Goal: Task Accomplishment & Management: Complete application form

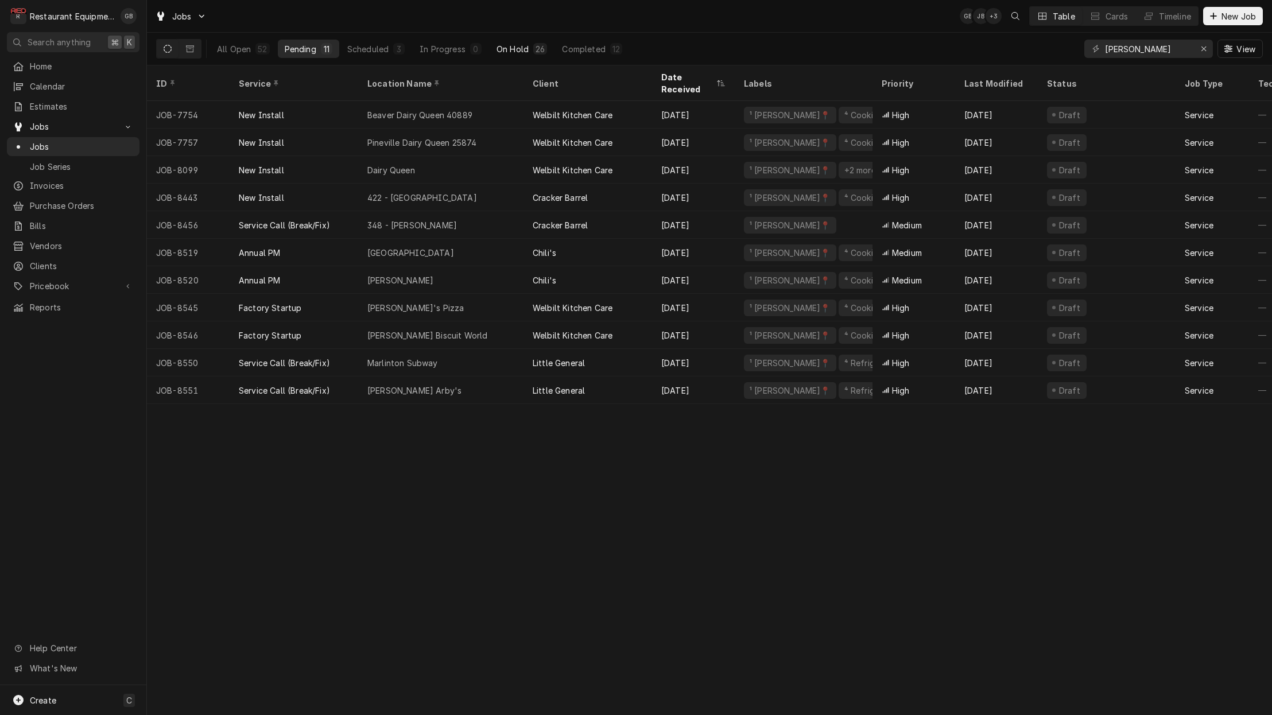
click at [506, 46] on div "On Hold" at bounding box center [512, 49] width 32 height 12
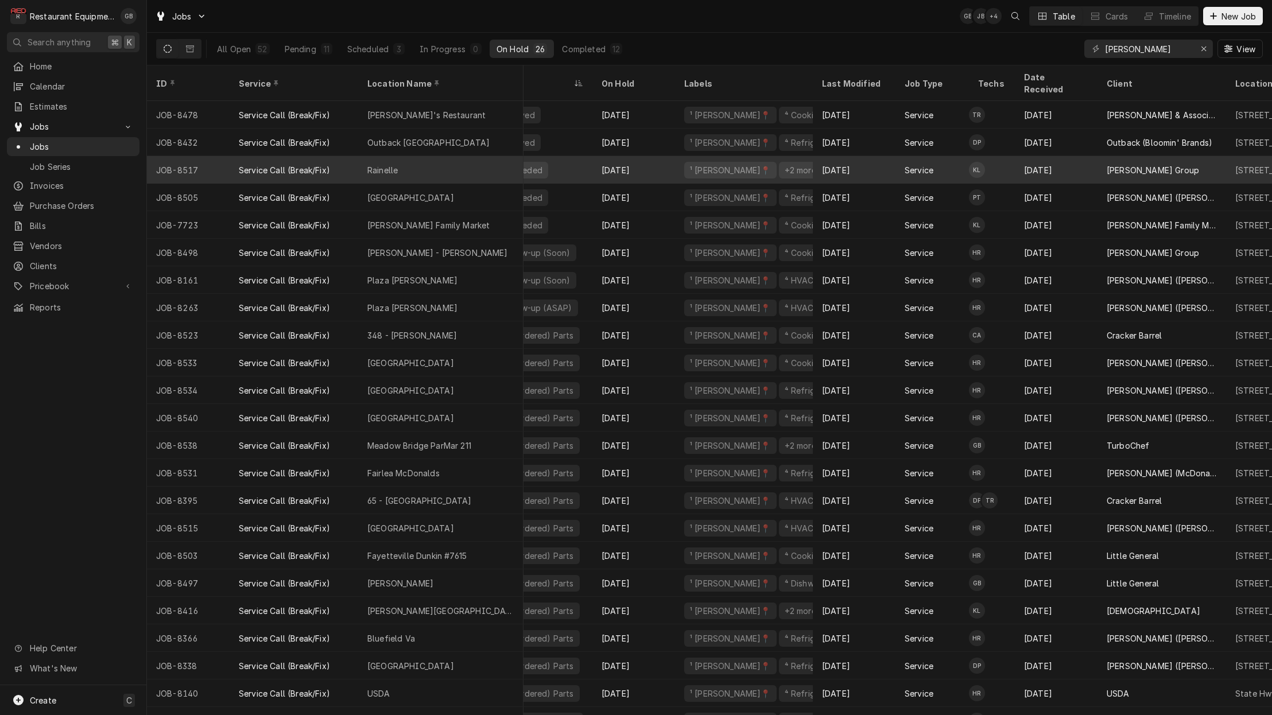
scroll to position [0, 156]
click at [586, 156] on div "Estimate Needed" at bounding box center [519, 170] width 138 height 28
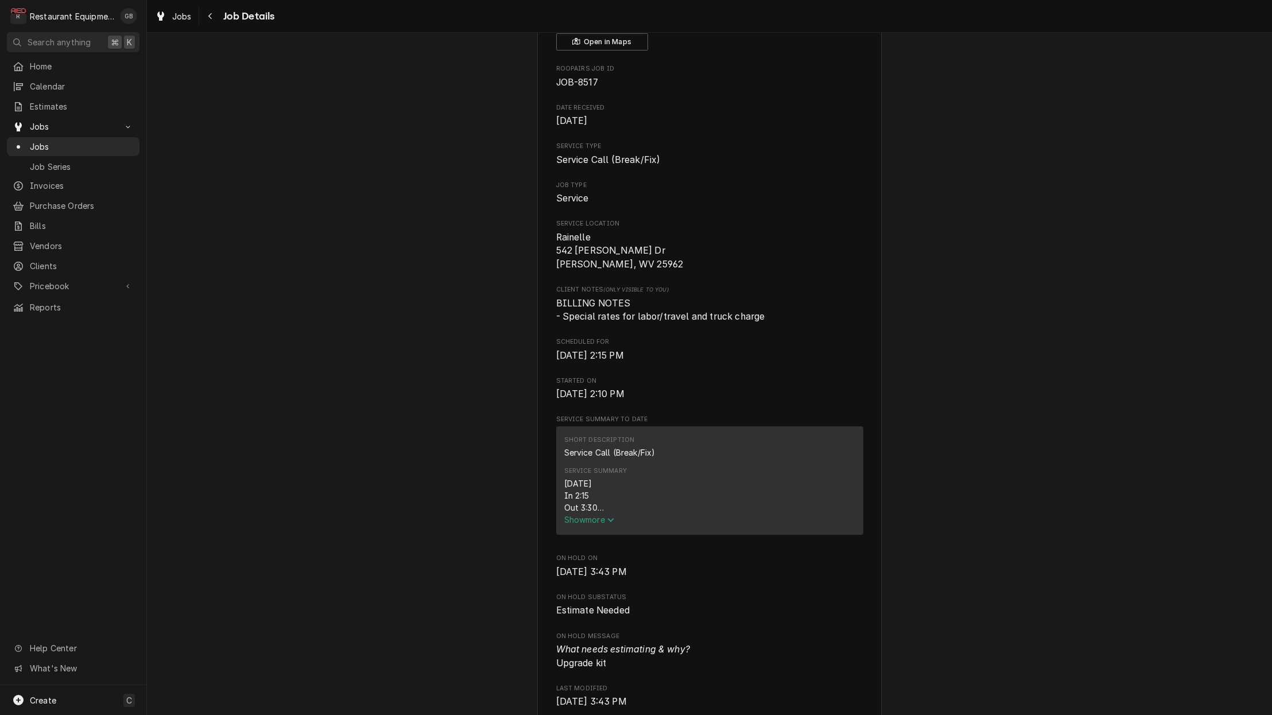
scroll to position [91, 0]
click at [600, 514] on span "Show more" at bounding box center [589, 519] width 50 height 10
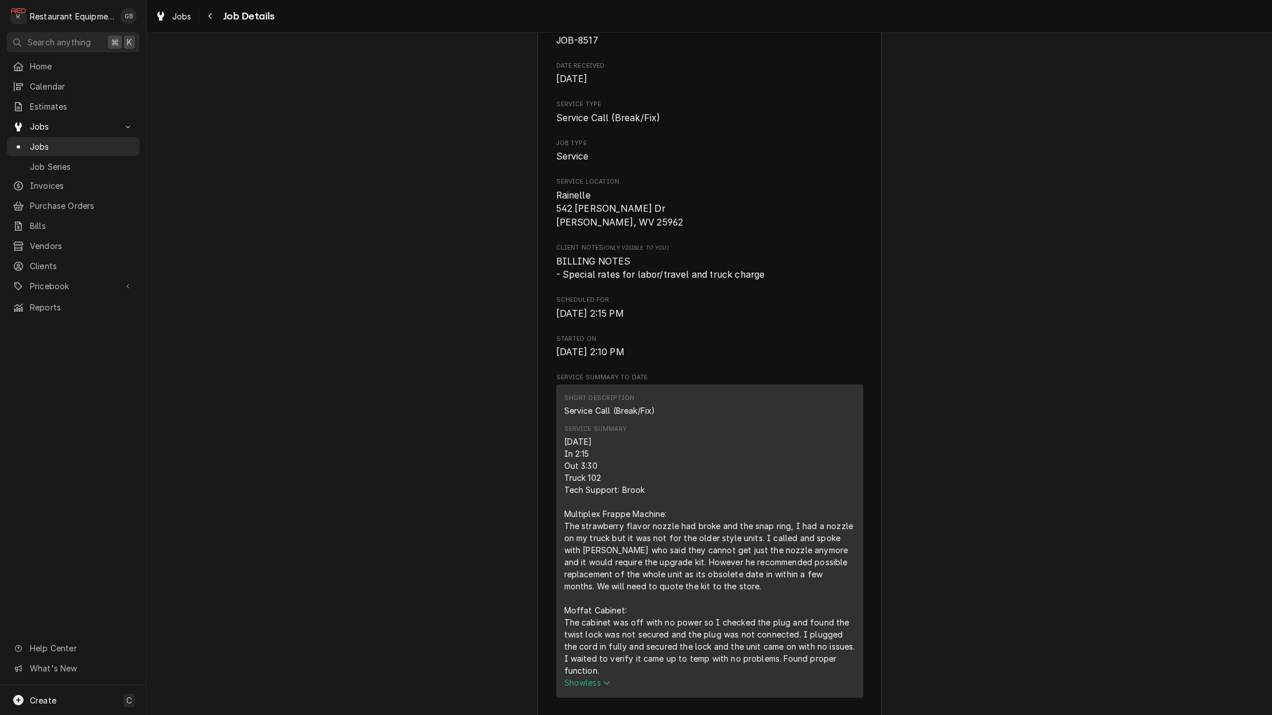
scroll to position [137, 0]
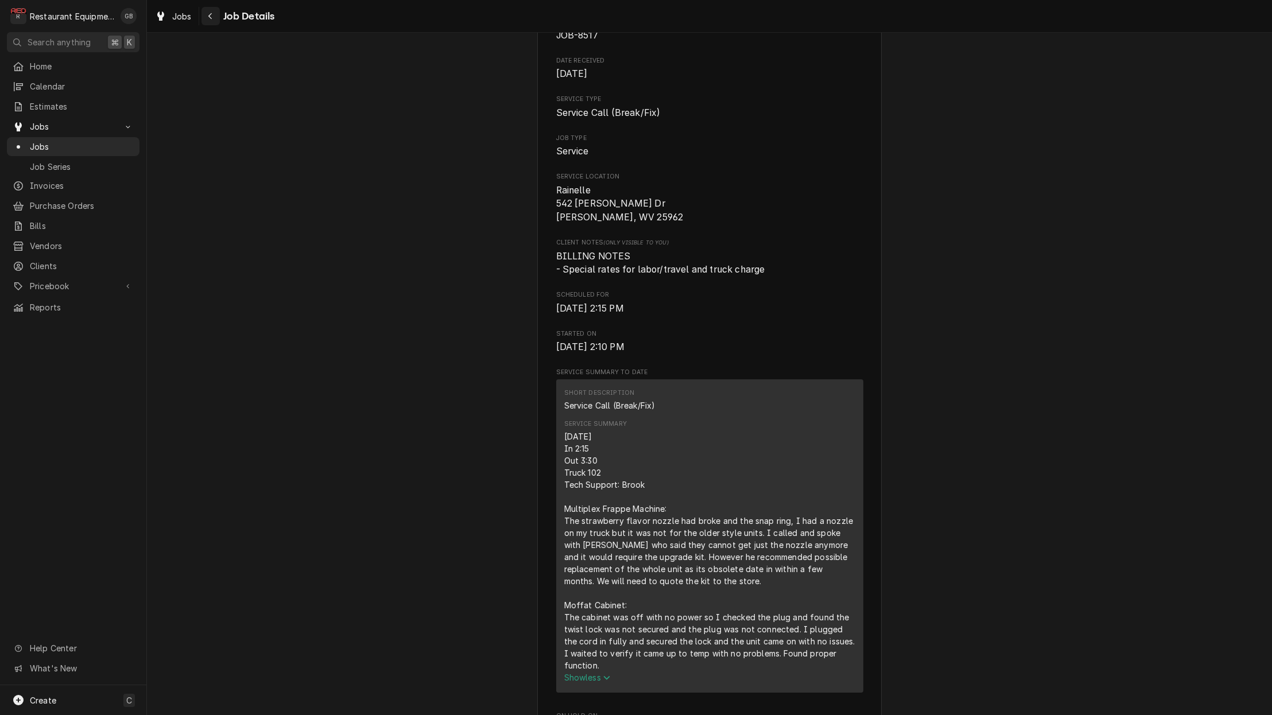
click at [216, 24] on button "Navigate back" at bounding box center [210, 16] width 18 height 18
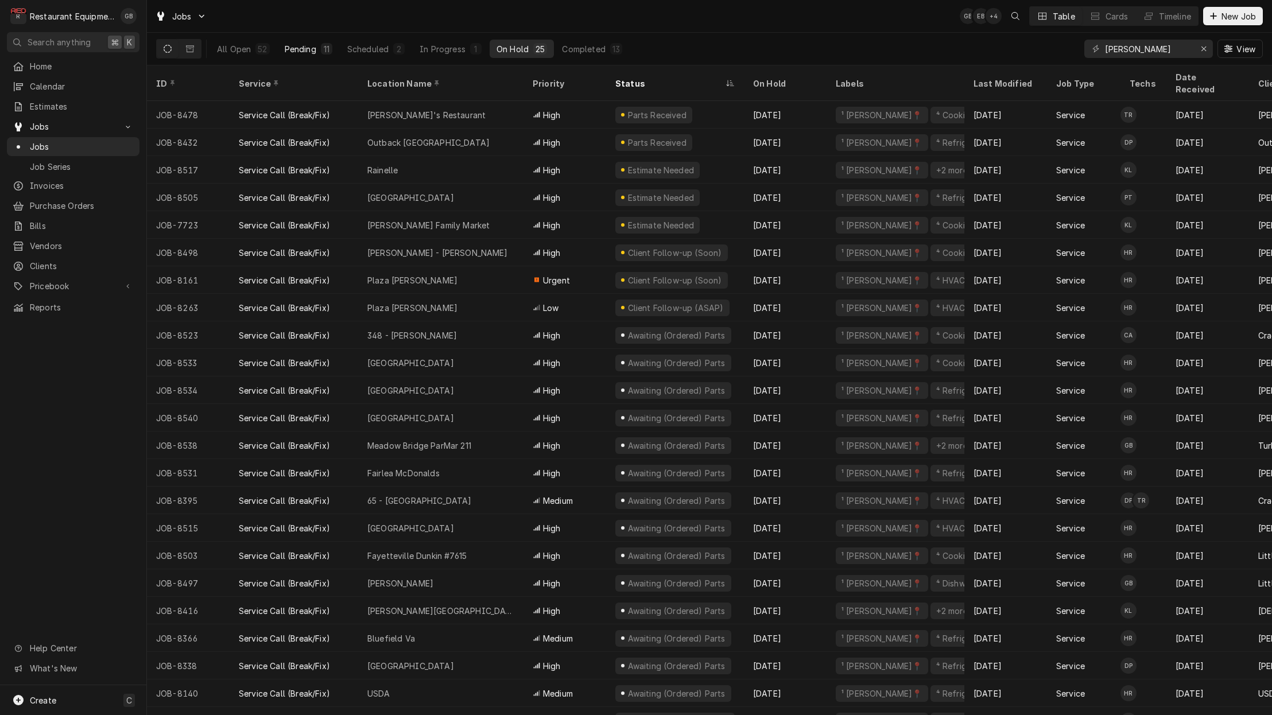
click at [306, 53] on div "Pending" at bounding box center [301, 49] width 32 height 12
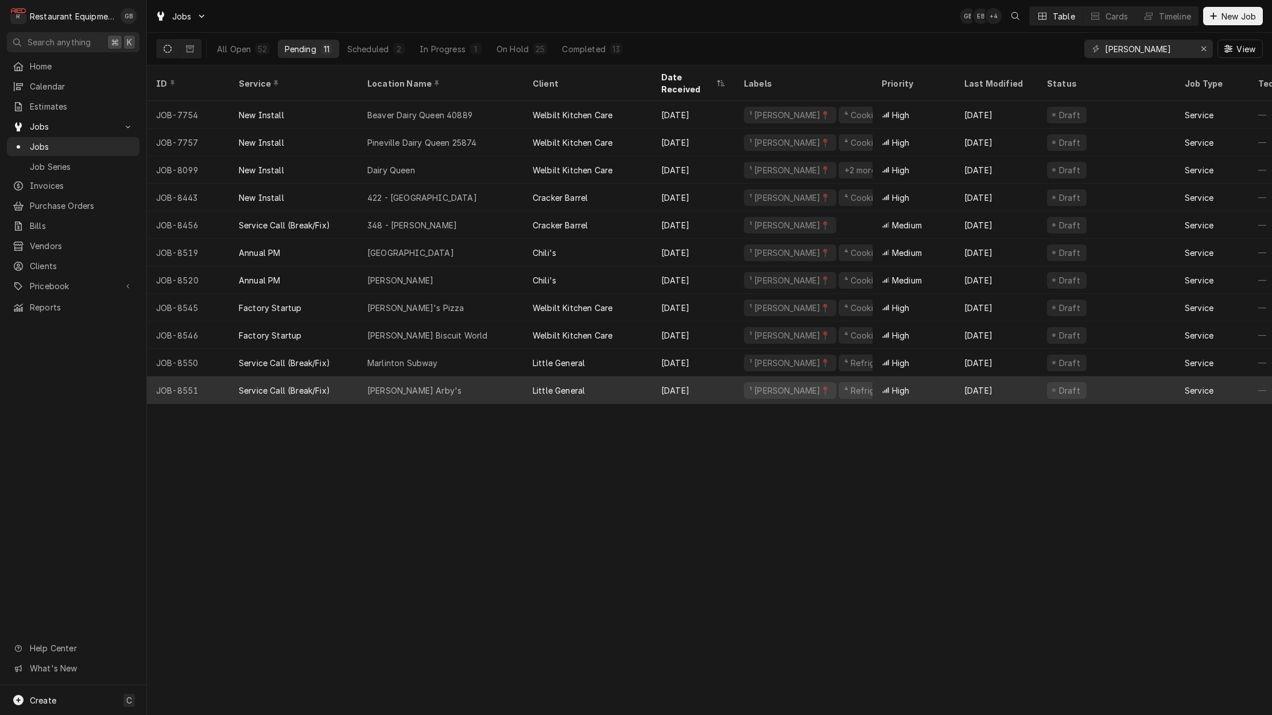
click at [477, 376] on div "Sam Black Arby's" at bounding box center [440, 390] width 165 height 28
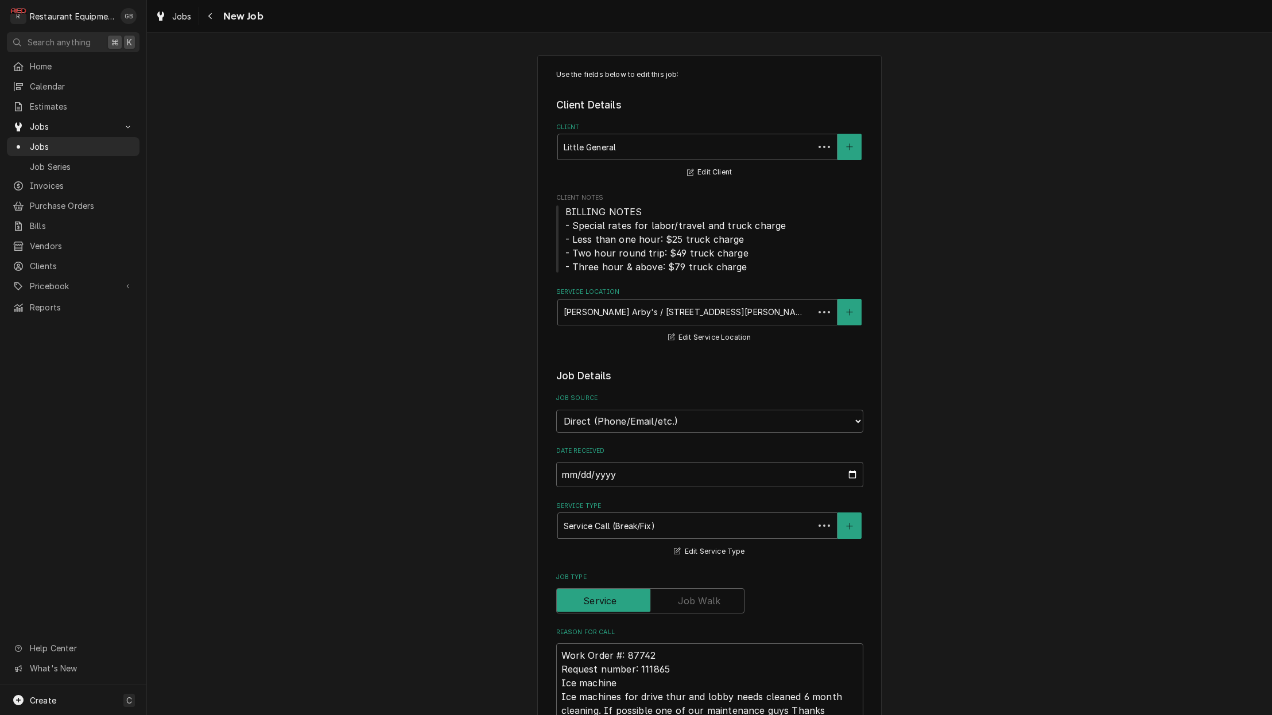
type textarea "x"
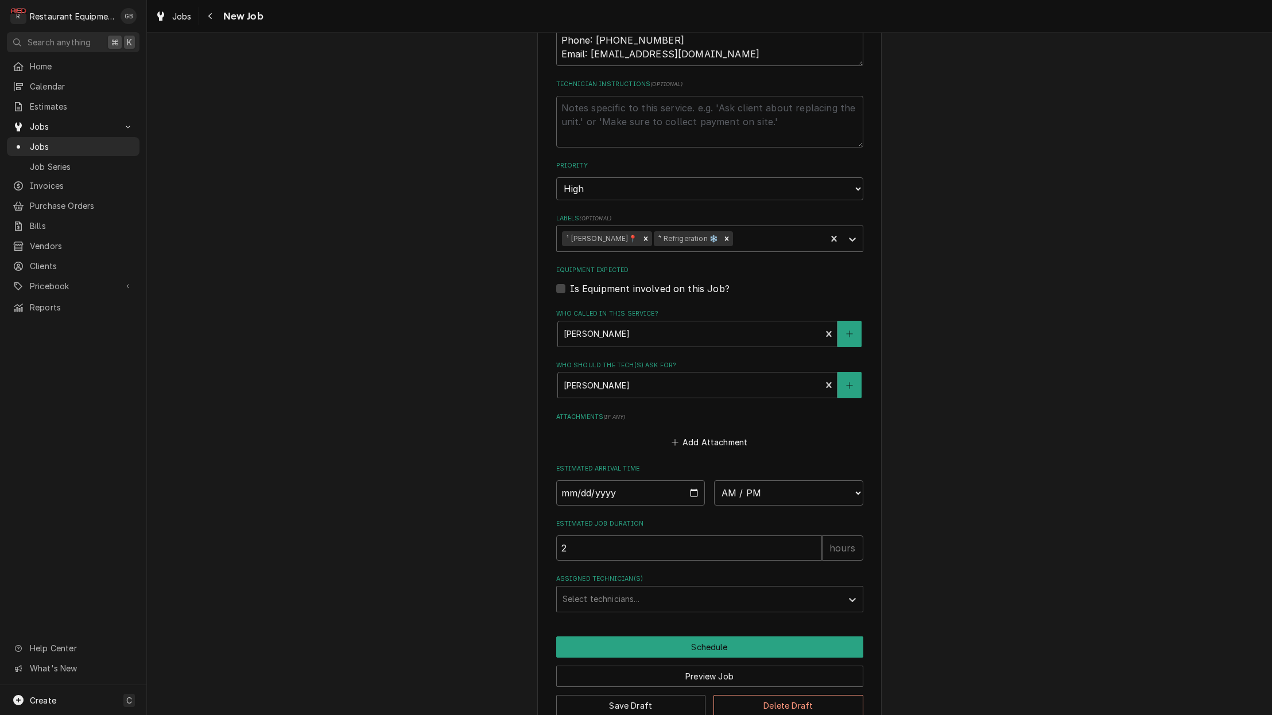
scroll to position [697, 0]
click at [584, 481] on input "Date" at bounding box center [630, 493] width 149 height 25
type input "2025-08-15"
type textarea "x"
select select "09:00:00"
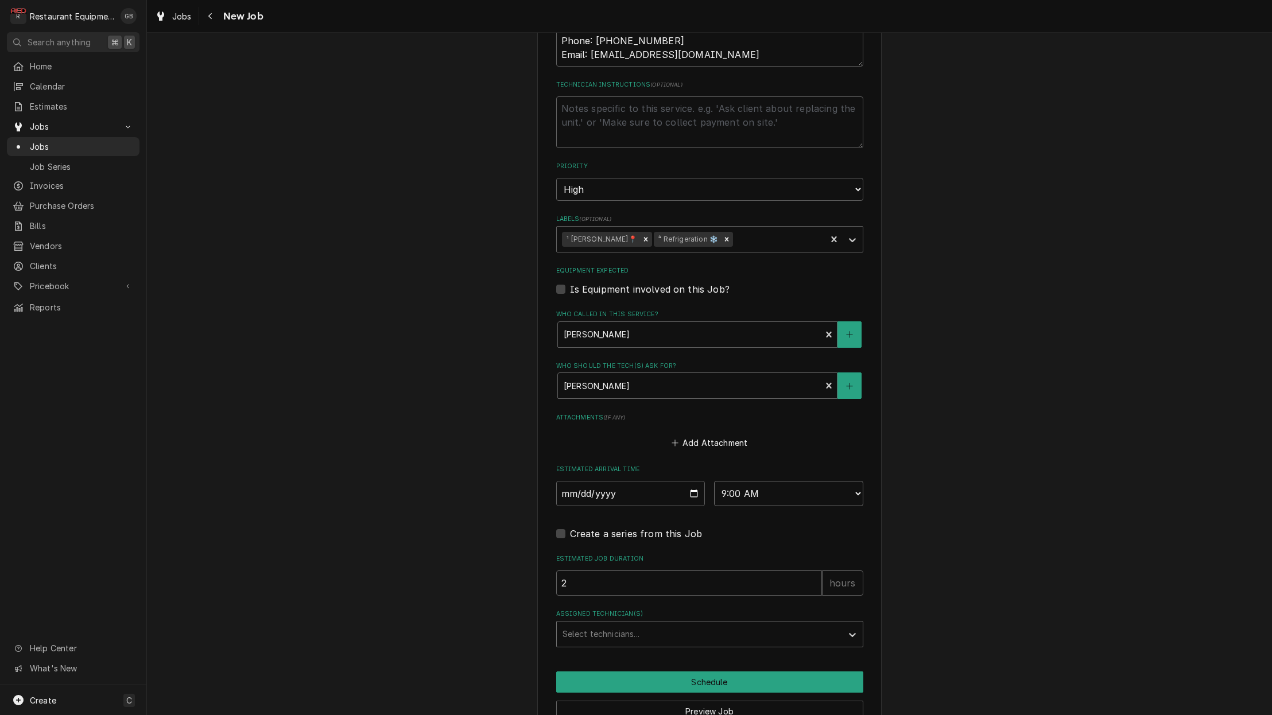
type textarea "x"
click at [686, 624] on div "Assigned Technician(s)" at bounding box center [699, 634] width 274 height 21
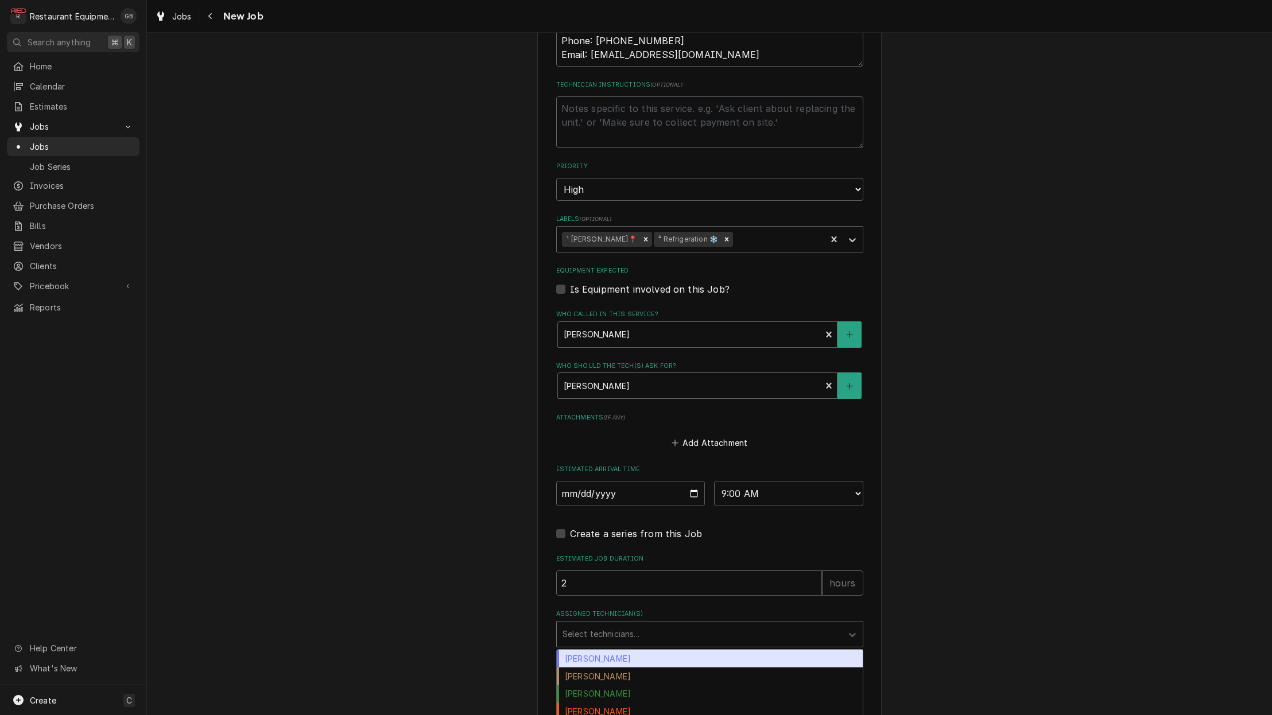
type input "k"
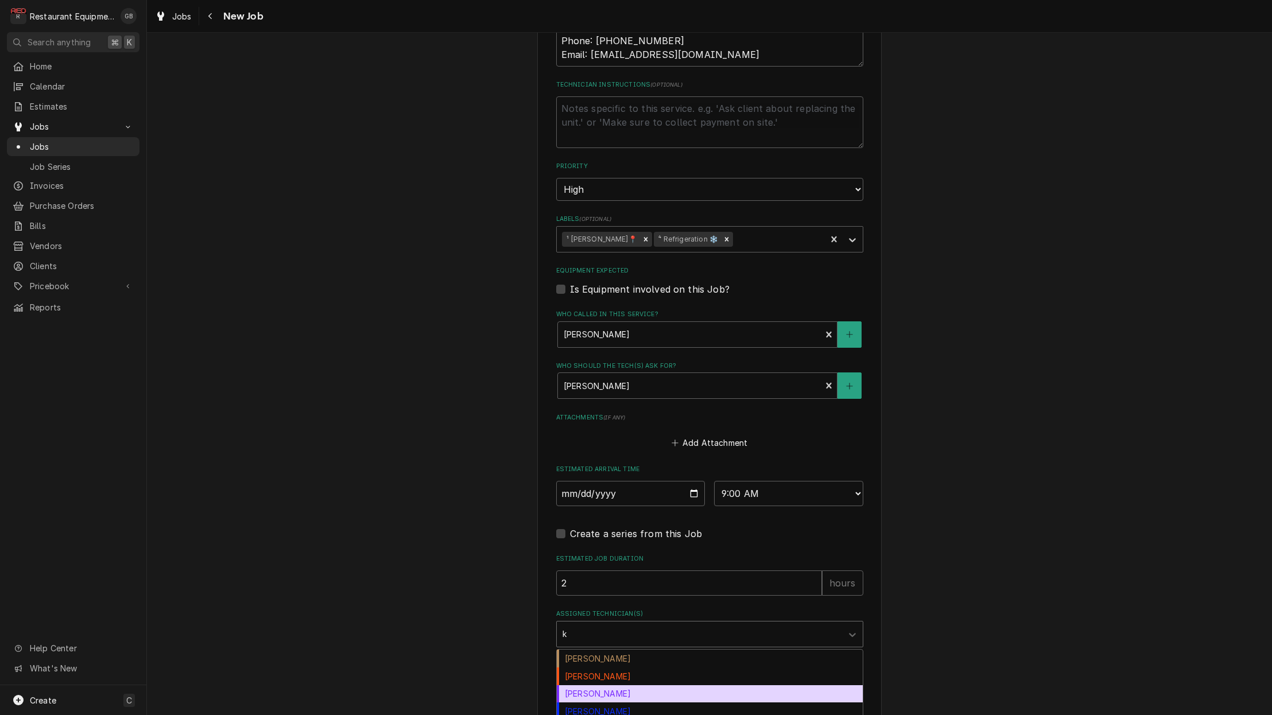
click at [631, 685] on div "Kaleb Lewis" at bounding box center [710, 694] width 306 height 18
type textarea "x"
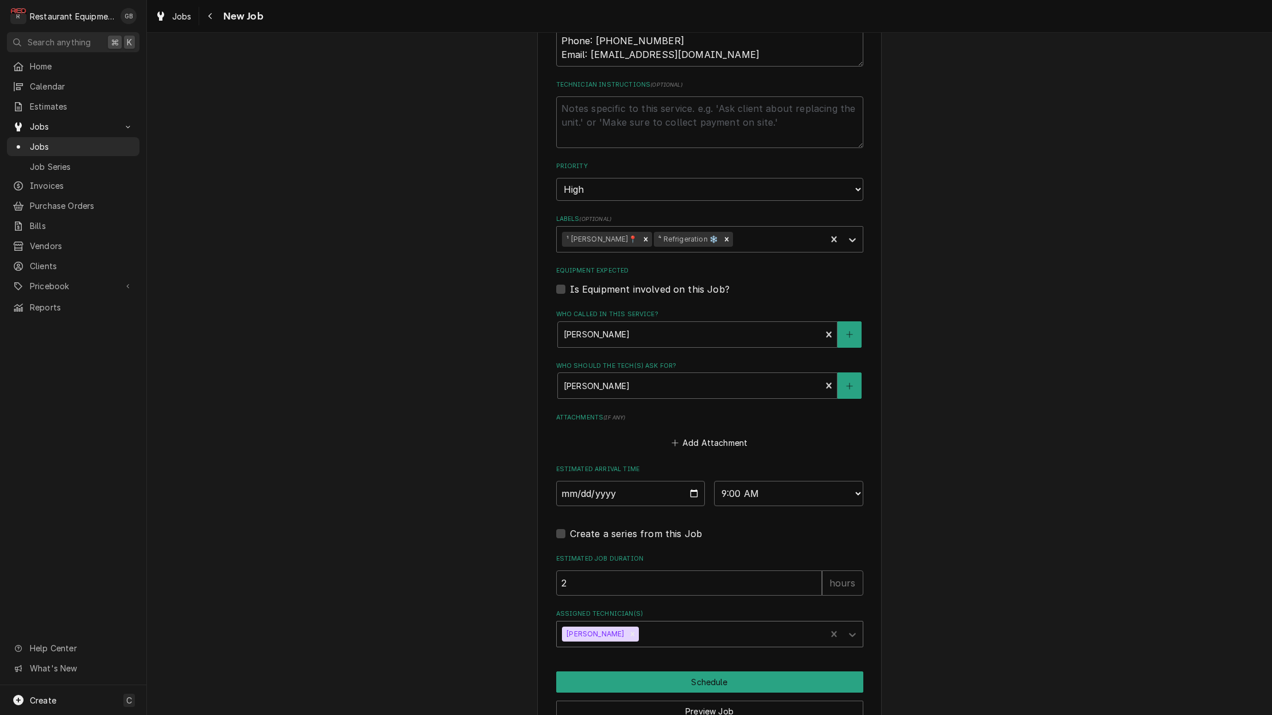
scroll to position [698, 0]
click at [651, 671] on button "Schedule" at bounding box center [709, 681] width 307 height 21
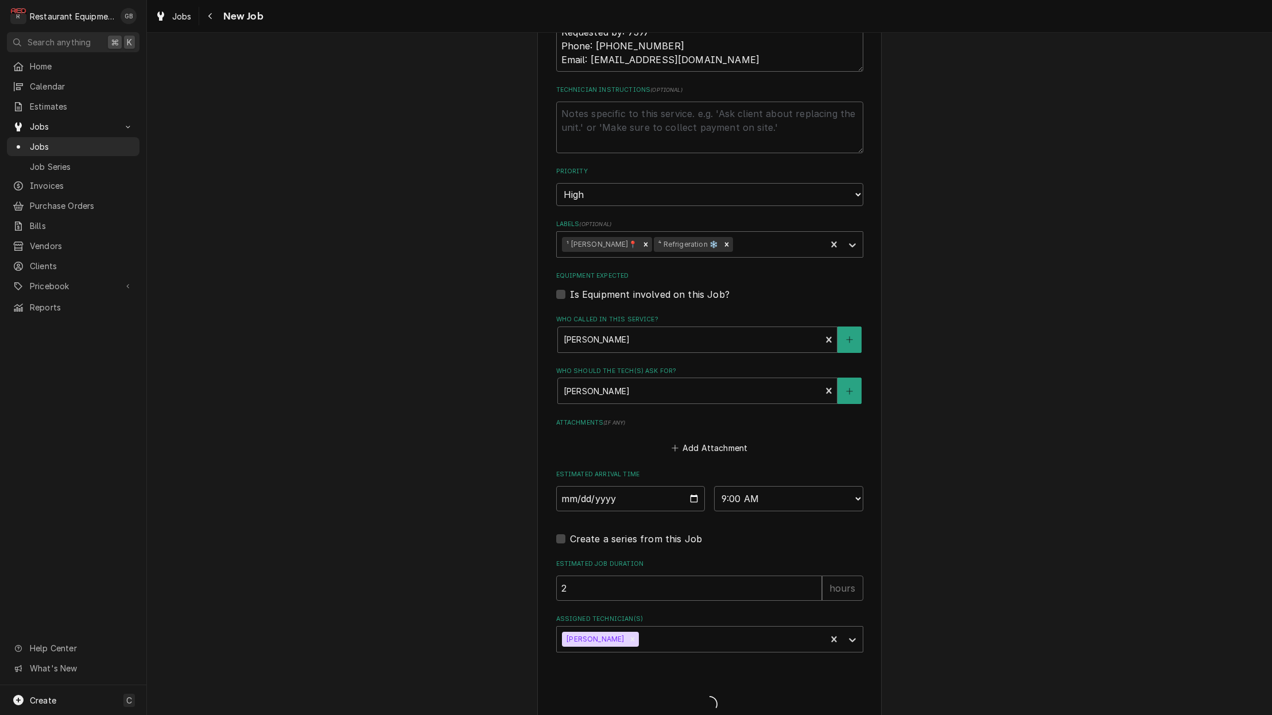
type textarea "x"
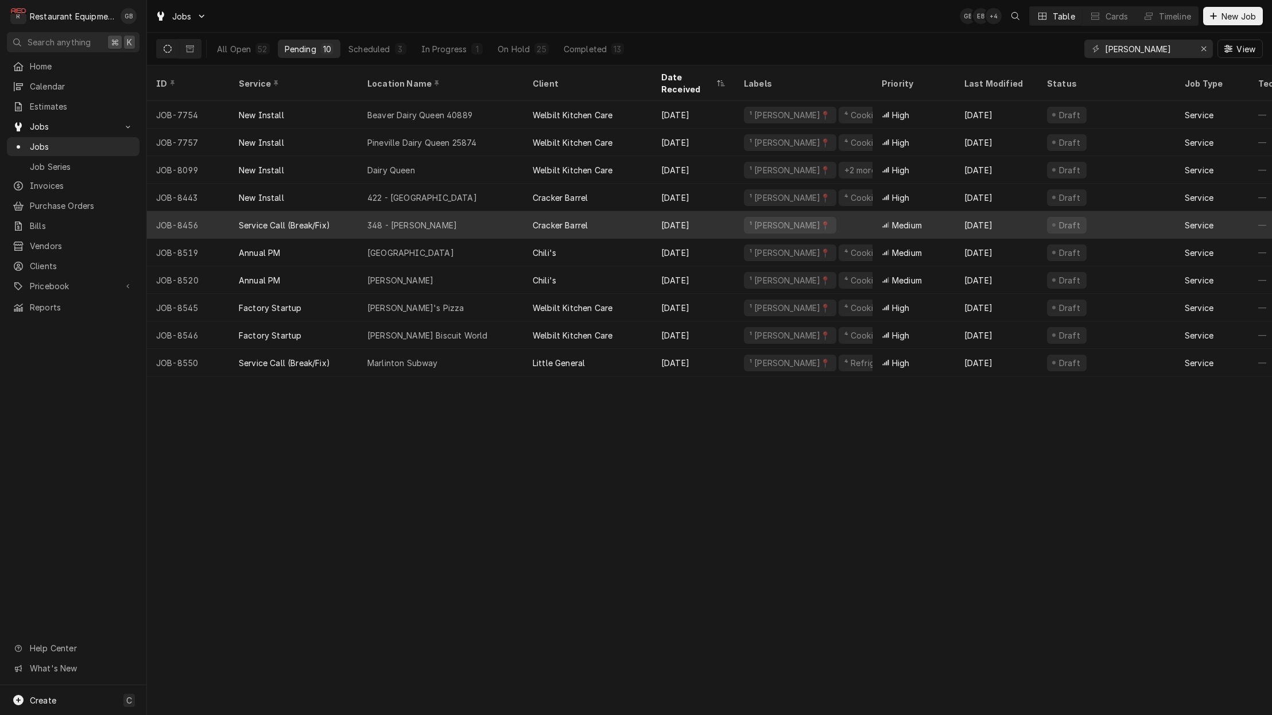
click at [364, 211] on div "348 - Beckley" at bounding box center [440, 225] width 165 height 28
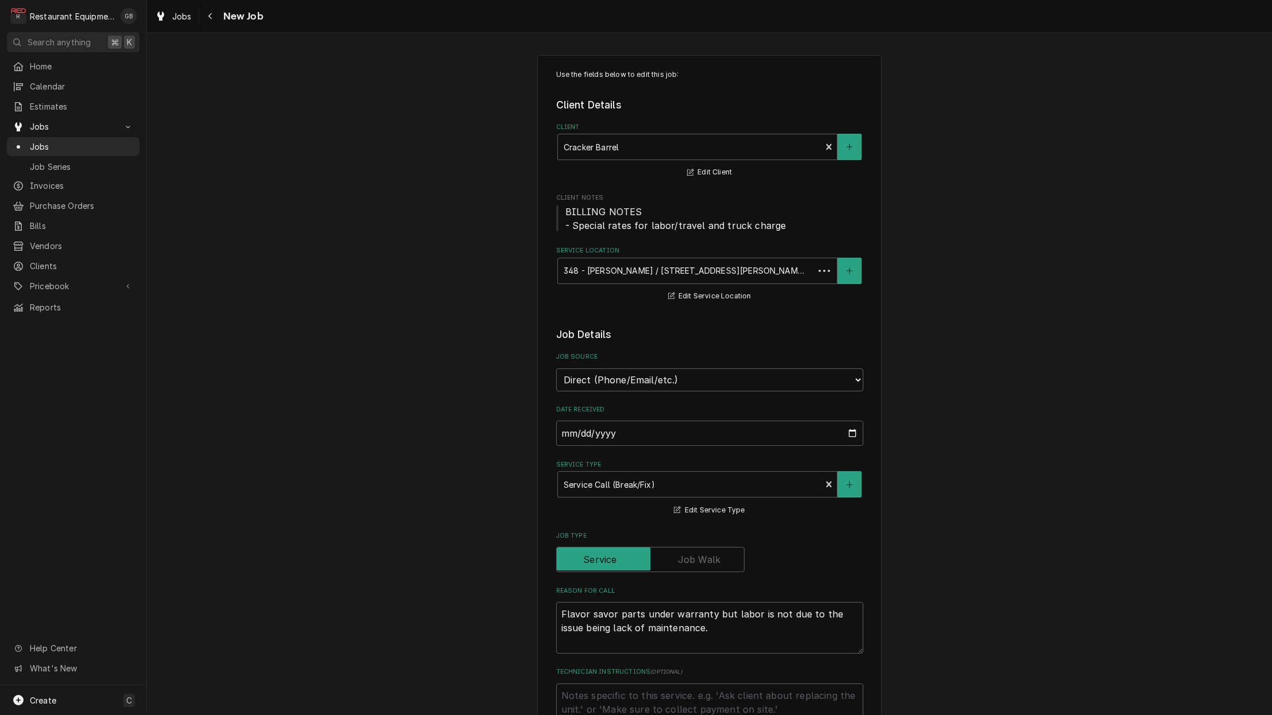
type textarea "x"
click at [201, 22] on button "Navigate back" at bounding box center [210, 16] width 18 height 18
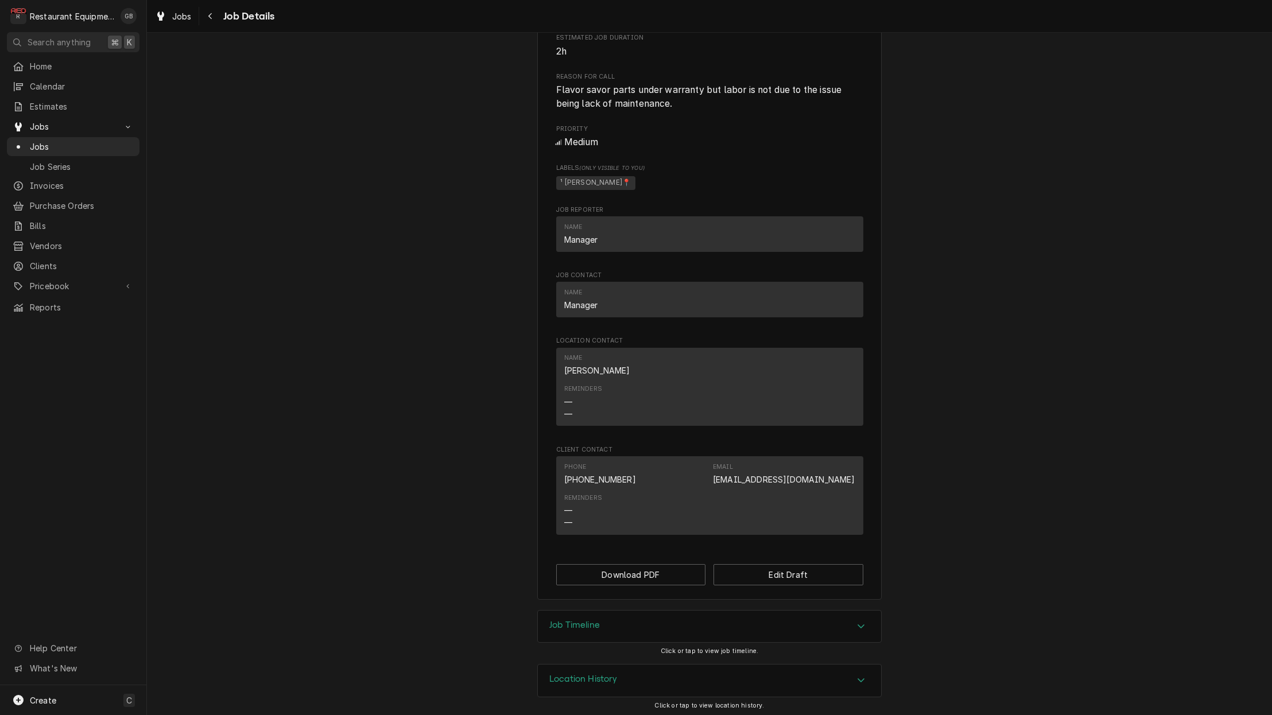
click at [856, 632] on div "Job Timeline" at bounding box center [709, 627] width 343 height 32
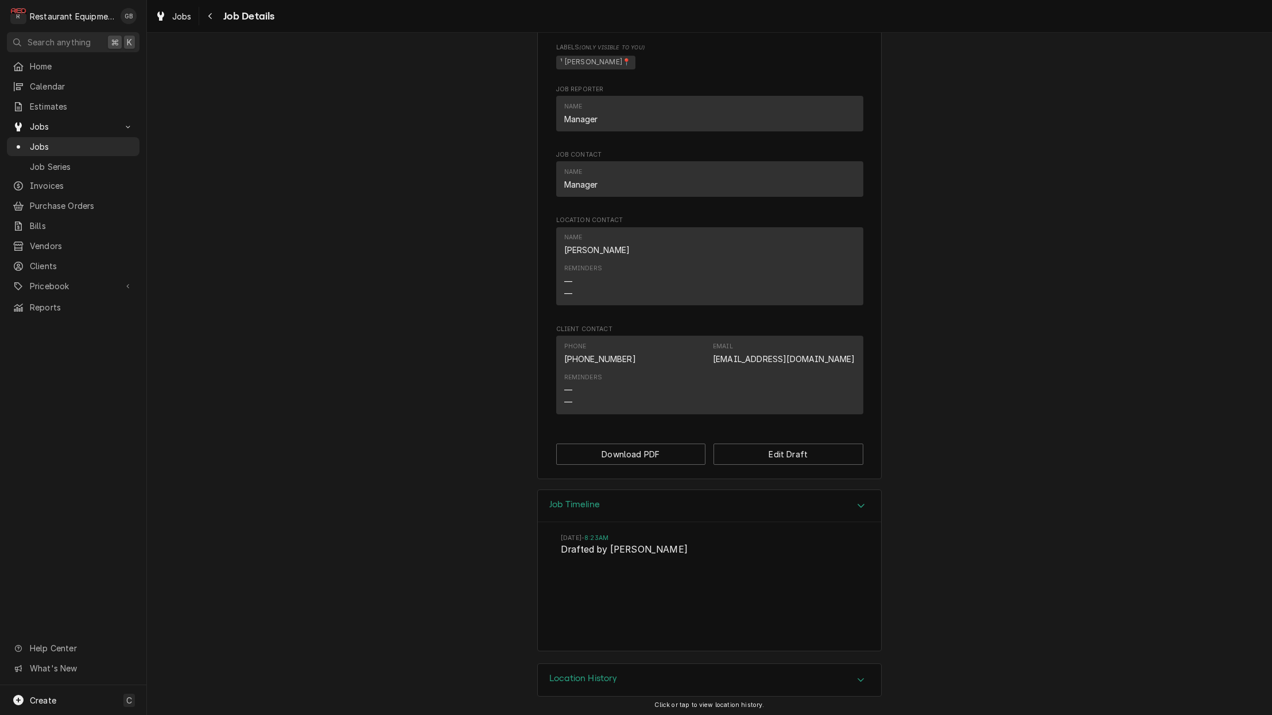
click at [864, 505] on icon "Accordion Header" at bounding box center [861, 505] width 8 height 9
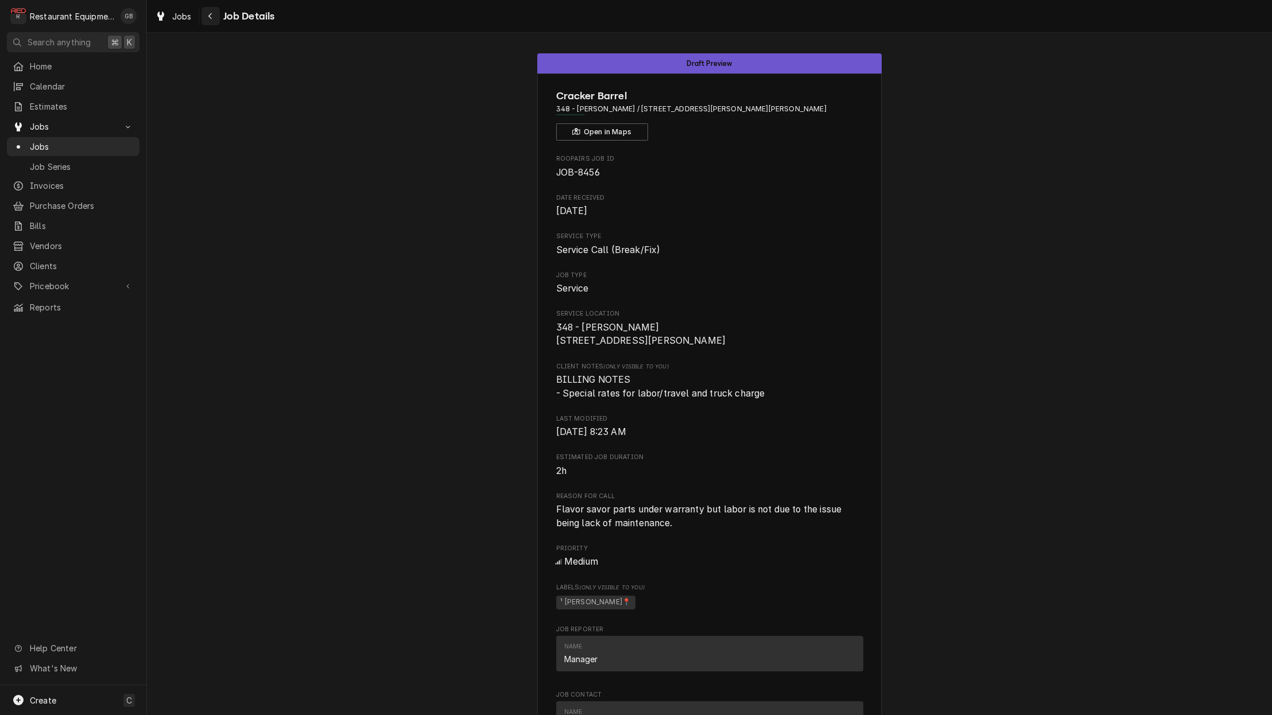
click at [209, 20] on icon "Navigate back" at bounding box center [210, 16] width 5 height 8
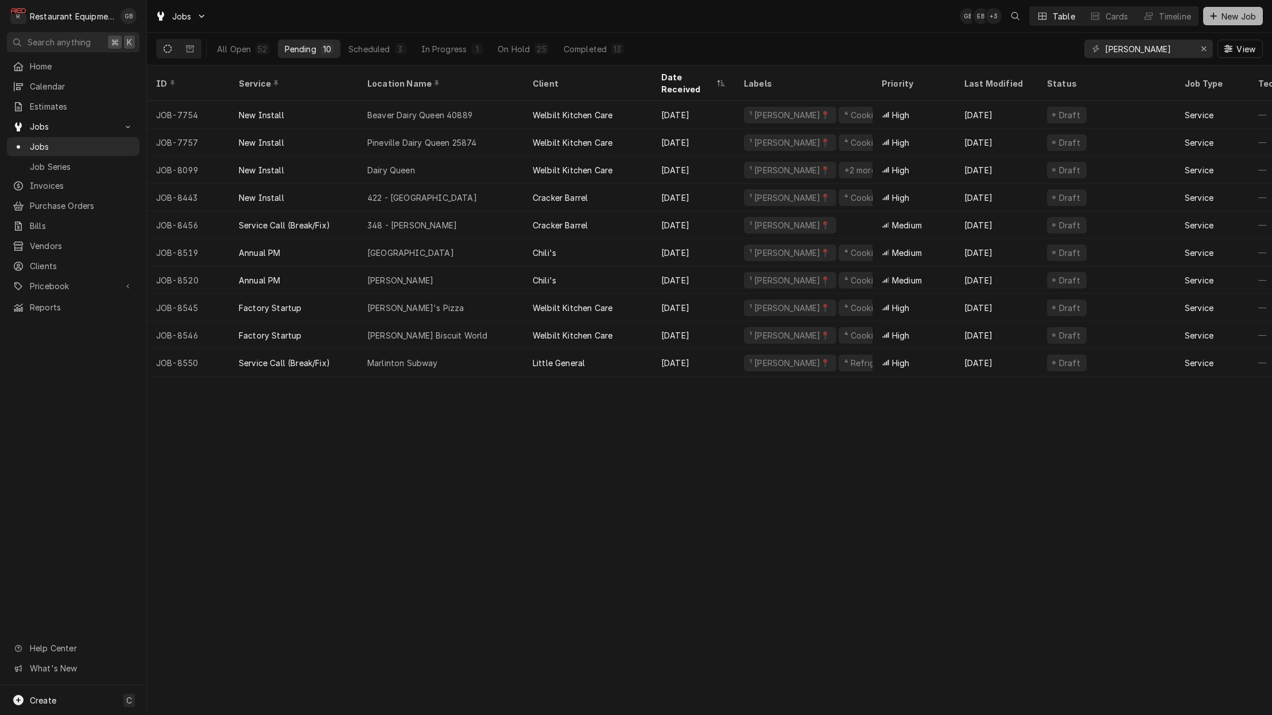
click at [1220, 18] on span "New Job" at bounding box center [1238, 16] width 39 height 12
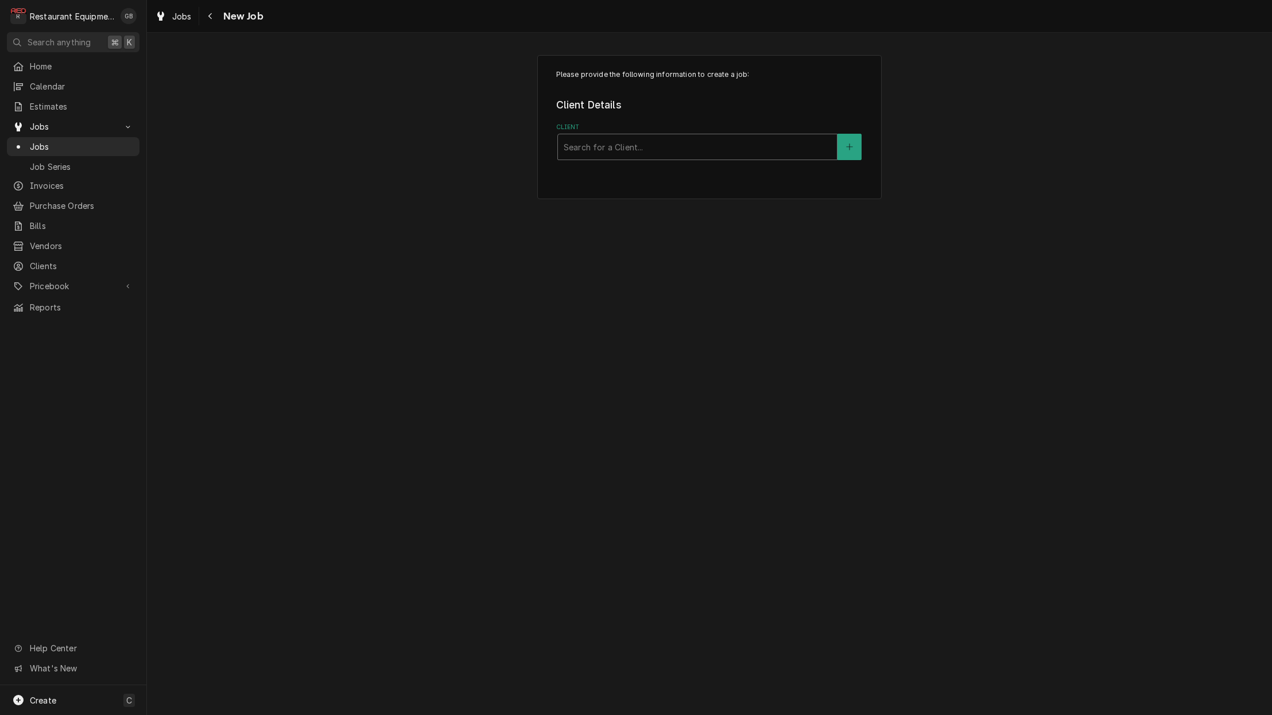
click at [620, 150] on div "Search for a Client..." at bounding box center [696, 147] width 267 height 12
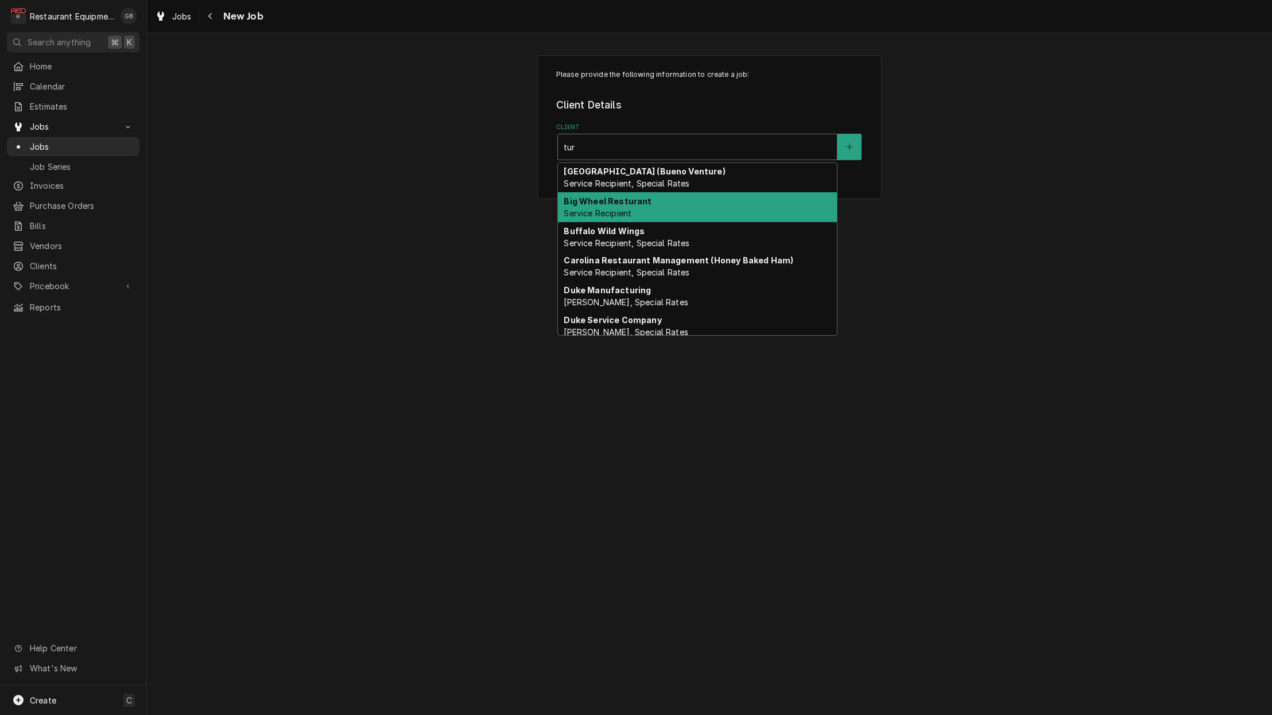
type input "turb"
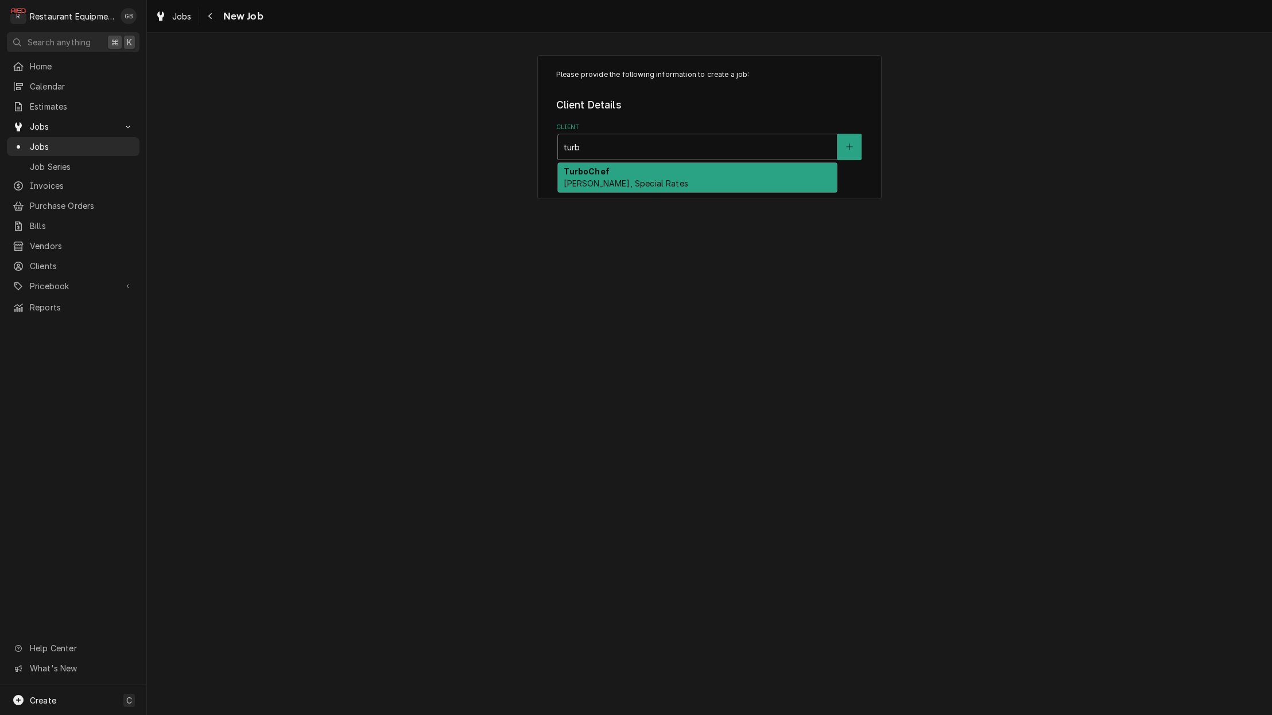
click at [650, 181] on span "Bill Payer, Special Rates" at bounding box center [625, 183] width 124 height 10
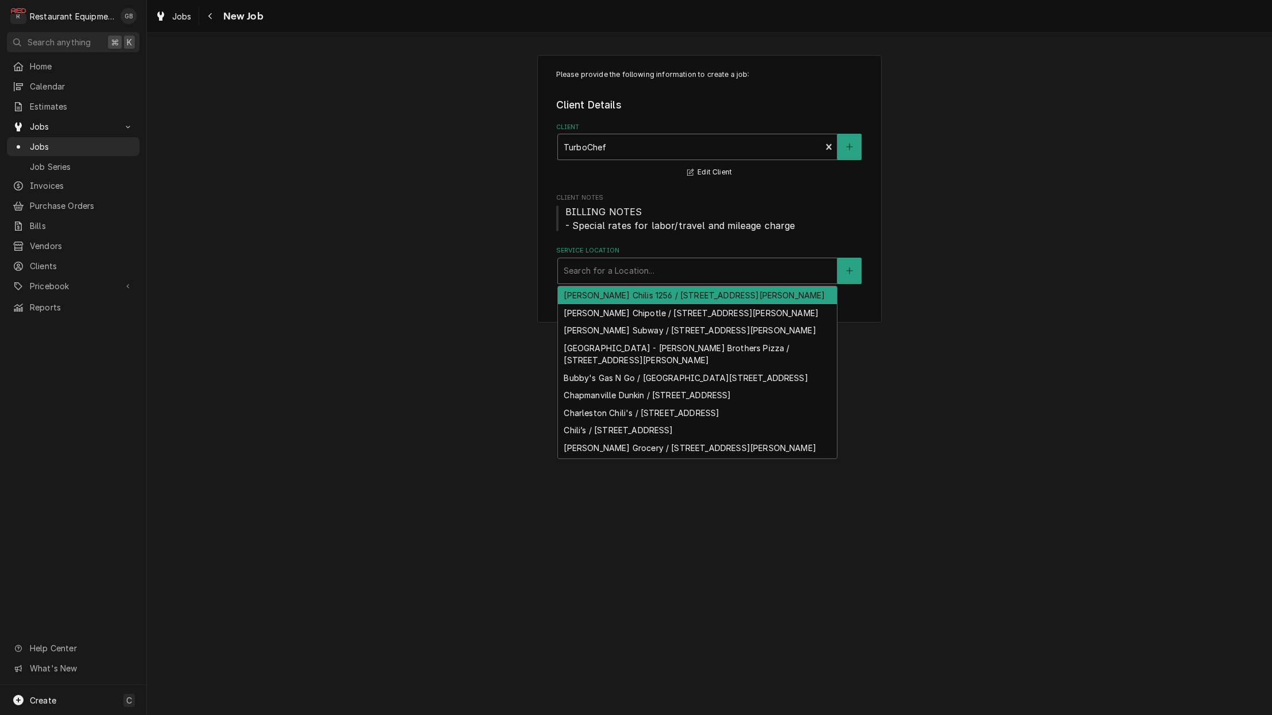
click at [621, 265] on div "Search for a Location..." at bounding box center [696, 271] width 267 height 12
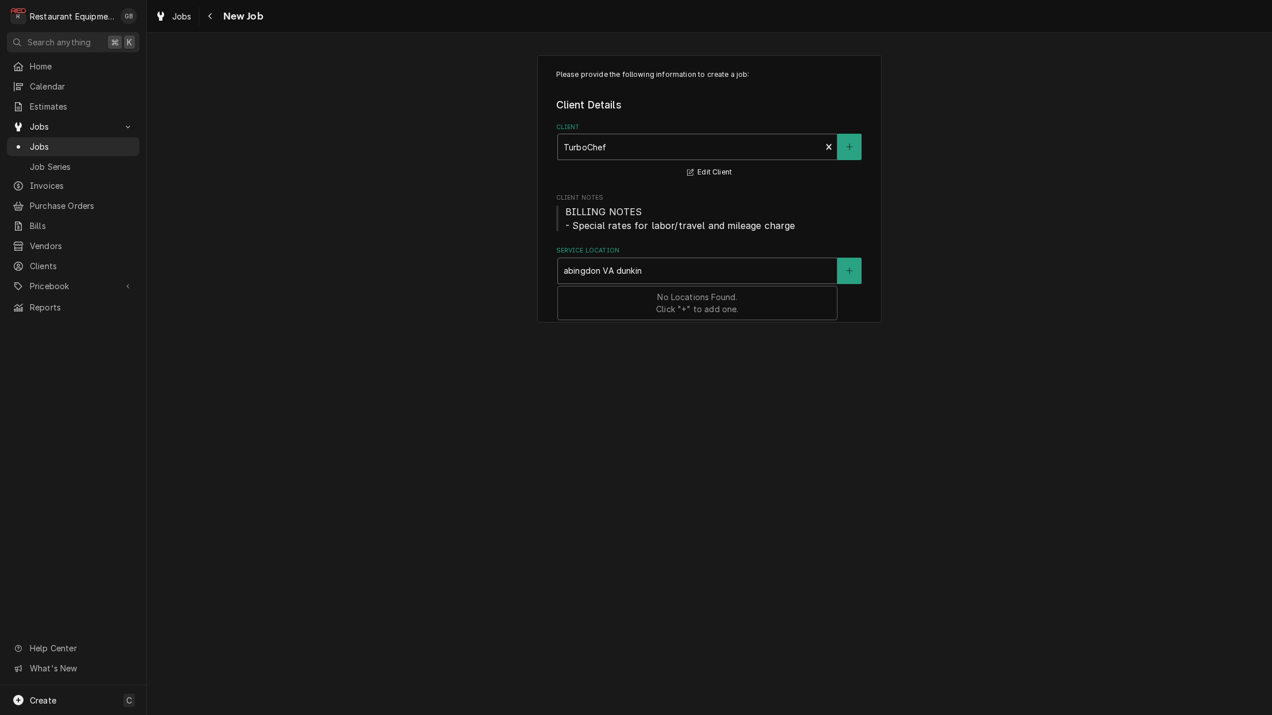
type input "abingdon VA dunkin"
click at [687, 392] on div "Please provide the following information to create a job: Client Details Client…" at bounding box center [709, 374] width 1125 height 682
click at [604, 279] on div "Service Location" at bounding box center [696, 271] width 267 height 21
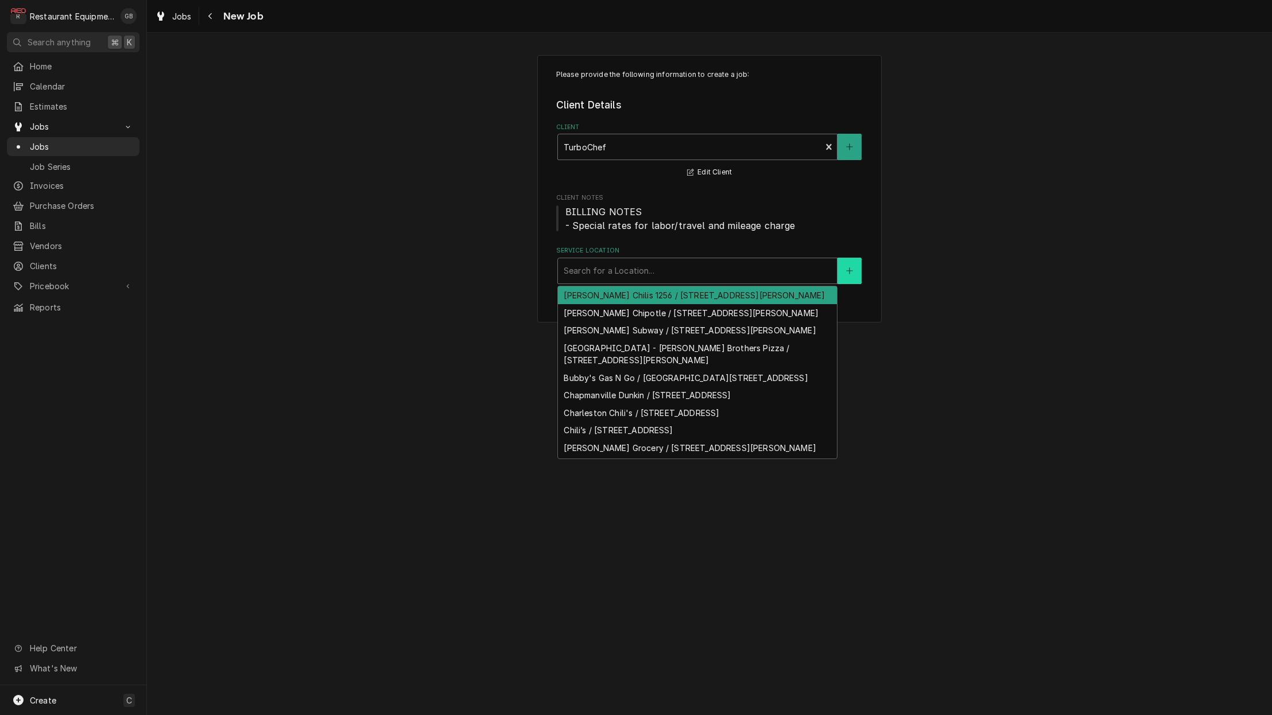
click at [853, 266] on button "Service Location" at bounding box center [849, 271] width 24 height 26
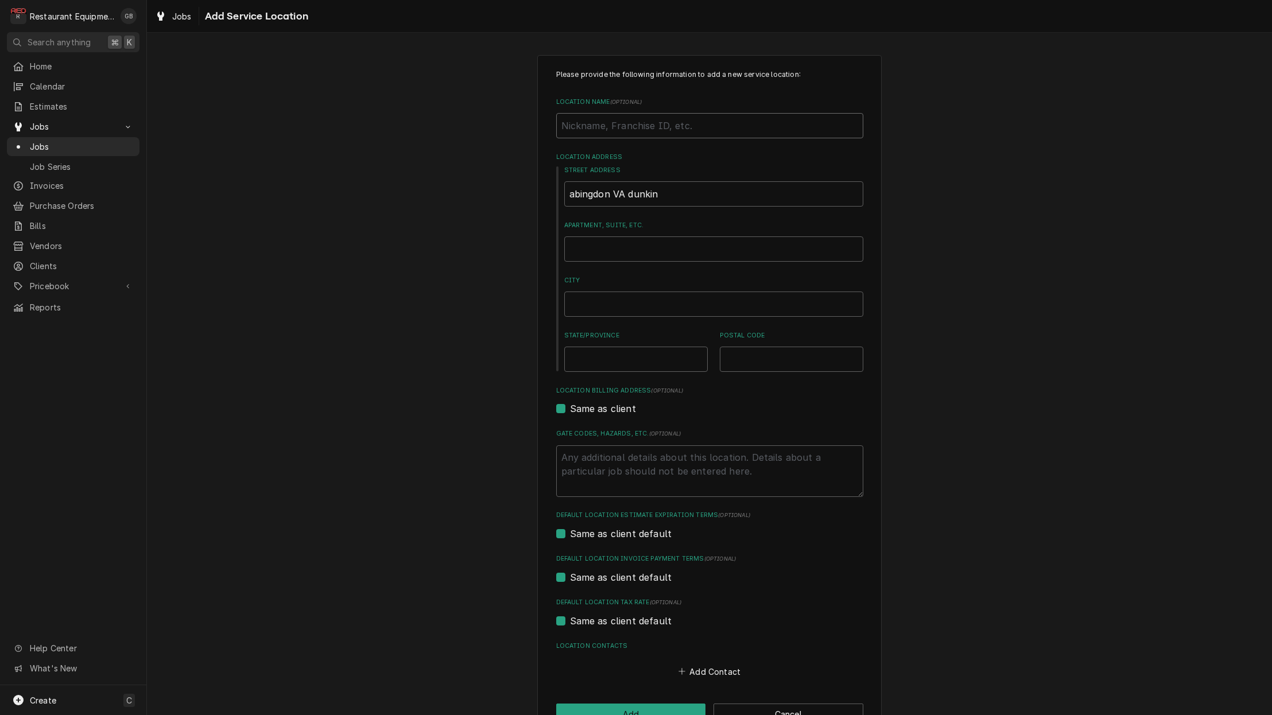
type textarea "x"
type input "a"
type textarea "x"
type input "ab"
type textarea "x"
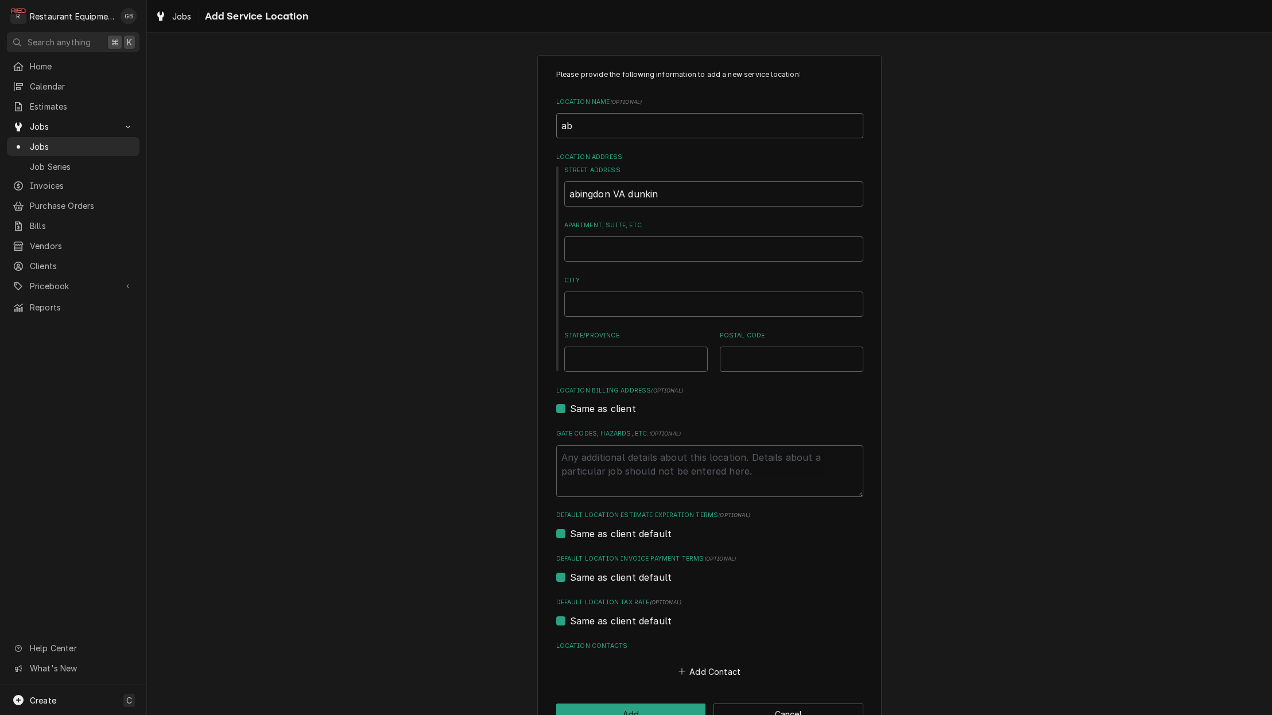
type input "abi"
type textarea "x"
type input "abin"
type textarea "x"
type input "abing"
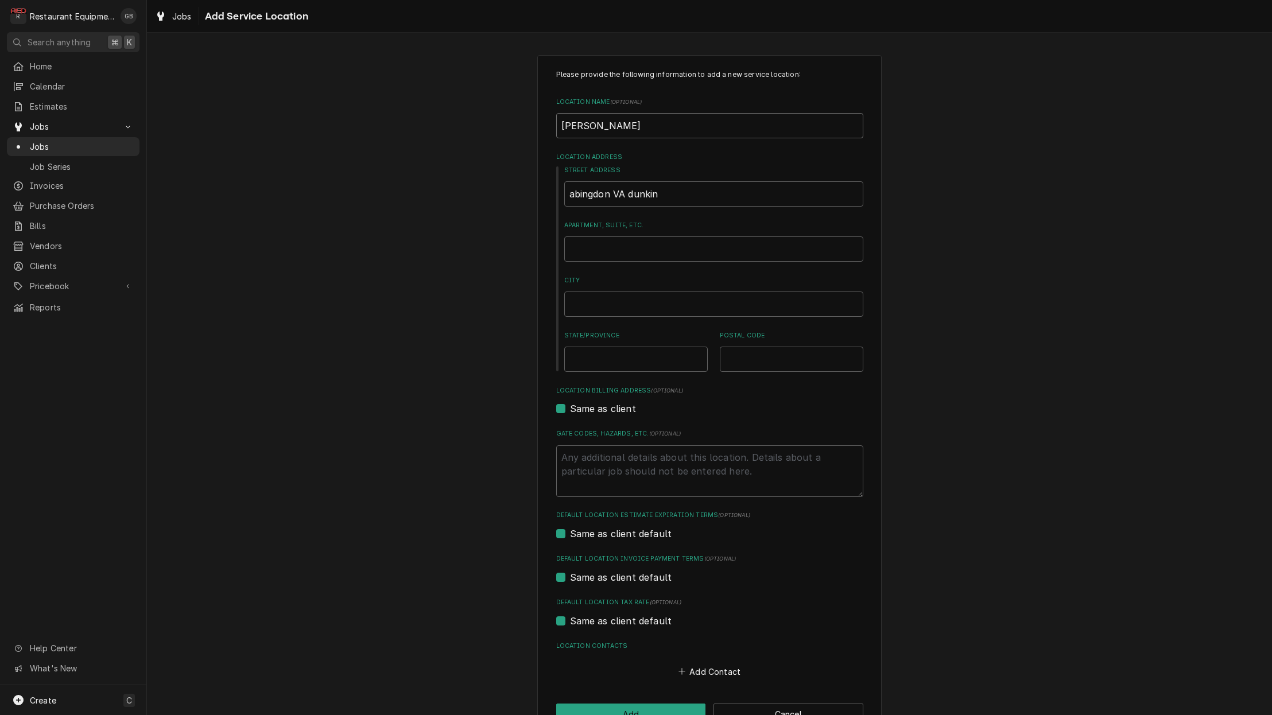
type textarea "x"
type input "abingd"
type textarea "x"
type input "abingdo"
type textarea "x"
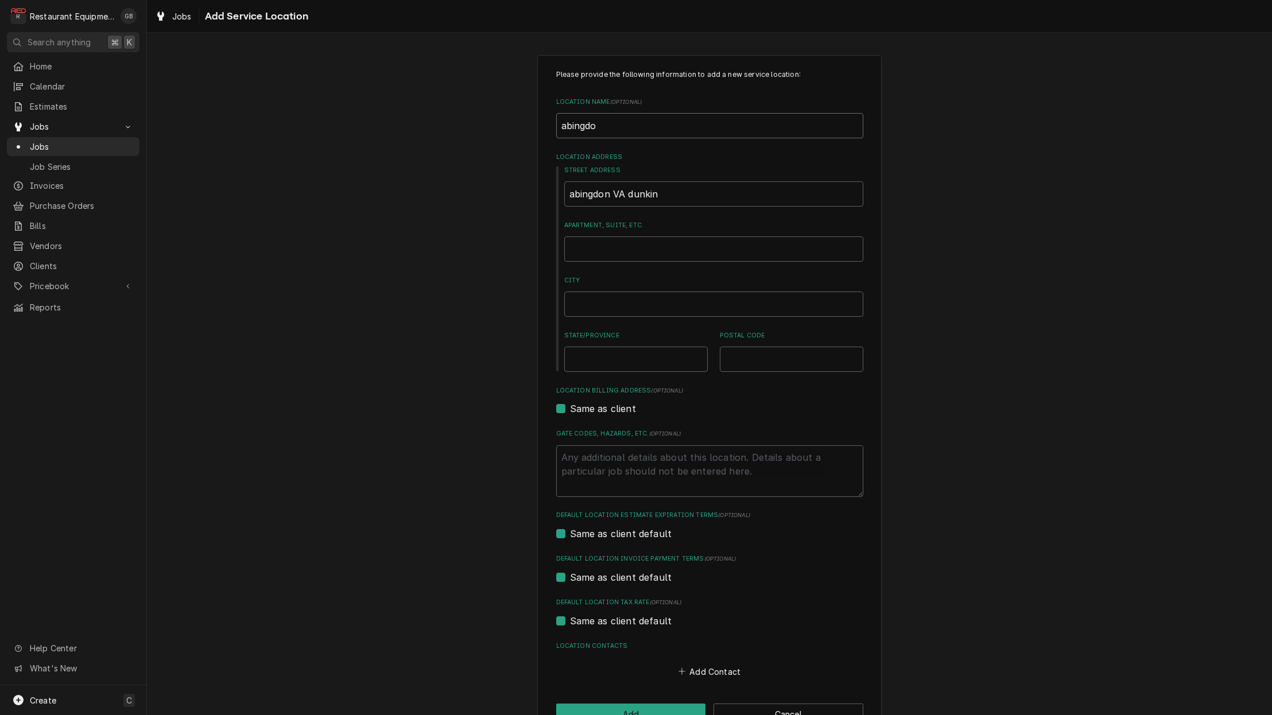
type input "abingdon"
type textarea "x"
type input "abingdon"
type textarea "x"
type input "abingdon V"
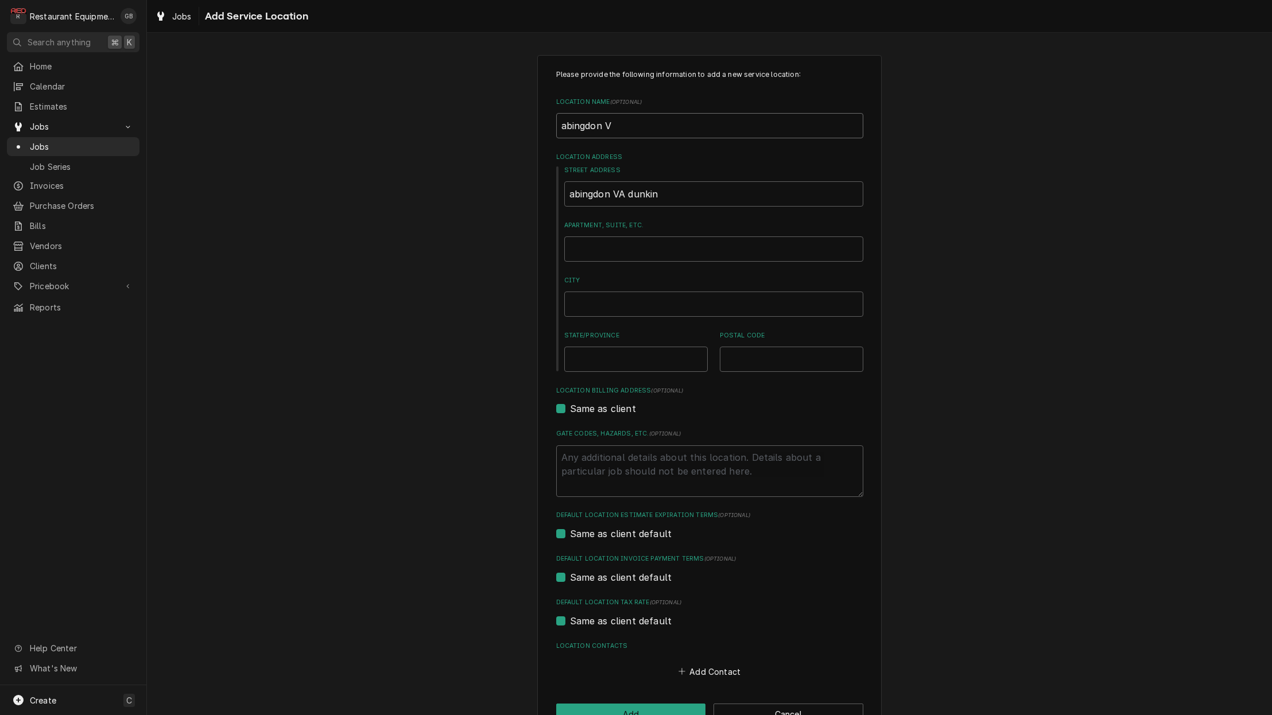
type textarea "x"
type input "abingdon VA"
type textarea "x"
type input "abingdon VA"
type textarea "x"
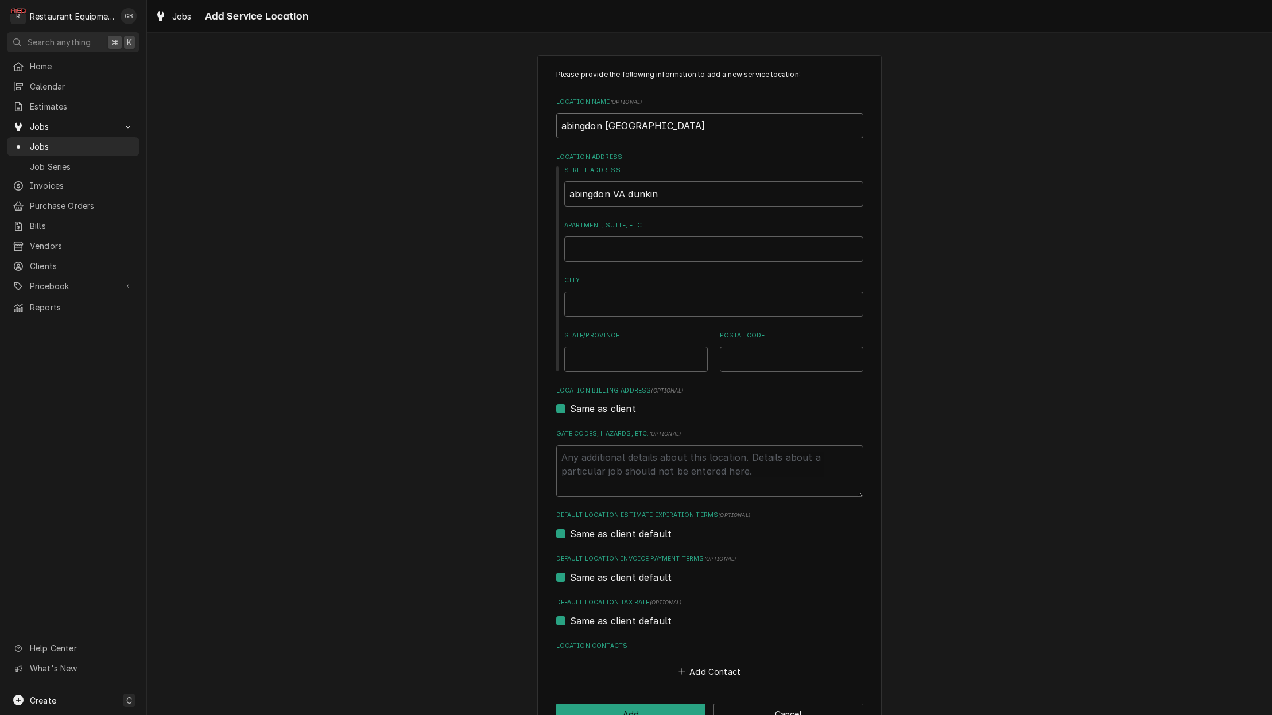
type input "abingdon VA d"
type textarea "x"
type input "abingdon VA du"
type textarea "x"
type input "abingdon VA dun"
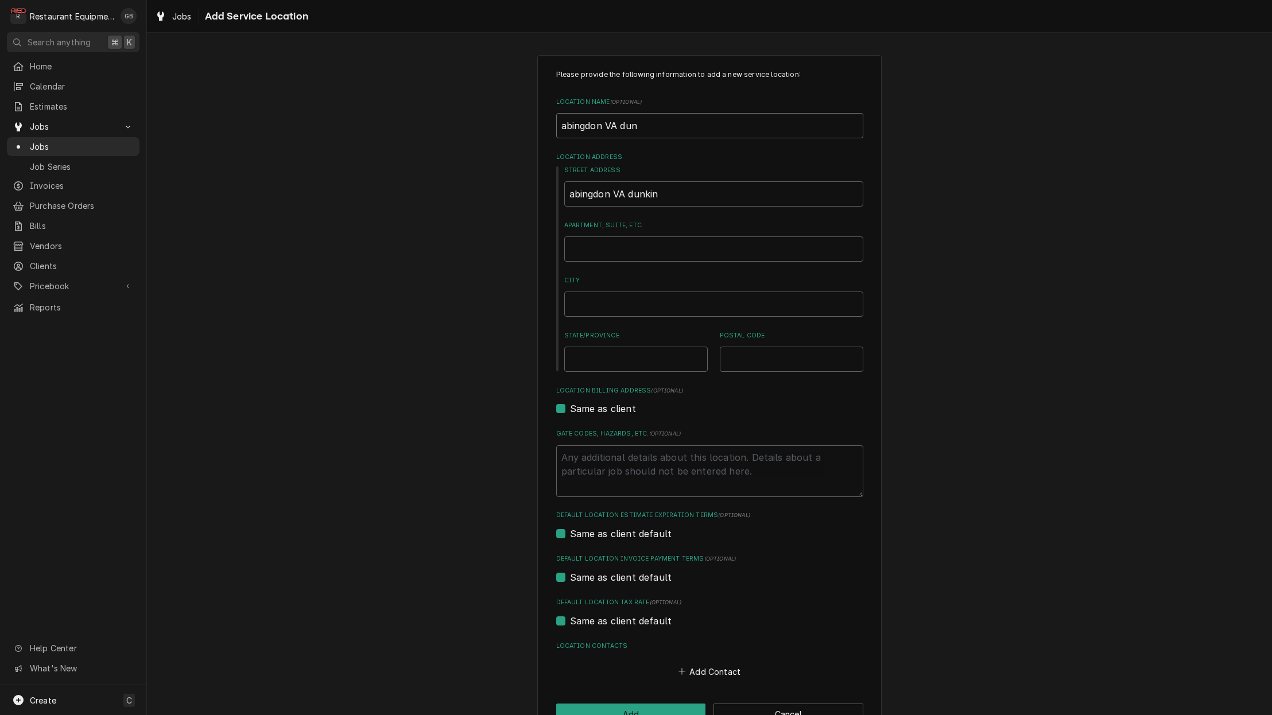
type textarea "x"
type input "abingdon VA dunk"
type textarea "x"
type input "abingdon VA dunki"
type textarea "x"
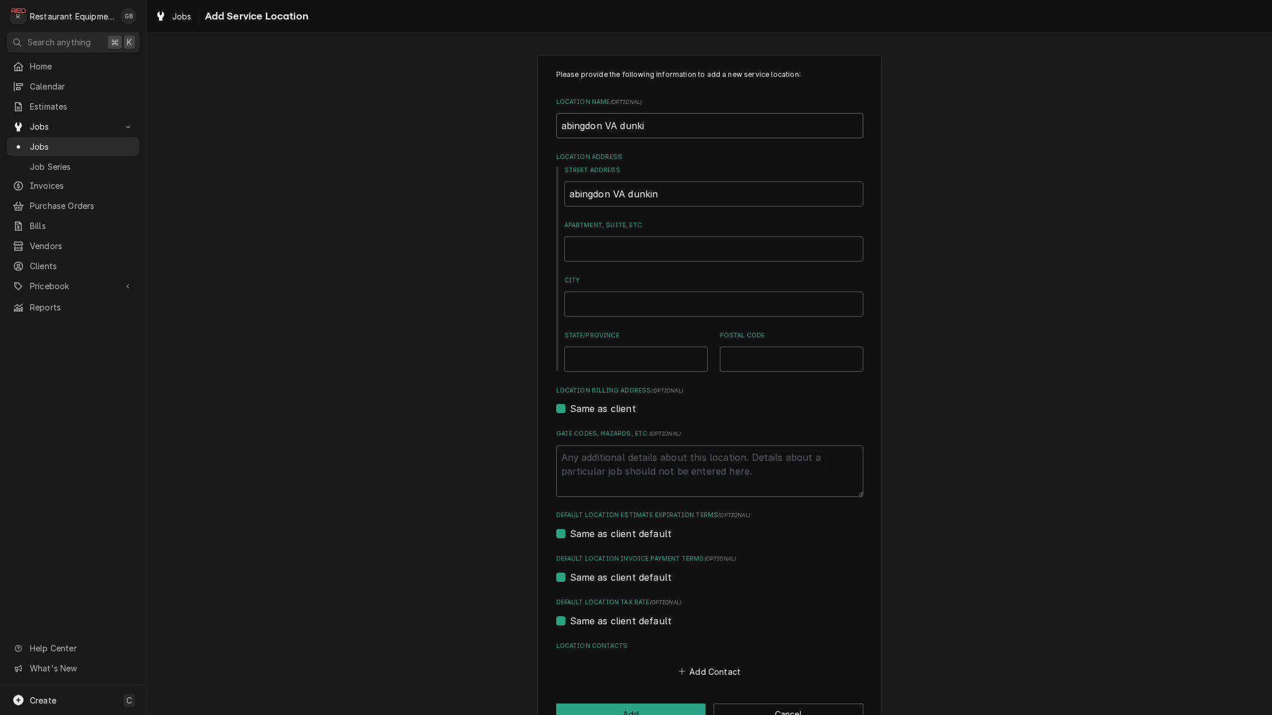
type input "abingdon VA dunkin"
type textarea "x"
type input "abingdon VA dunkin"
drag, startPoint x: 581, startPoint y: 244, endPoint x: 604, endPoint y: 248, distance: 23.4
type textarea "x"
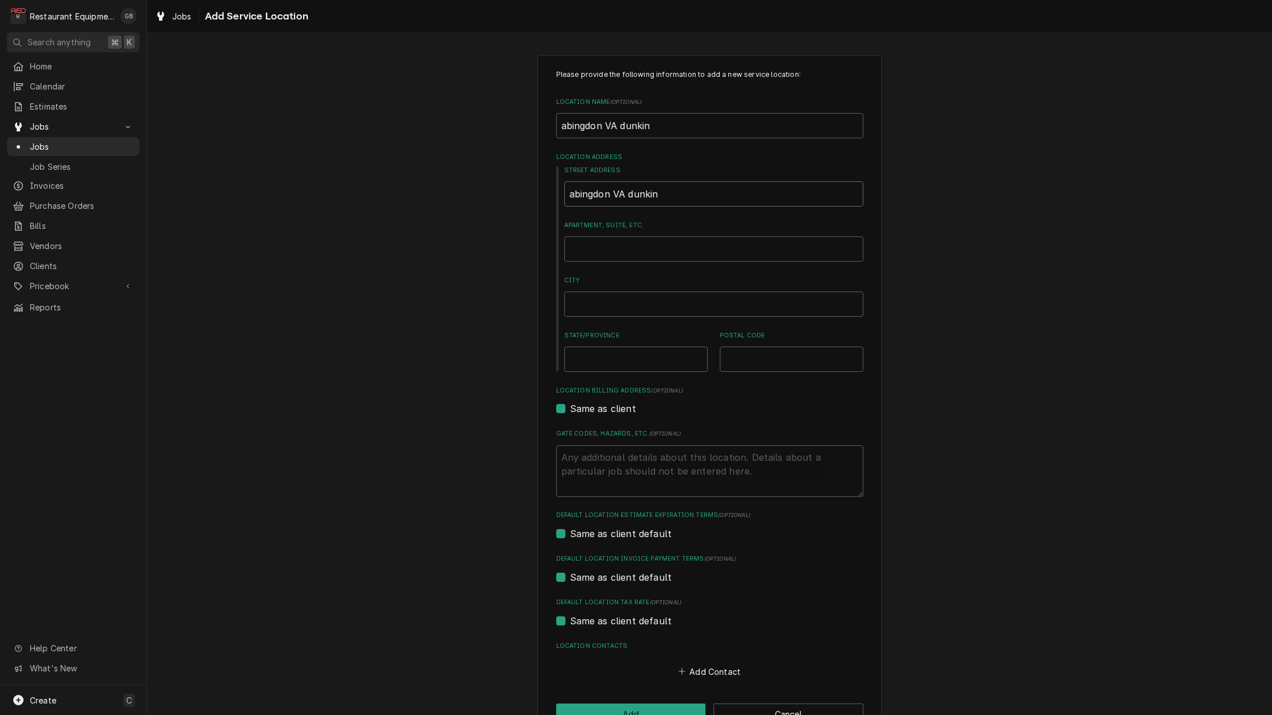
type input "abingdon VA dunkin"
type textarea "x"
type input "abingdon VA dunki"
type textarea "x"
type input "abingdon VA dunk"
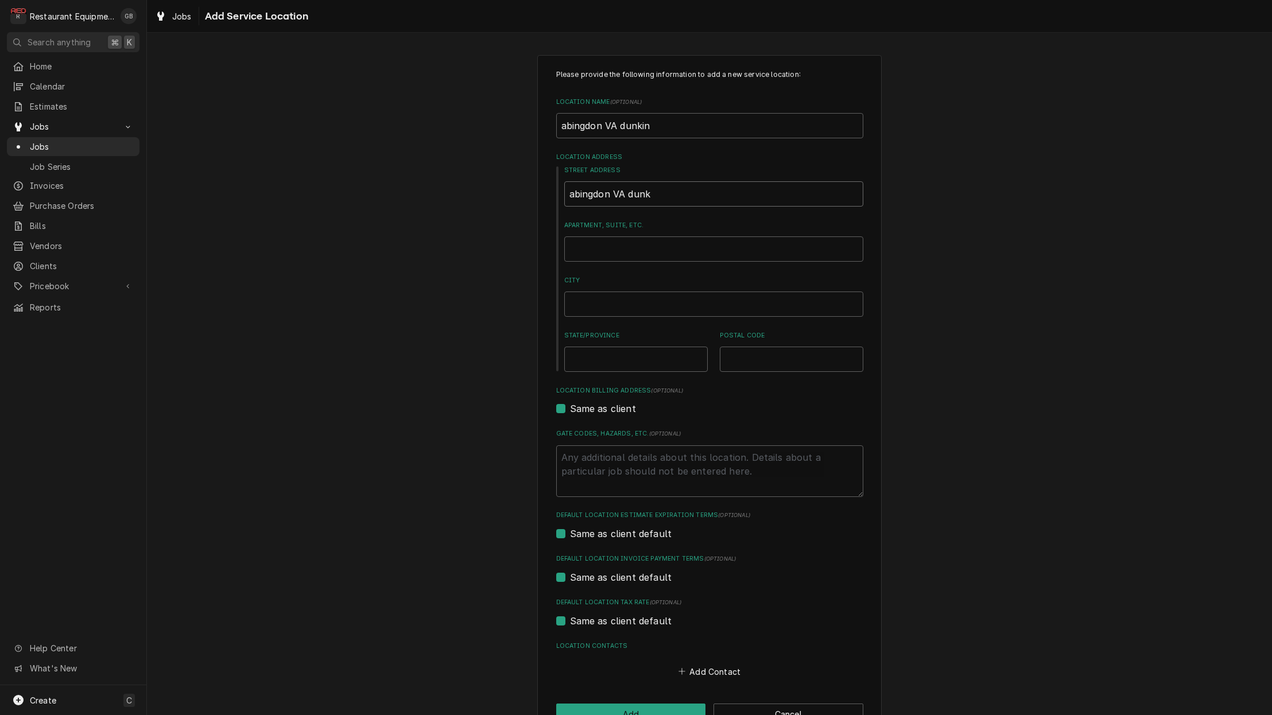
type textarea "x"
type input "abingdon VA dun"
type textarea "x"
type input "abingdon VA du"
type textarea "x"
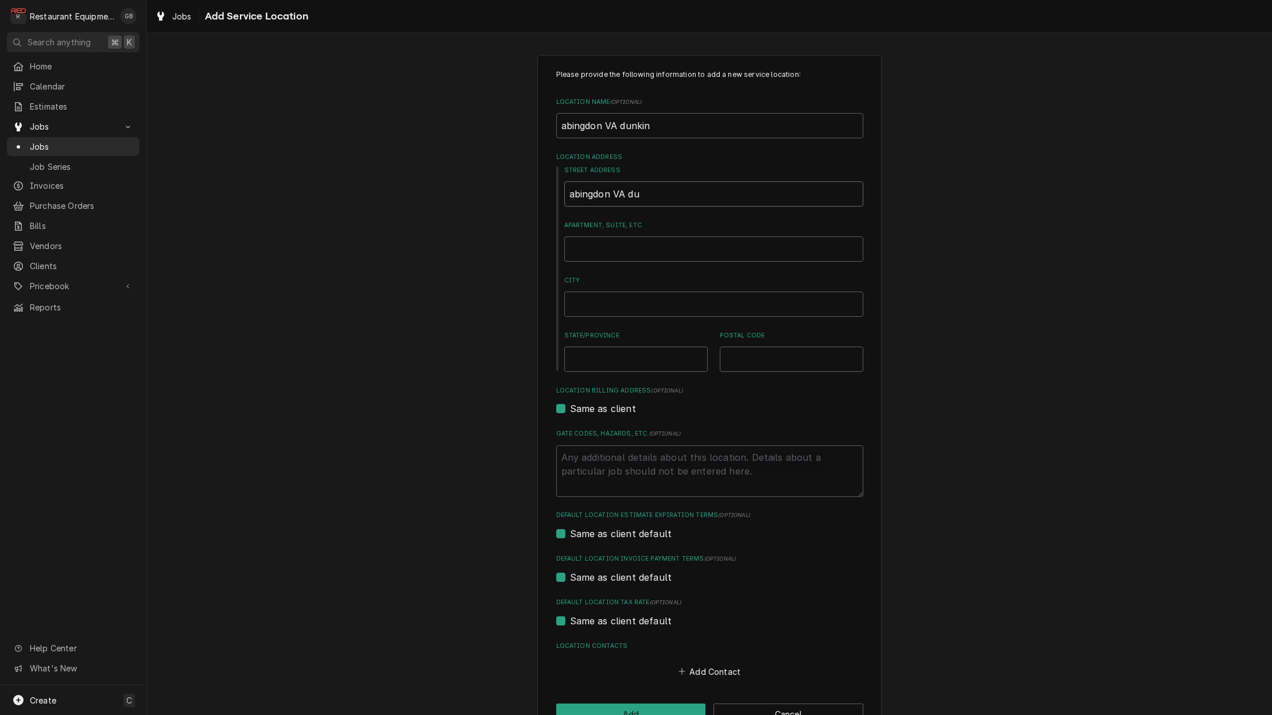
type input "abingdon VA d"
type textarea "x"
type input "abingdon VA"
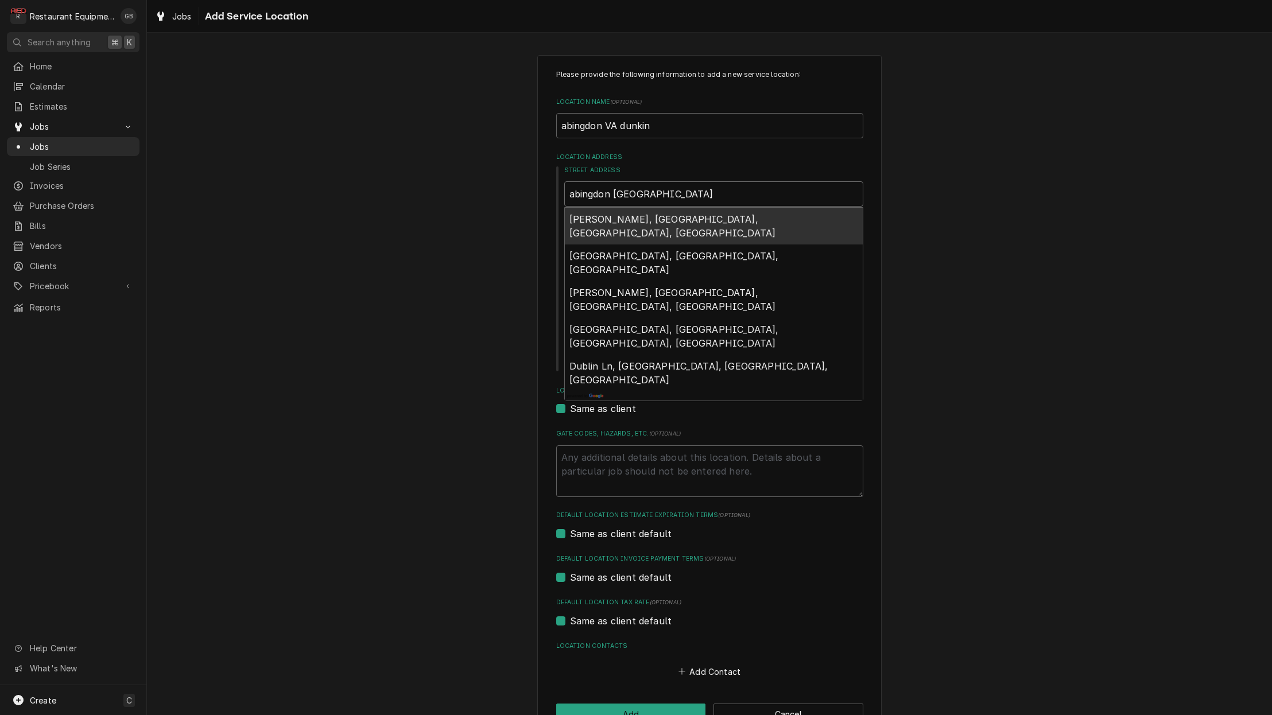
type textarea "x"
type input "abingdon VA"
type textarea "x"
type input "abingdon V"
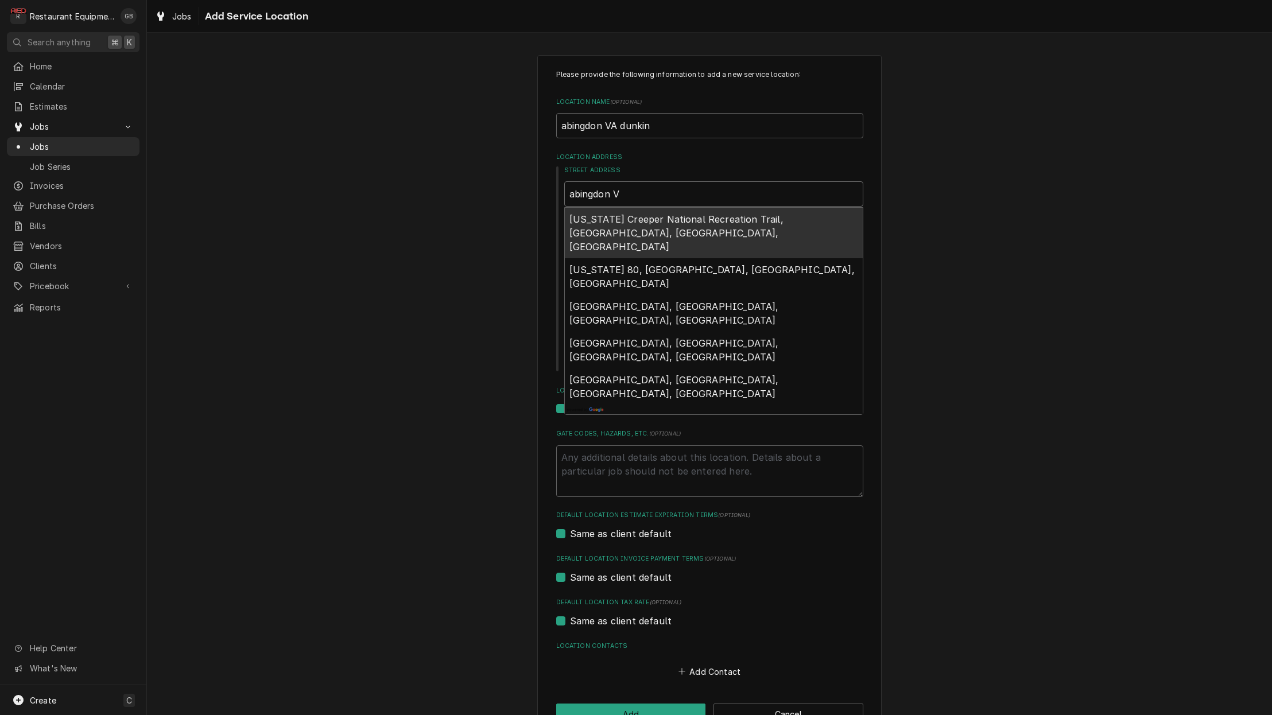
type textarea "x"
type input "abingdon"
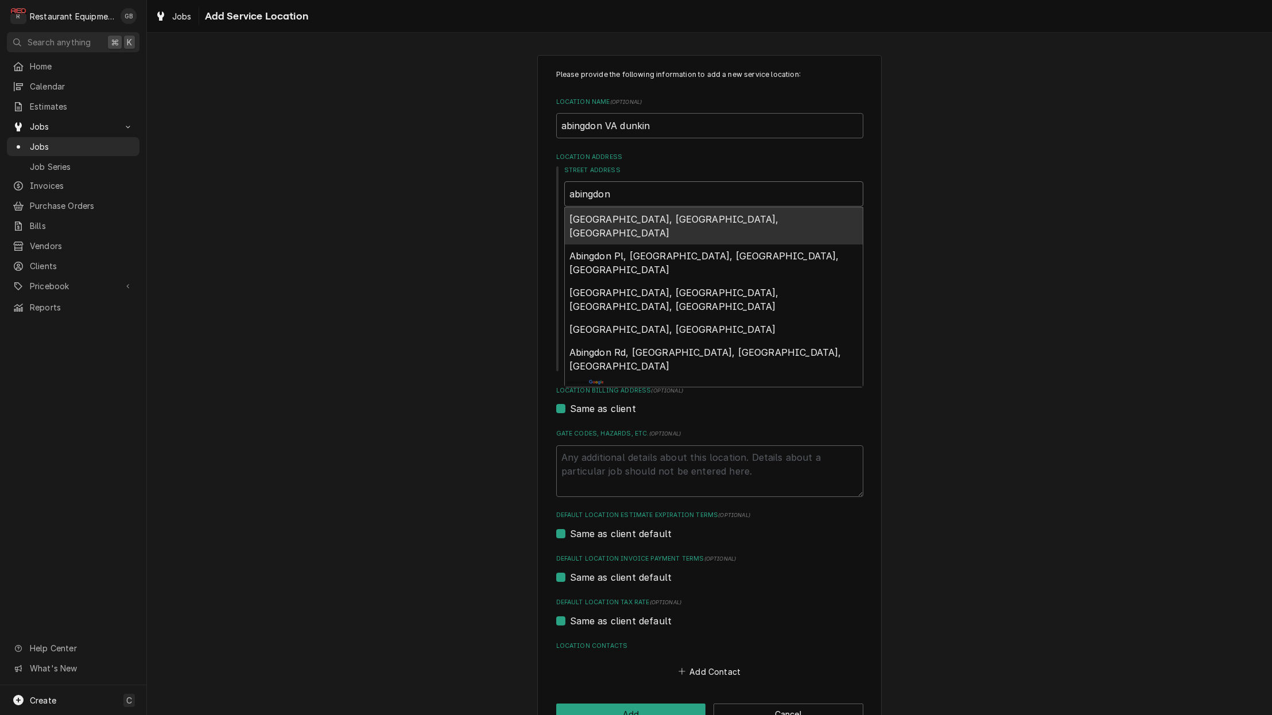
type textarea "x"
type input "abingdon"
type textarea "x"
type input "abingdo"
type textarea "x"
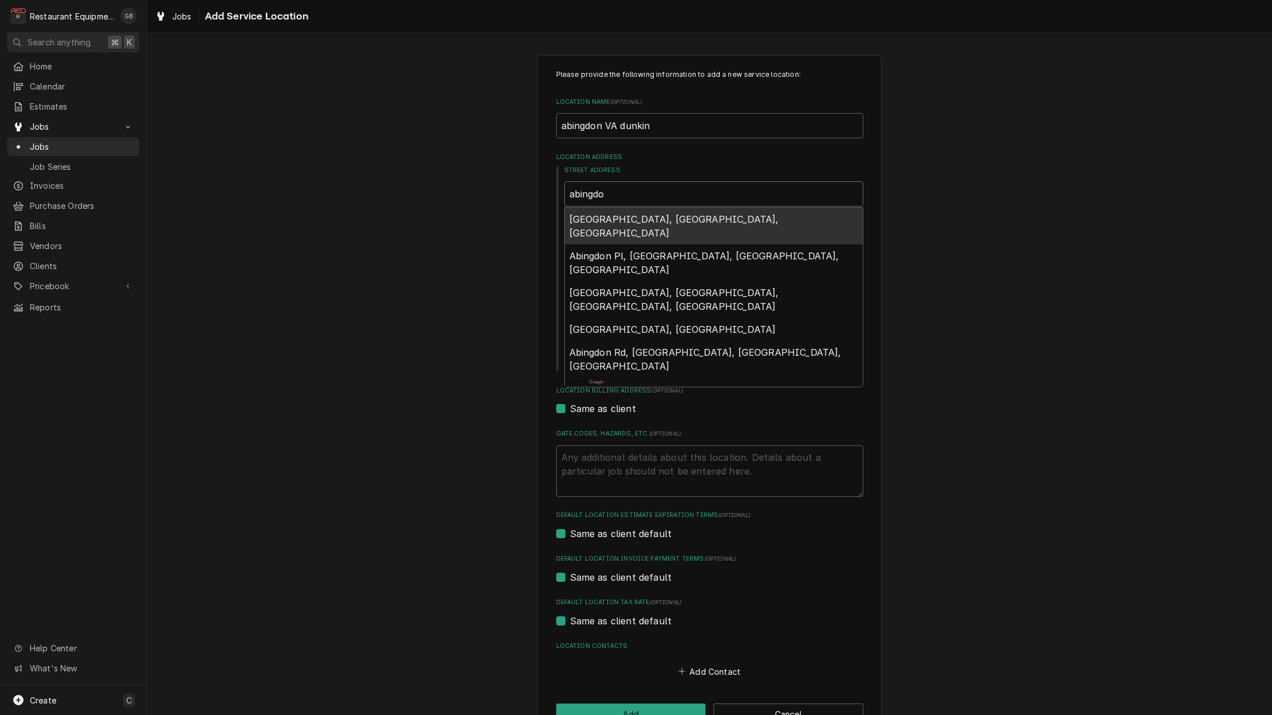
type input "abingd"
type textarea "x"
type input "abing"
type textarea "x"
type input "abin"
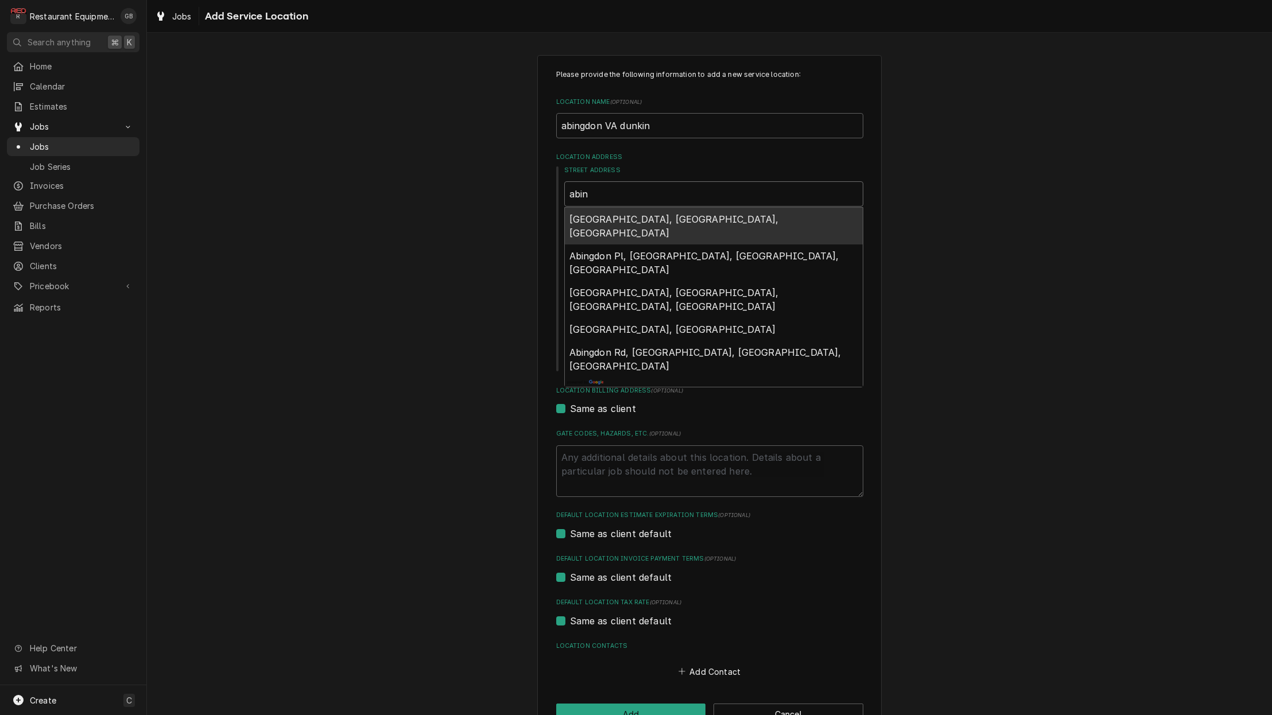
type textarea "x"
type input "abi"
type textarea "x"
type input "ab"
type textarea "x"
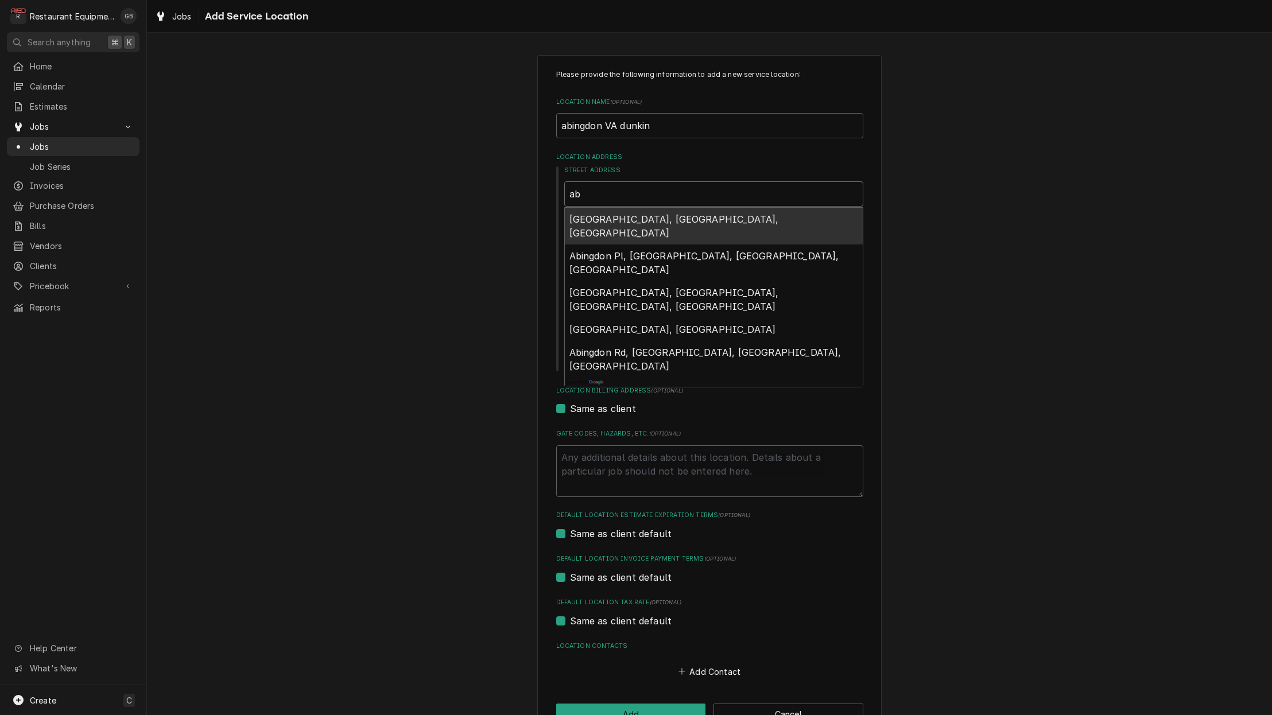
type input "a"
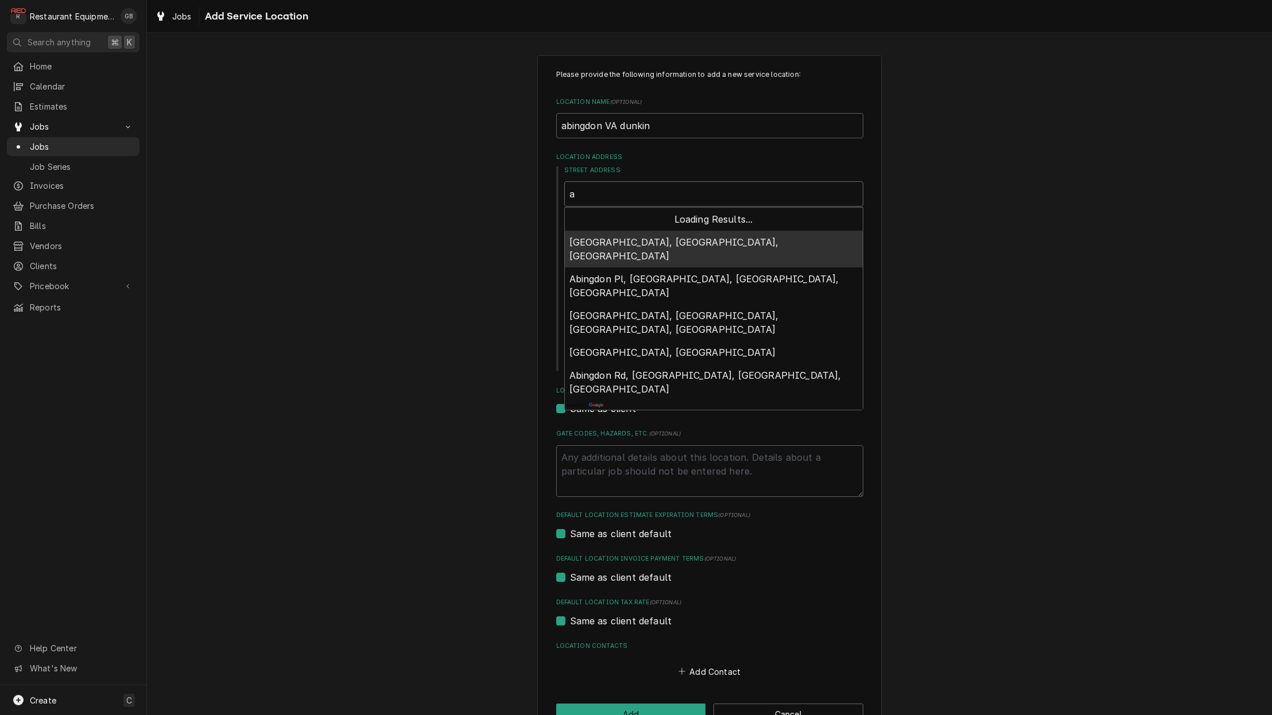
type textarea "x"
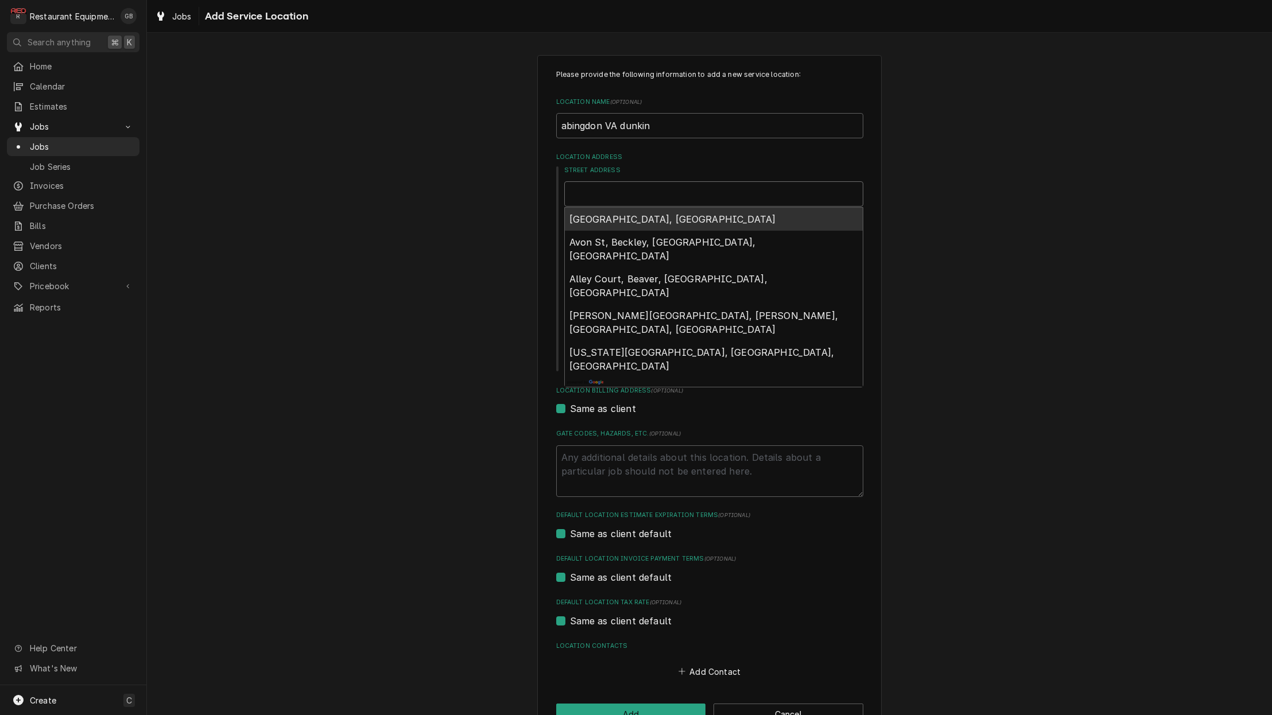
type textarea "x"
type input "1"
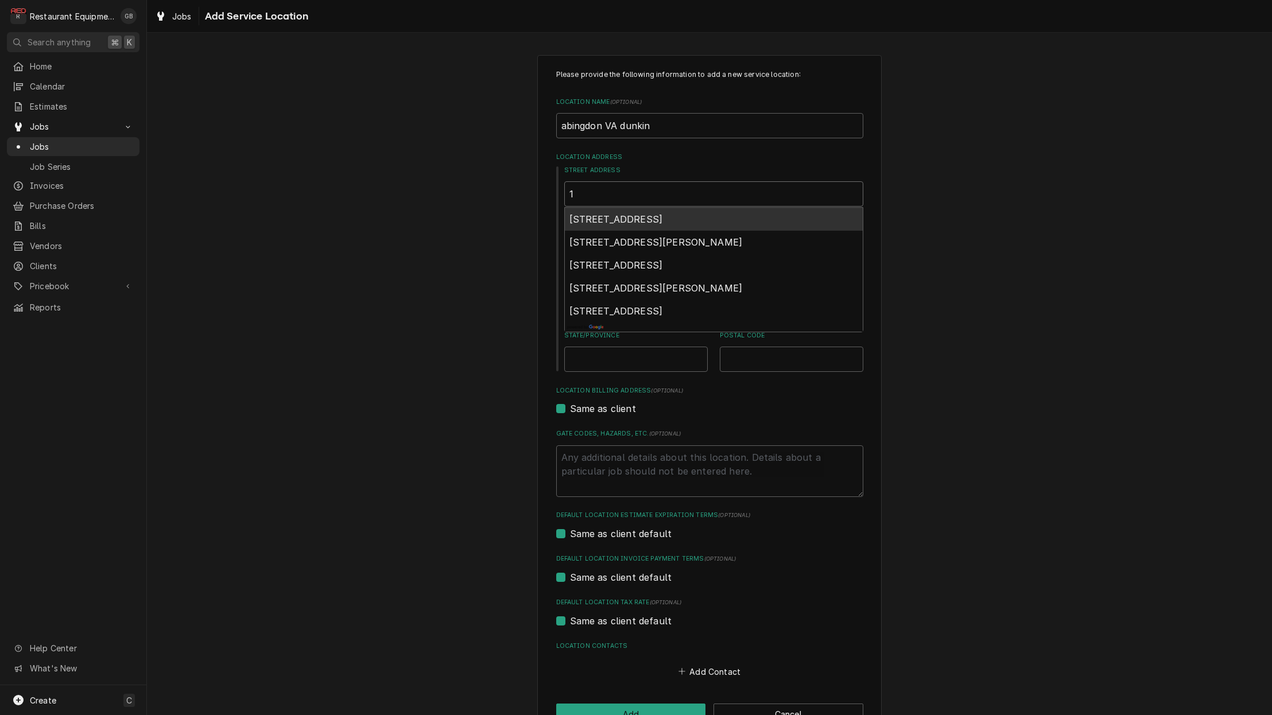
type textarea "x"
type input "19"
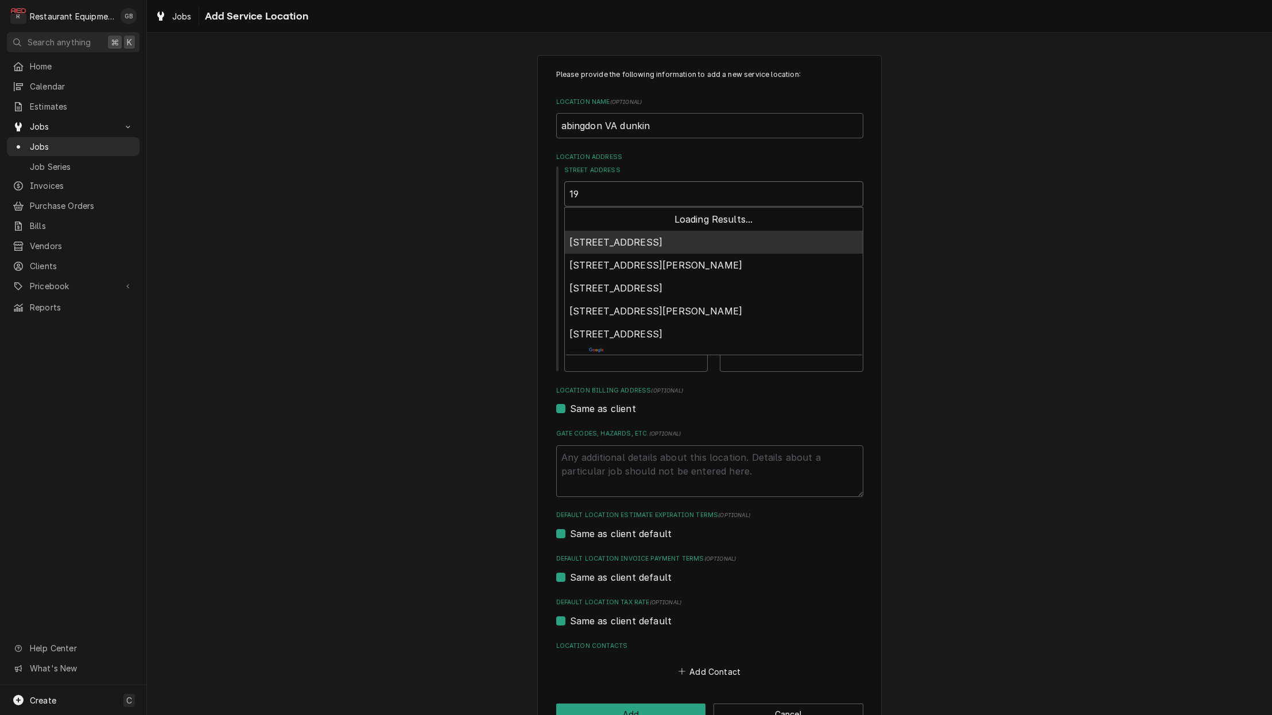
type textarea "x"
type input "197"
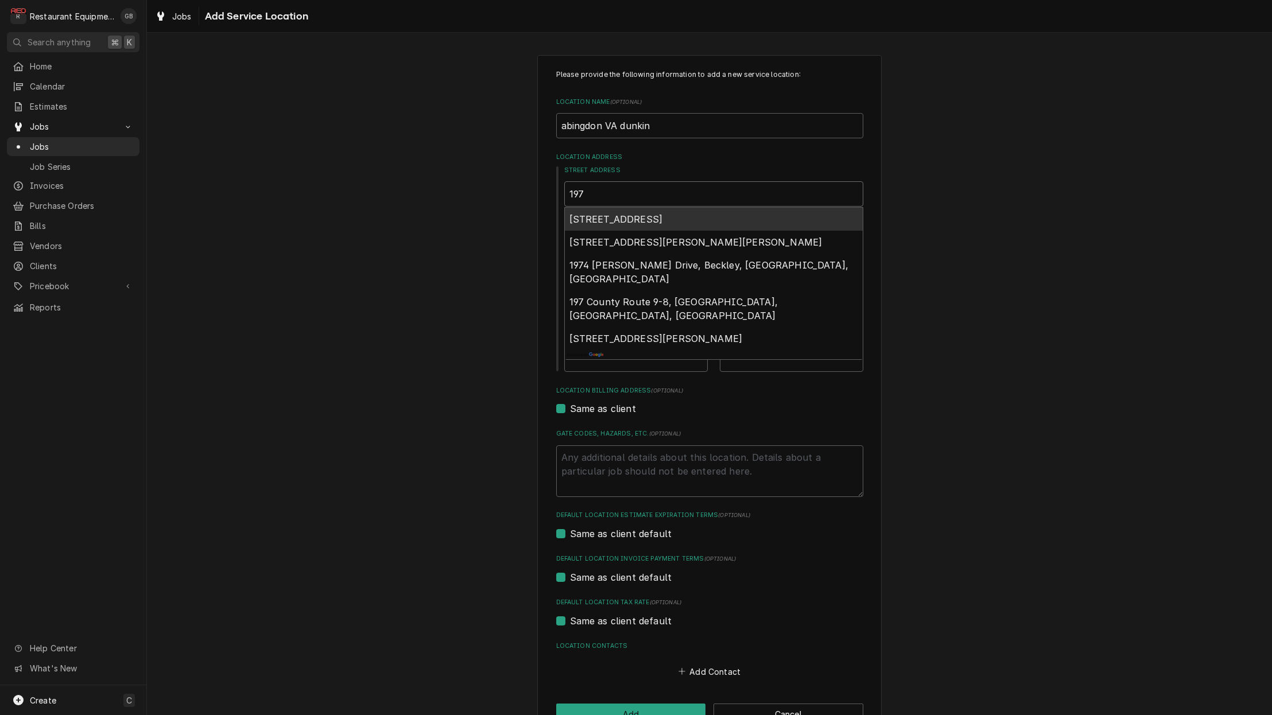
type textarea "x"
type input "197"
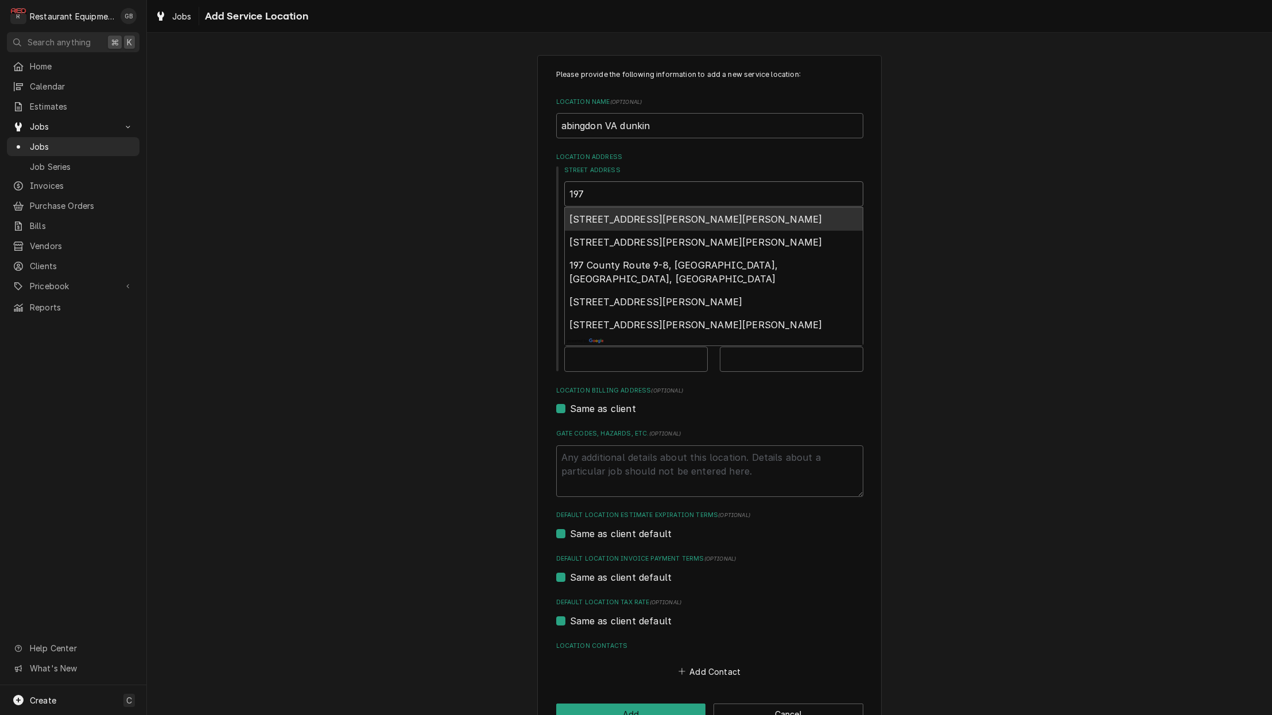
type textarea "x"
type input "197 j"
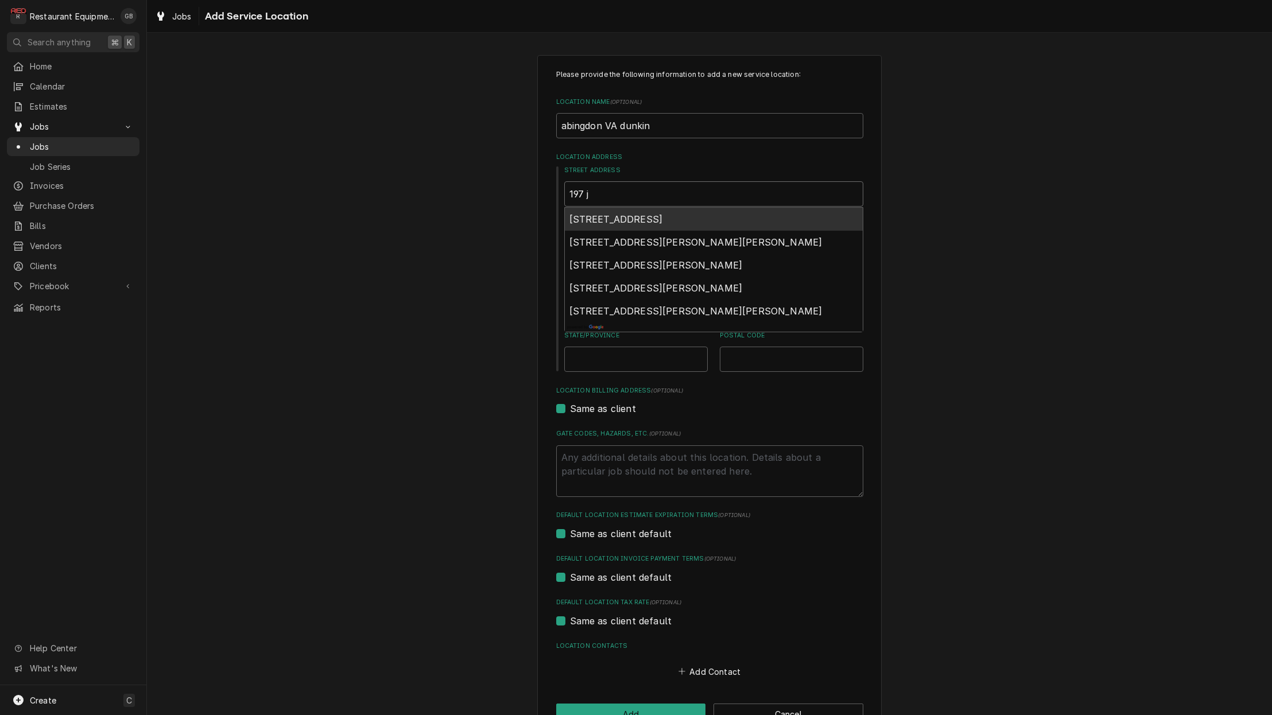
type textarea "x"
type input "197 jo"
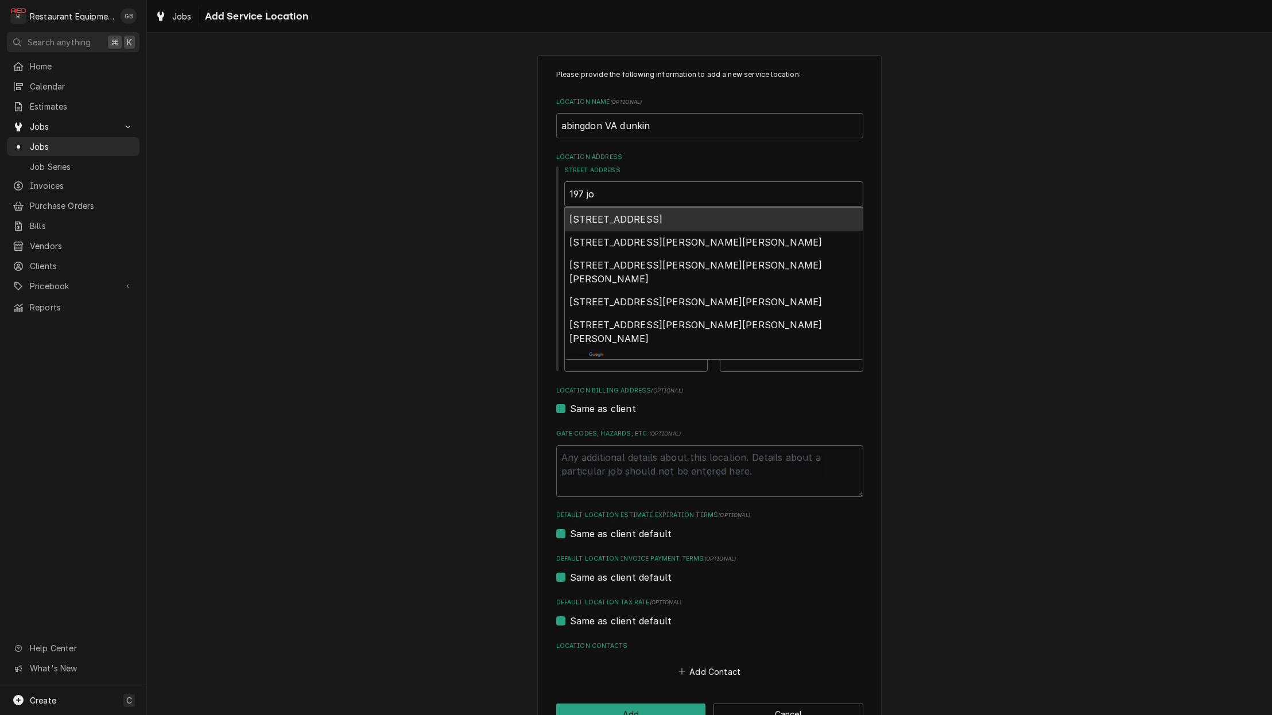
type textarea "x"
type input "197 jon"
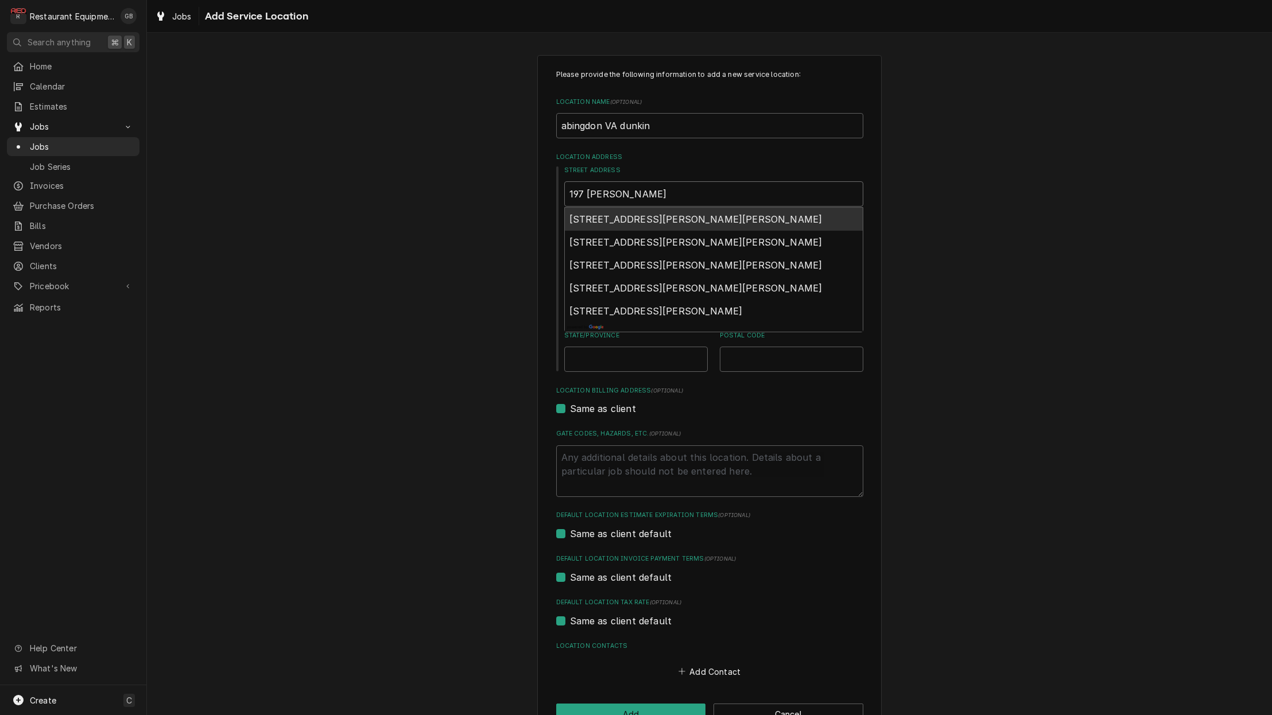
type textarea "x"
type input "197 jone"
type textarea "x"
type input "197 jones"
type textarea "x"
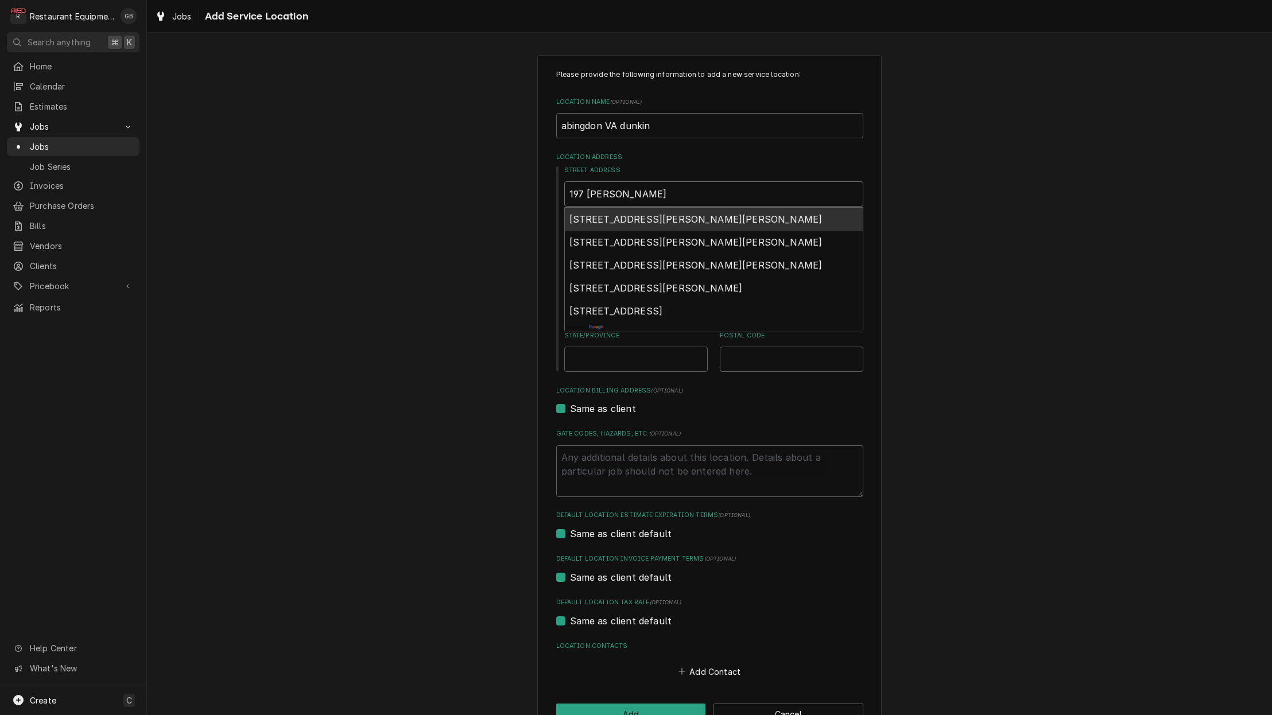
type input "197 jonesb"
type textarea "x"
type input "197 jonesbo"
type textarea "x"
type input "197 jonesbor"
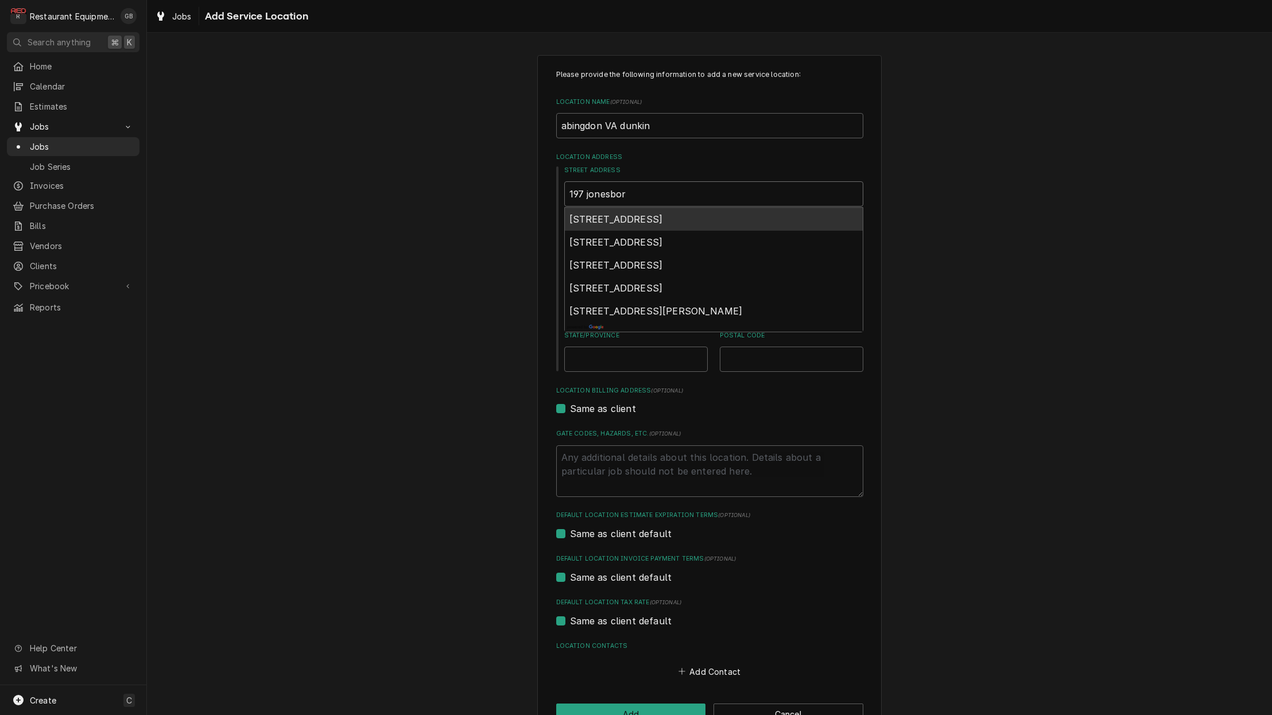
type textarea "x"
type input "197 jonesboro"
click at [787, 240] on div "197 Jonesboro Road, Abingdon, VA, USA" at bounding box center [714, 242] width 298 height 23
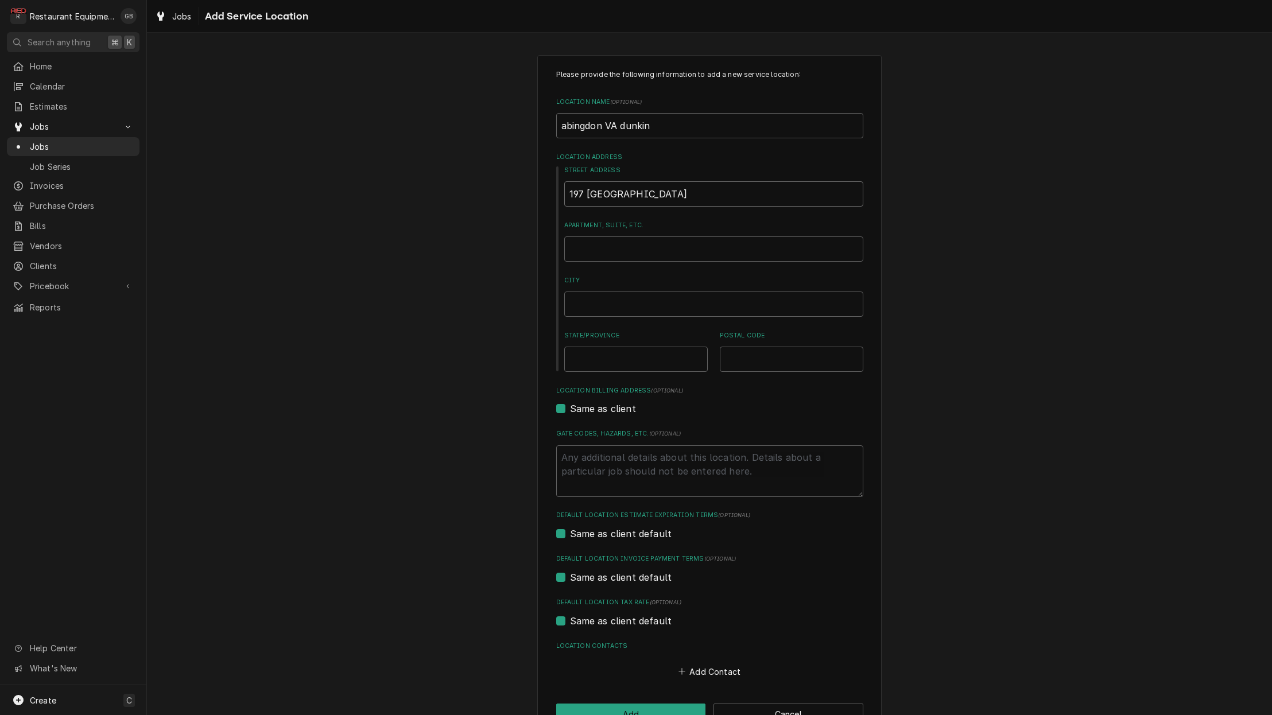
type textarea "x"
type input "197 Jonesboro Rd"
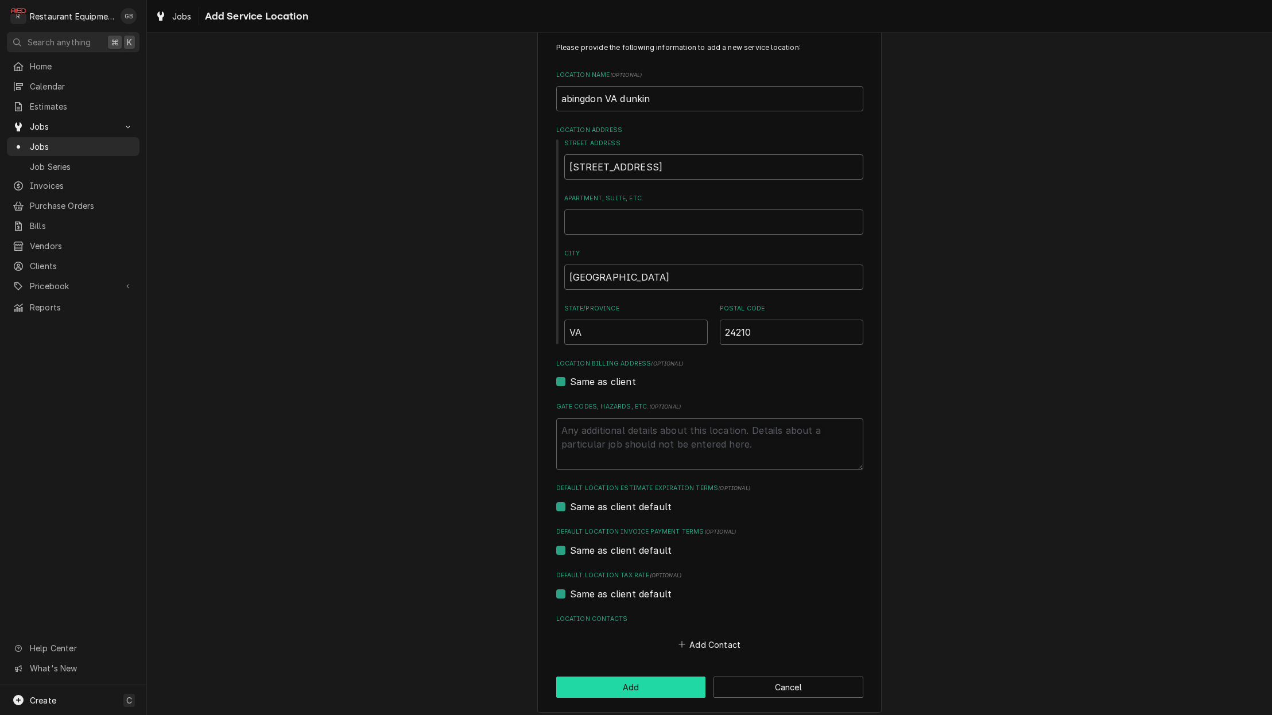
scroll to position [0, 1]
click at [646, 681] on button "Add" at bounding box center [631, 687] width 150 height 21
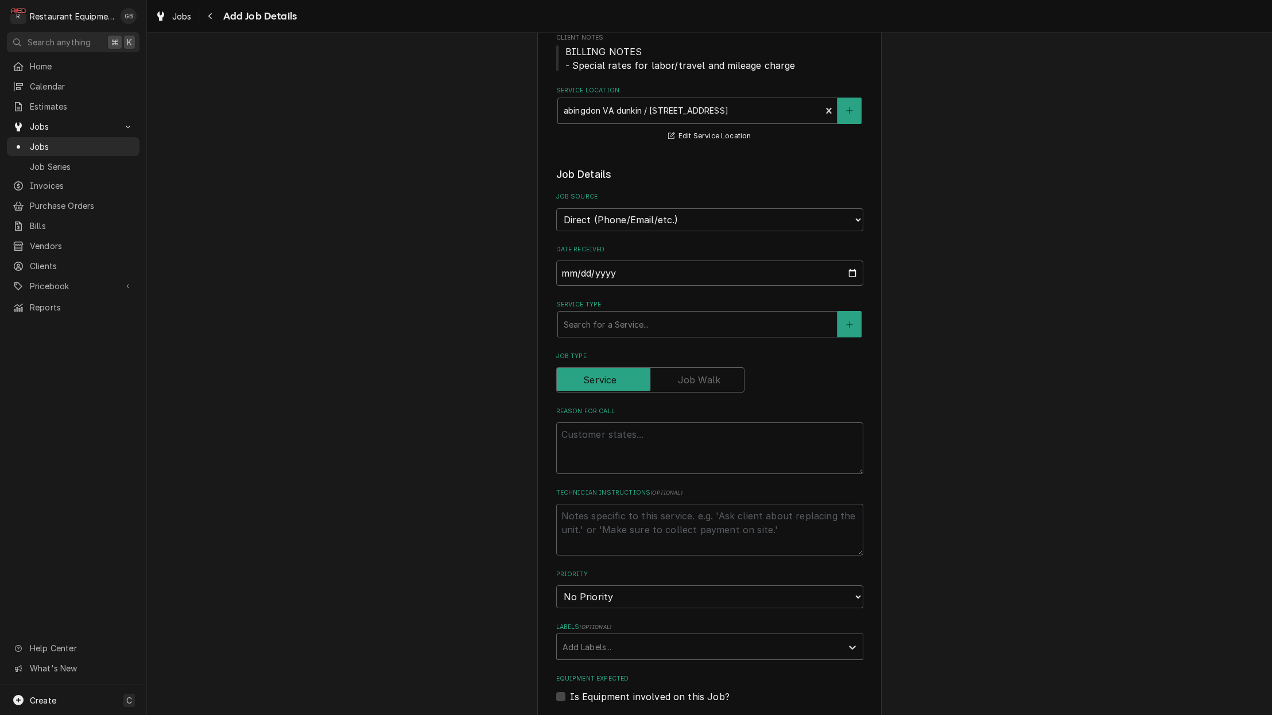
scroll to position [161, 0]
click at [617, 430] on textarea "Reason For Call" at bounding box center [709, 447] width 307 height 52
paste textarea "Case#: 10252221 Site Contact Name: Evan Site Contact Number : 4236126127 or 423…"
type textarea "x"
type textarea "Case#: 10252221 Site Contact Name: Evan Site Contact Number : 4236126127 or 423…"
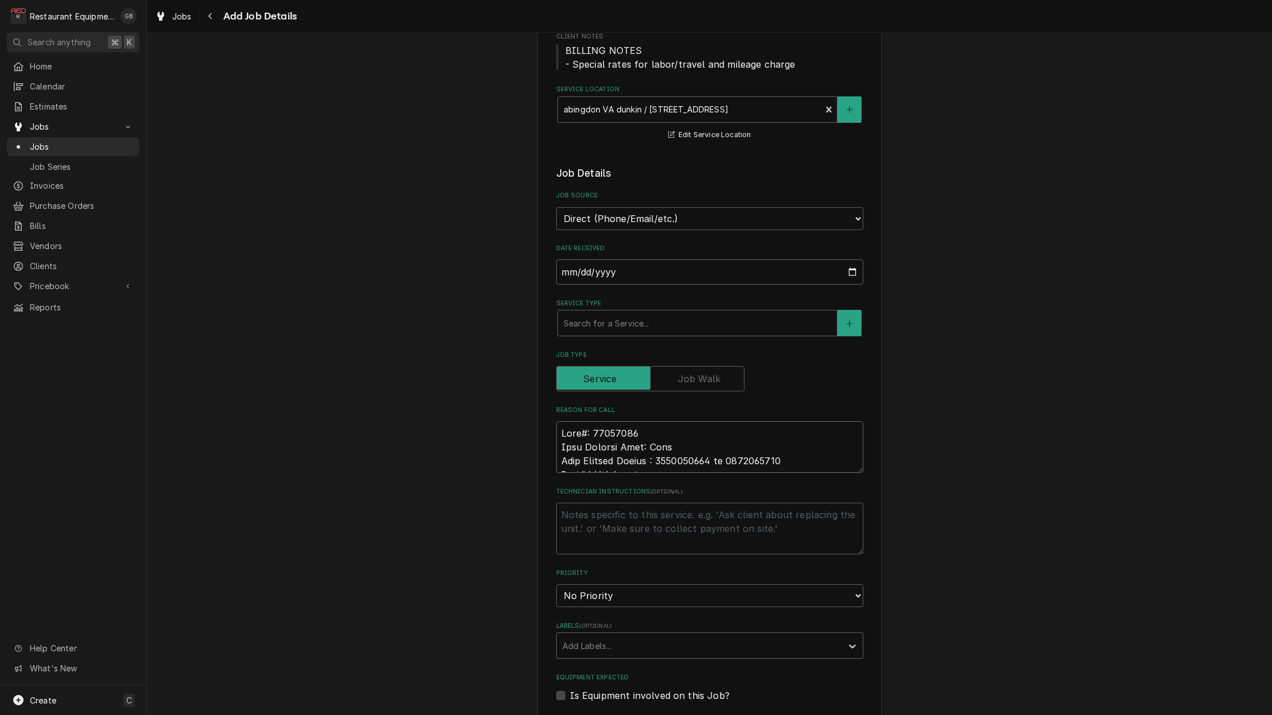
scroll to position [1171, 0]
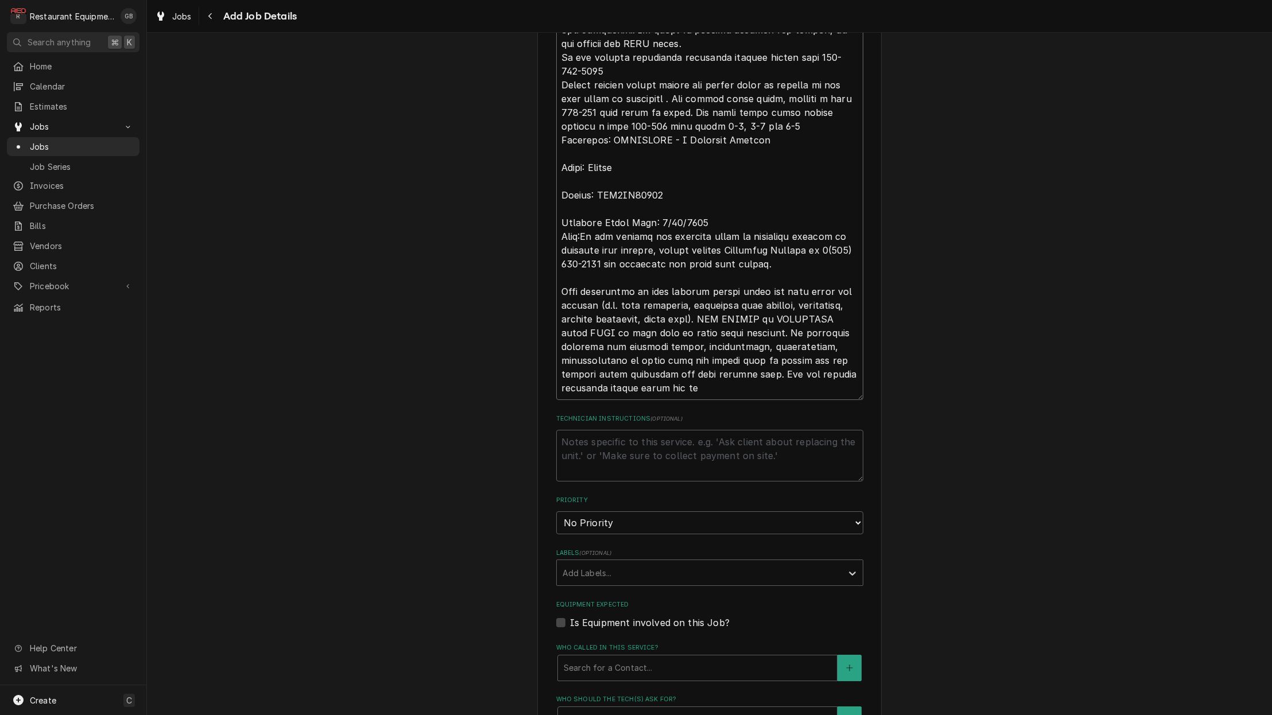
type textarea "x"
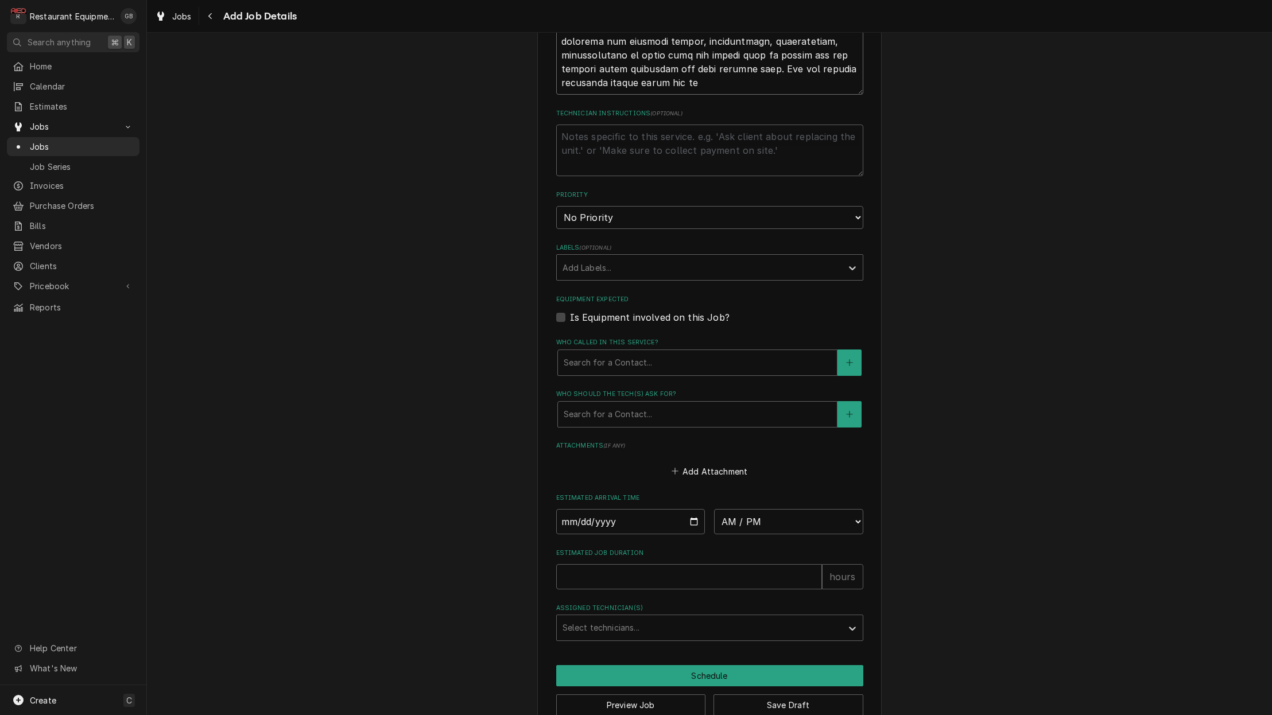
scroll to position [1475, 0]
type textarea "Case#: 10252221 Site Contact Name: Evan Site Contact Number : 4236126127 or 423…"
click at [613, 565] on input "Estimated Job Duration" at bounding box center [689, 577] width 266 height 25
type textarea "x"
type input "2"
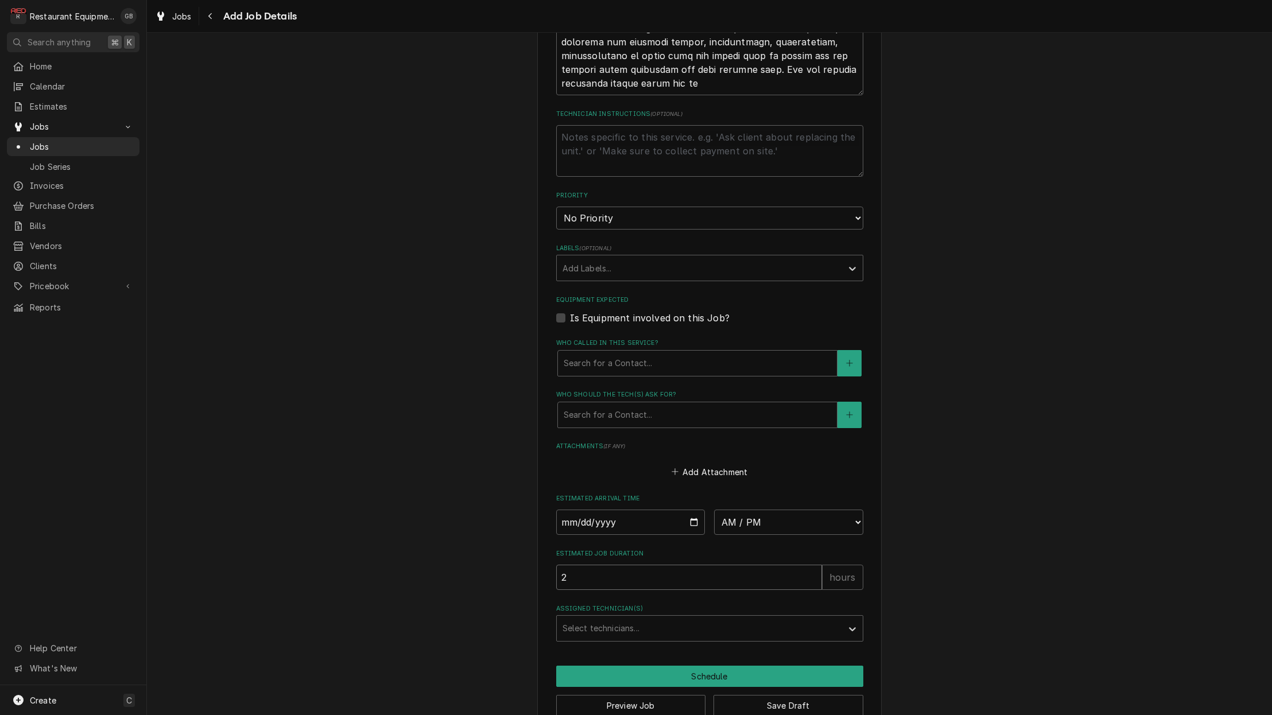
type textarea "x"
type input "2"
select select "2"
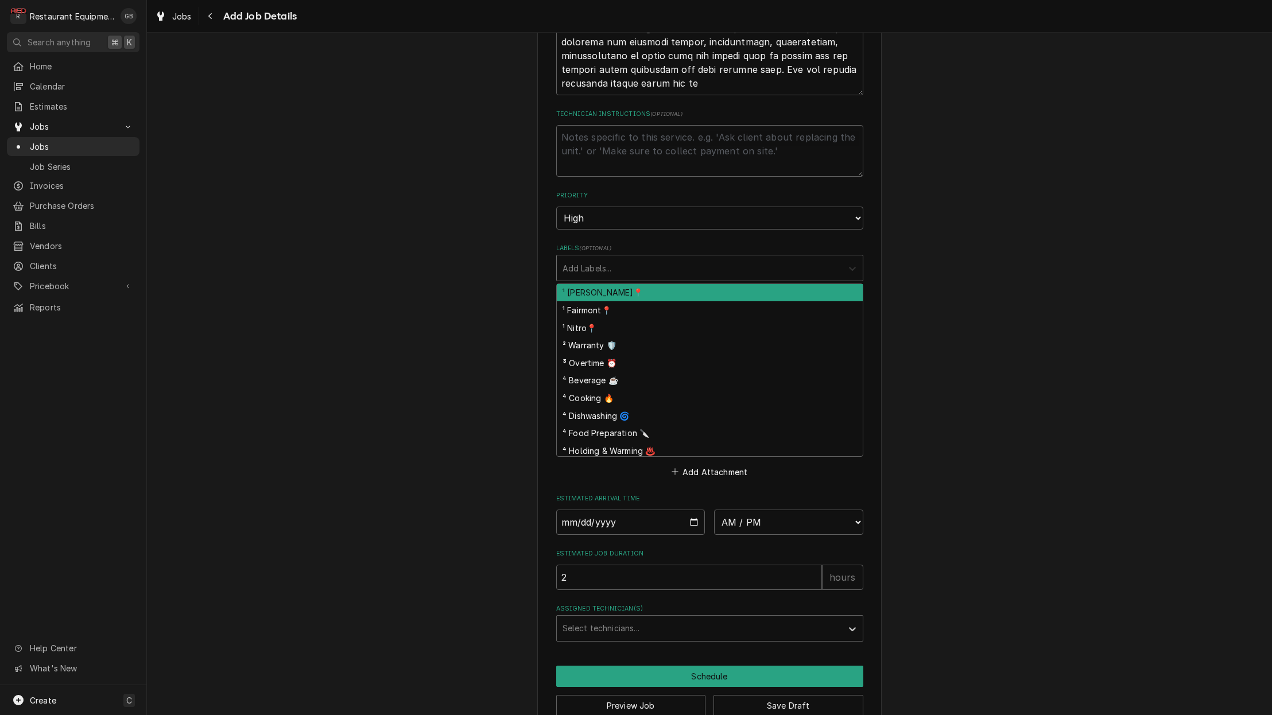
click at [856, 263] on icon "Labels" at bounding box center [851, 268] width 11 height 11
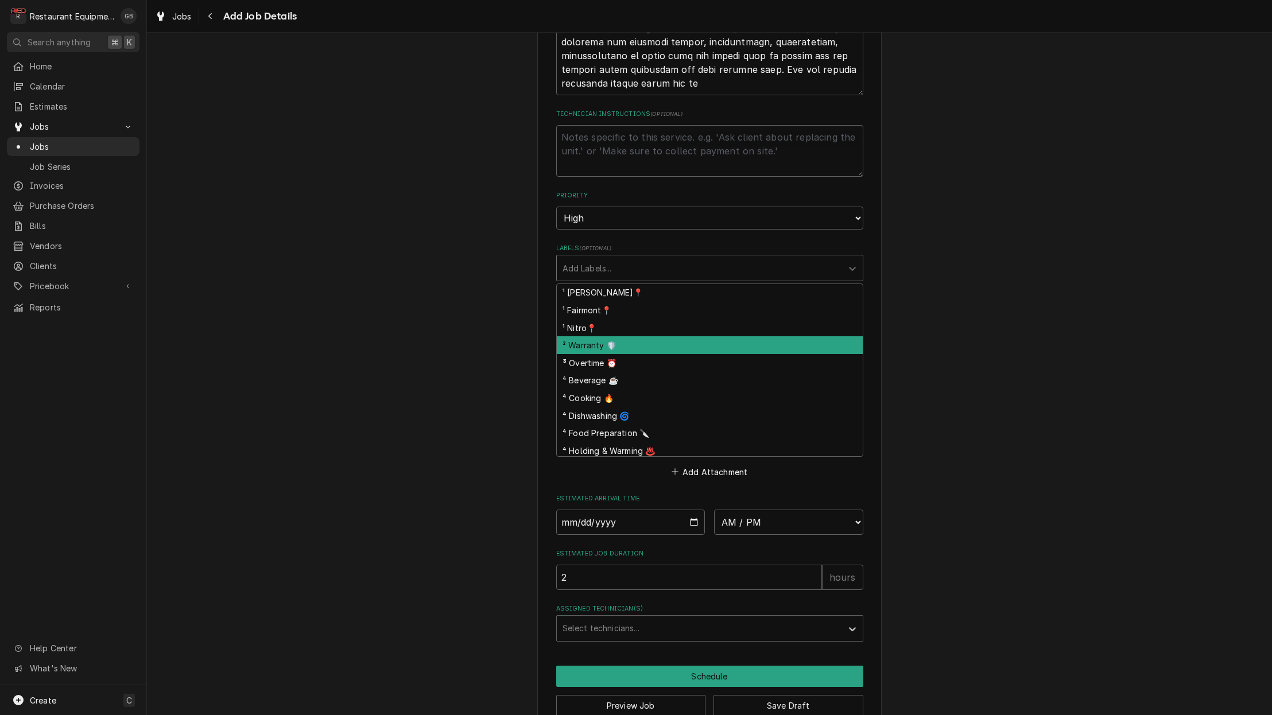
click at [612, 336] on div "² Warranty 🛡️" at bounding box center [710, 345] width 306 height 18
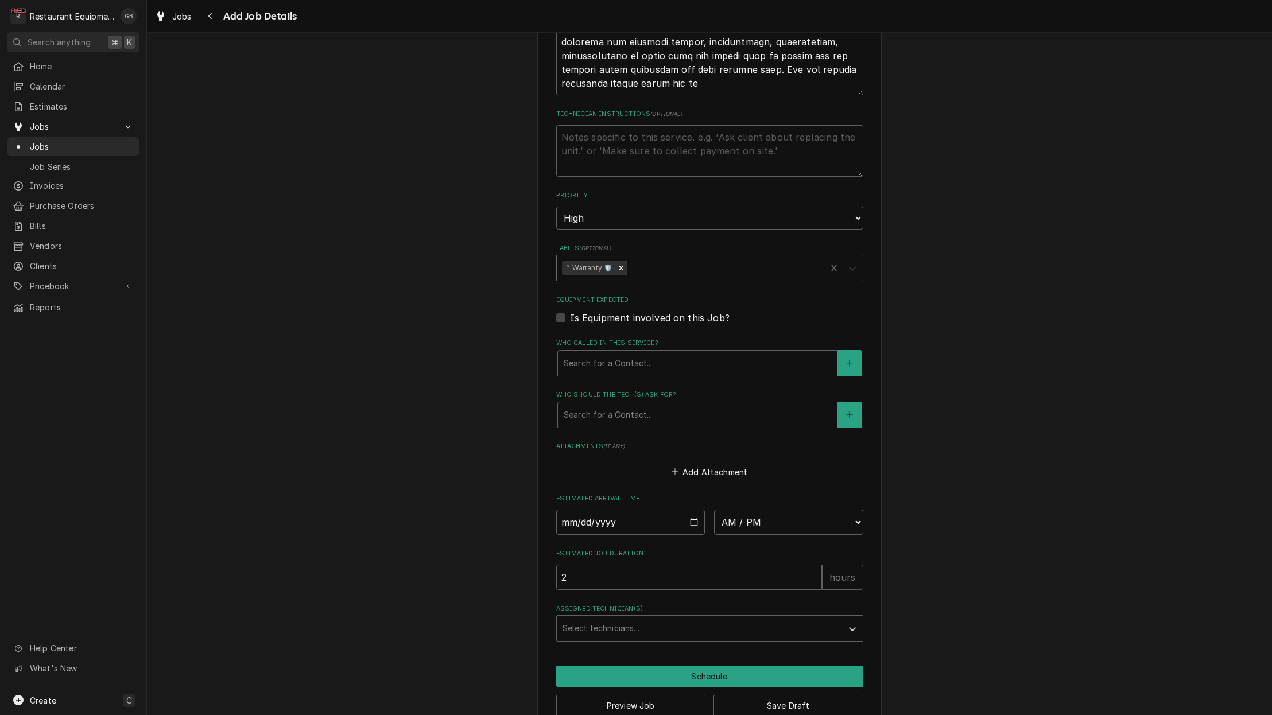
click at [848, 263] on icon "Labels" at bounding box center [851, 268] width 11 height 11
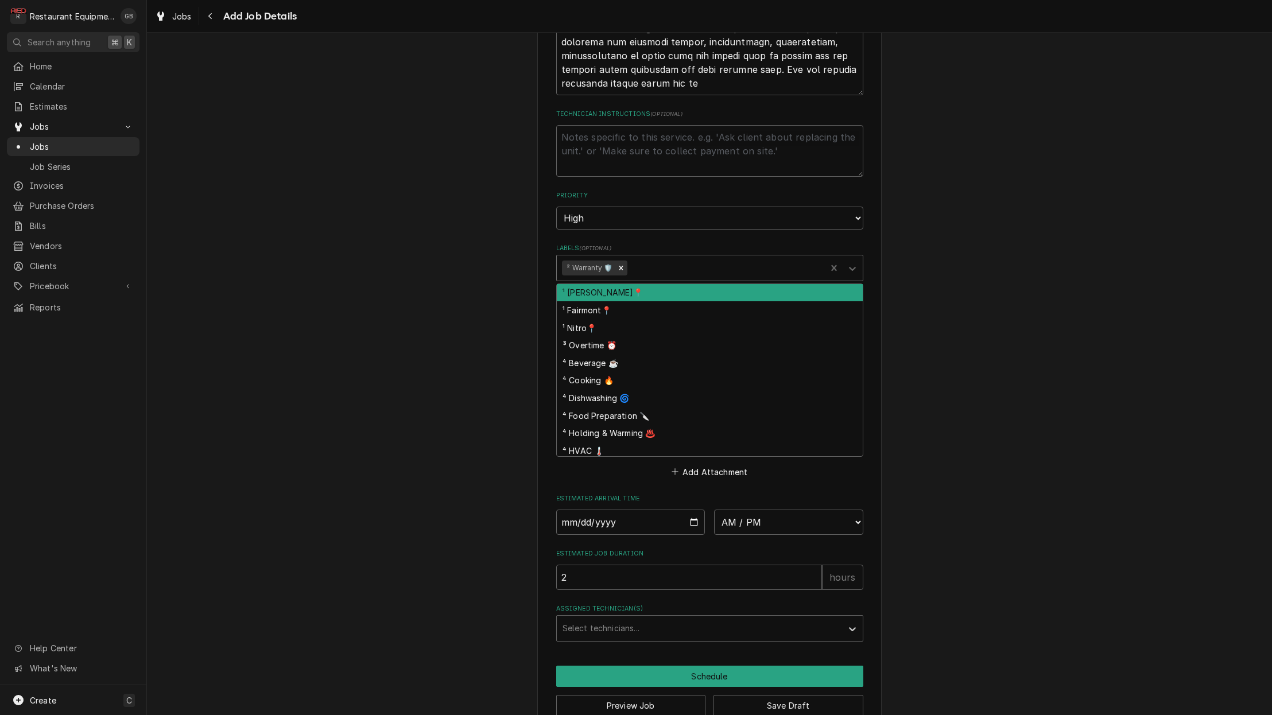
click at [642, 284] on div "¹ [PERSON_NAME]📍" at bounding box center [710, 293] width 306 height 18
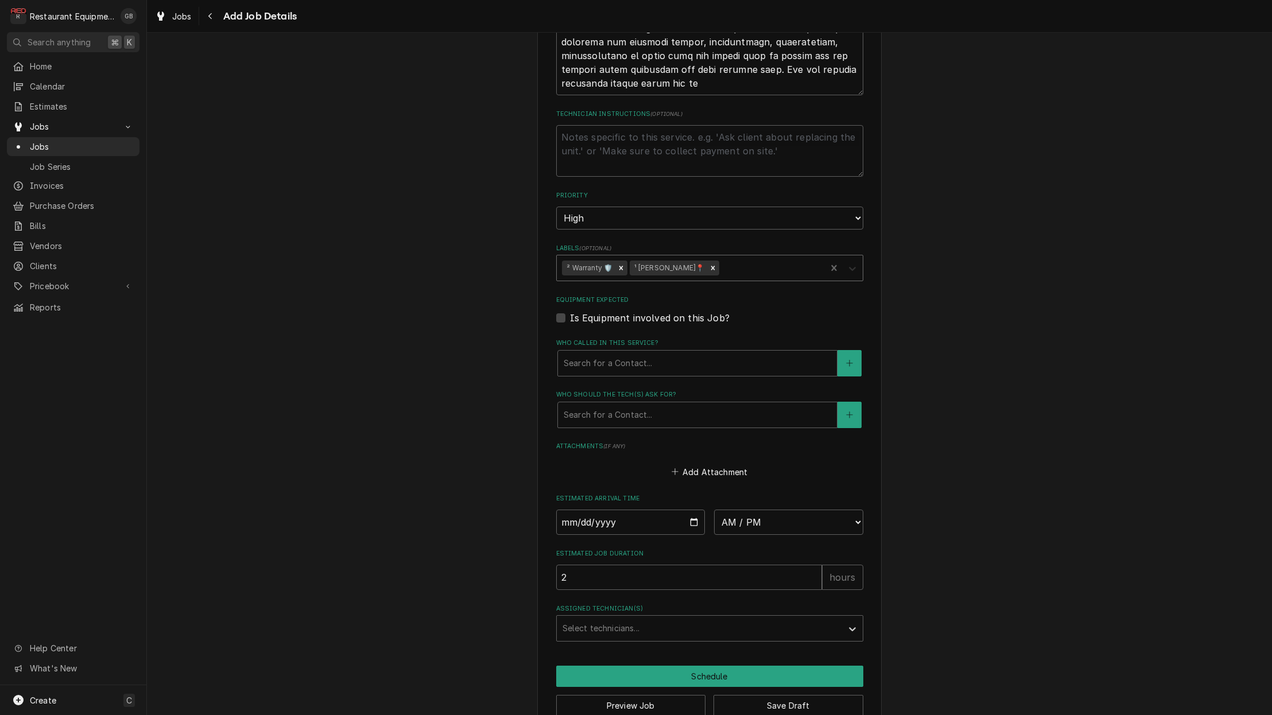
click at [855, 263] on icon "Labels" at bounding box center [851, 268] width 11 height 11
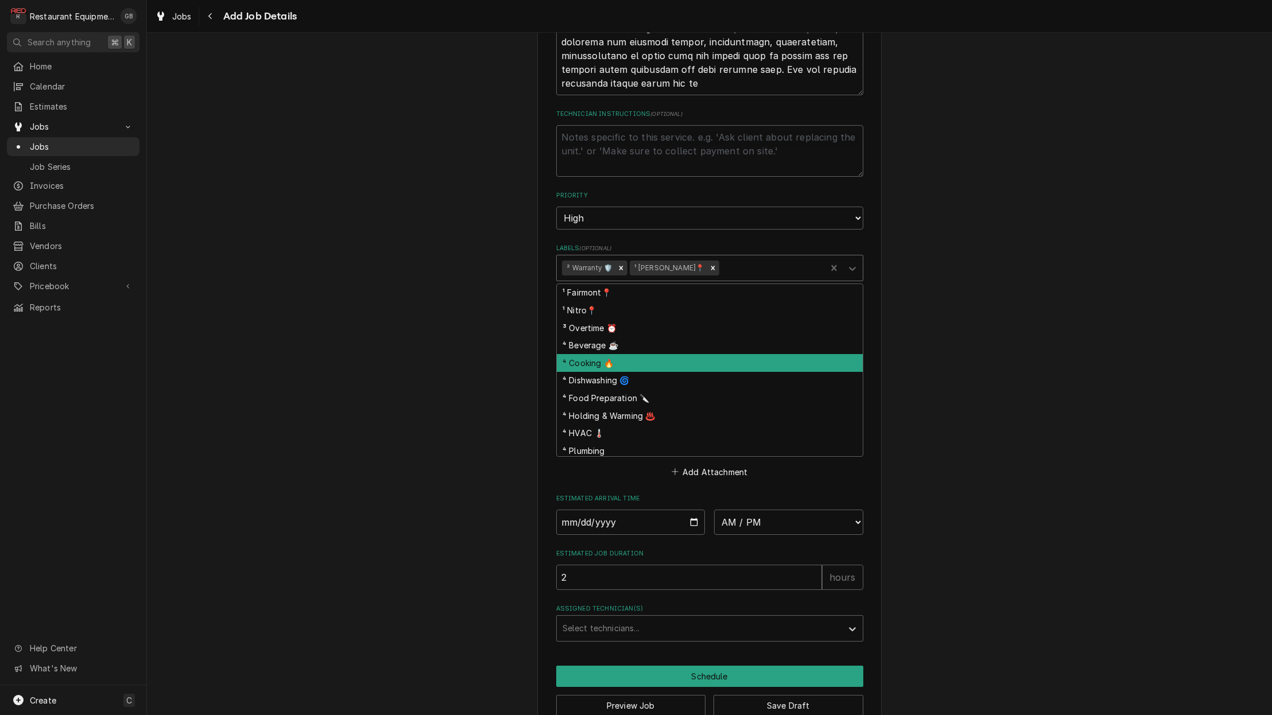
click at [651, 354] on div "⁴ Cooking 🔥" at bounding box center [710, 363] width 306 height 18
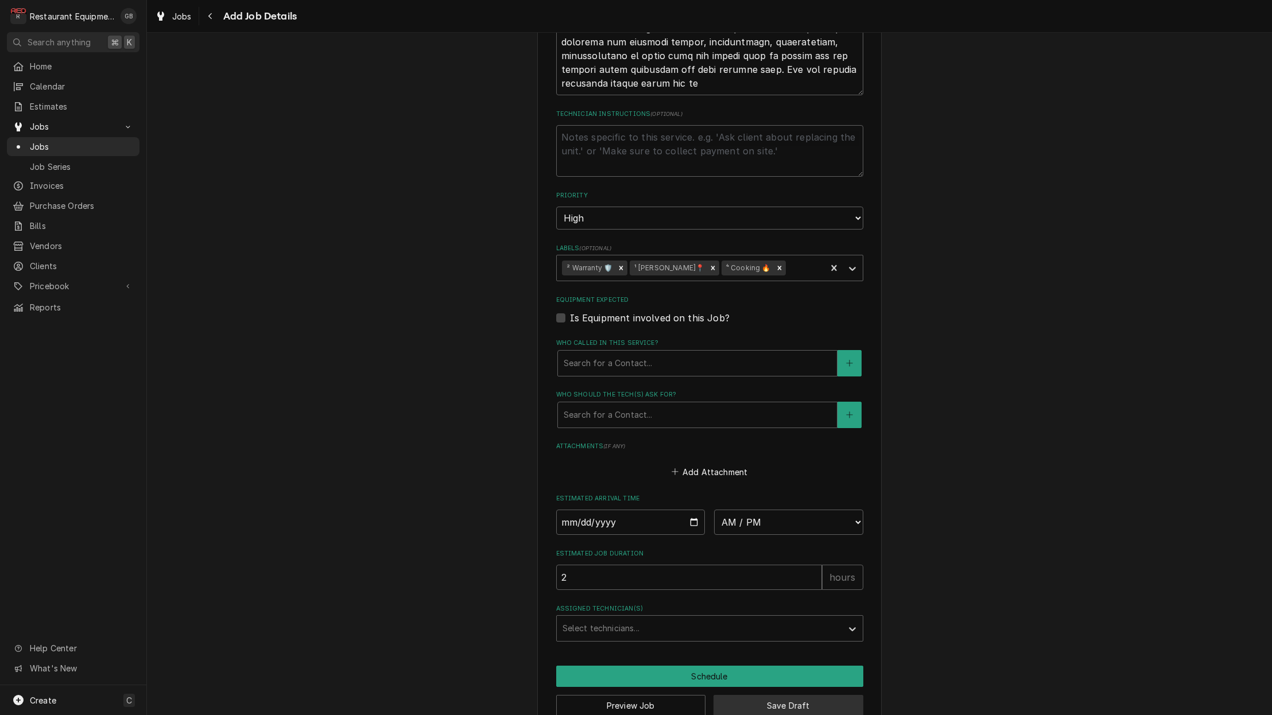
click at [779, 695] on button "Save Draft" at bounding box center [788, 705] width 150 height 21
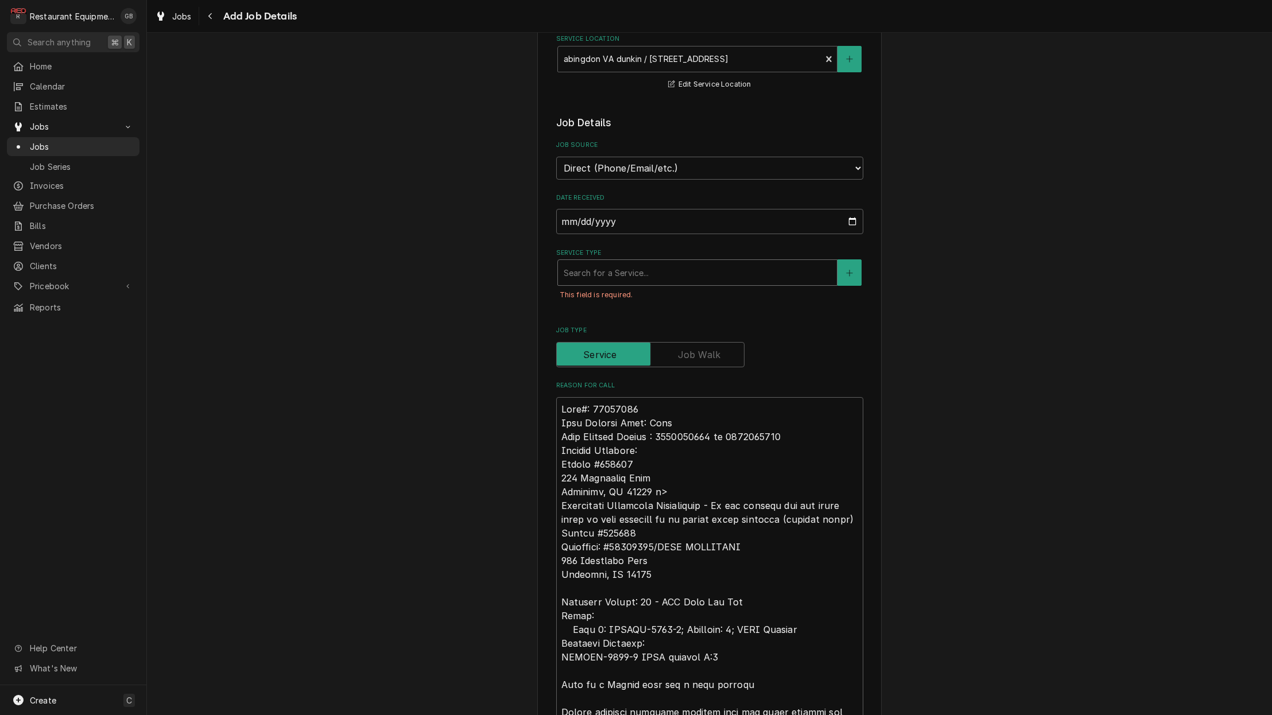
scroll to position [208, 0]
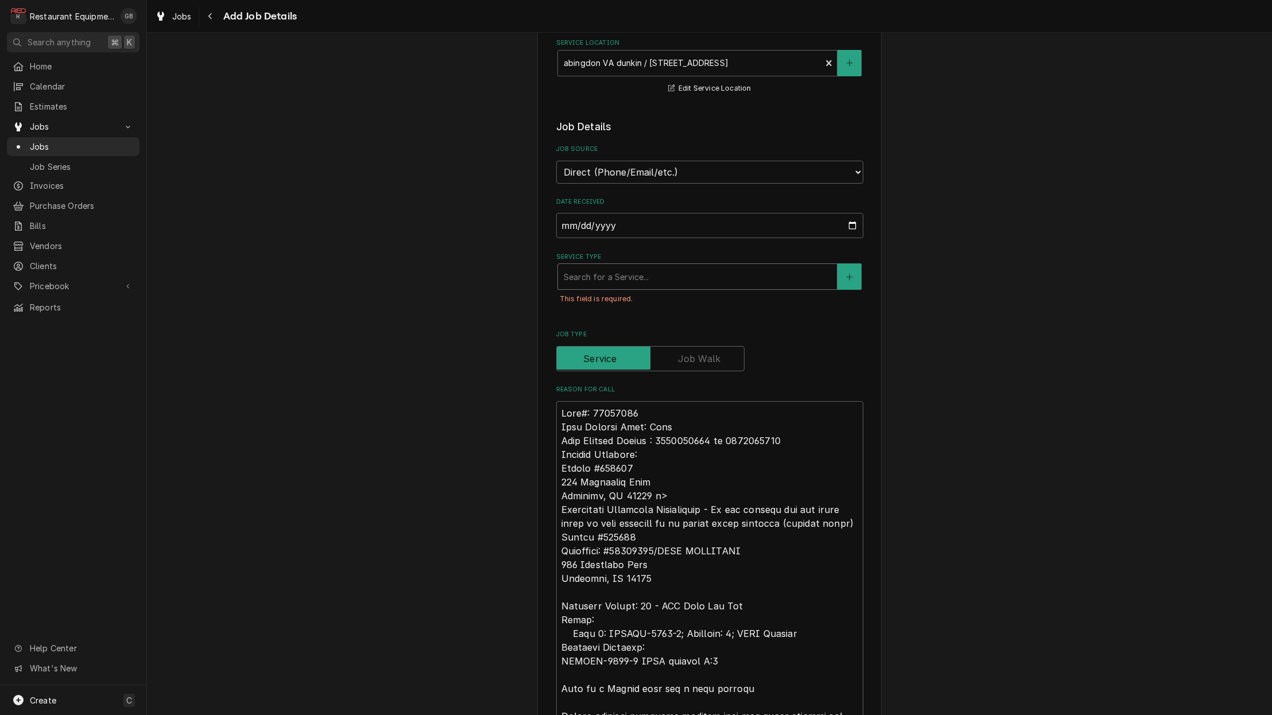
click at [611, 271] on div "Search for a Service..." at bounding box center [696, 277] width 267 height 12
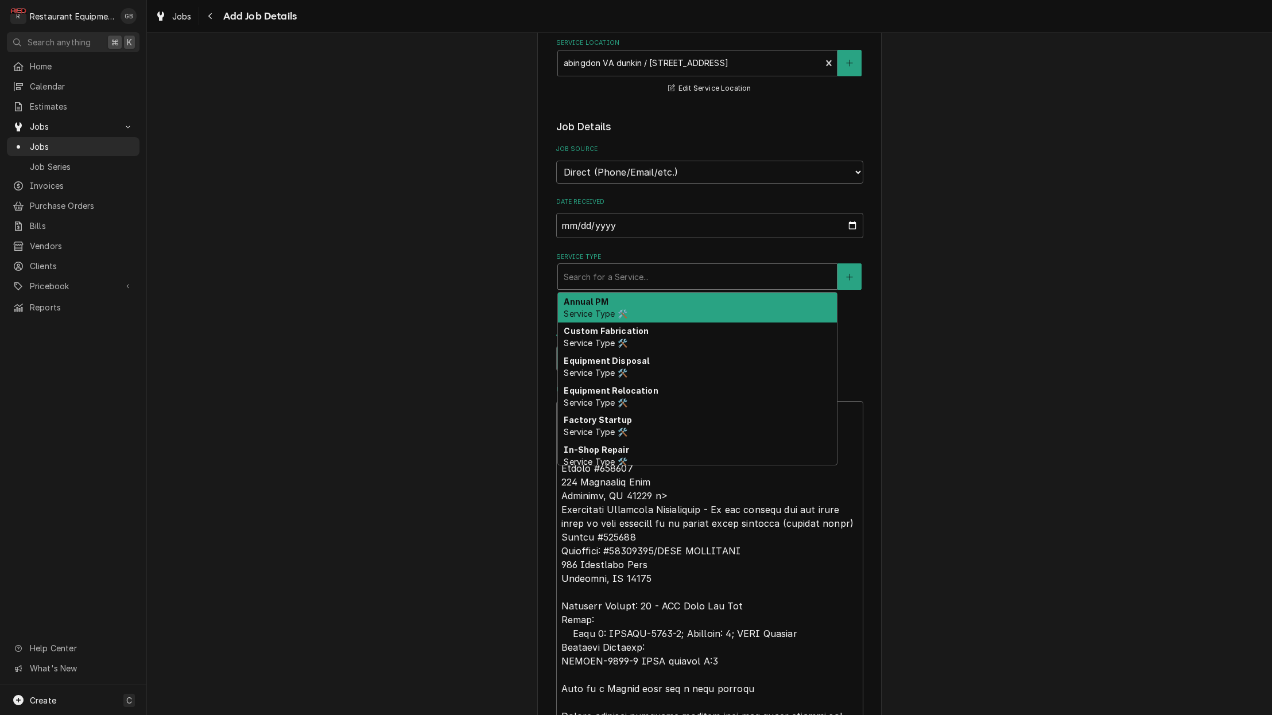
type textarea "x"
type input "w"
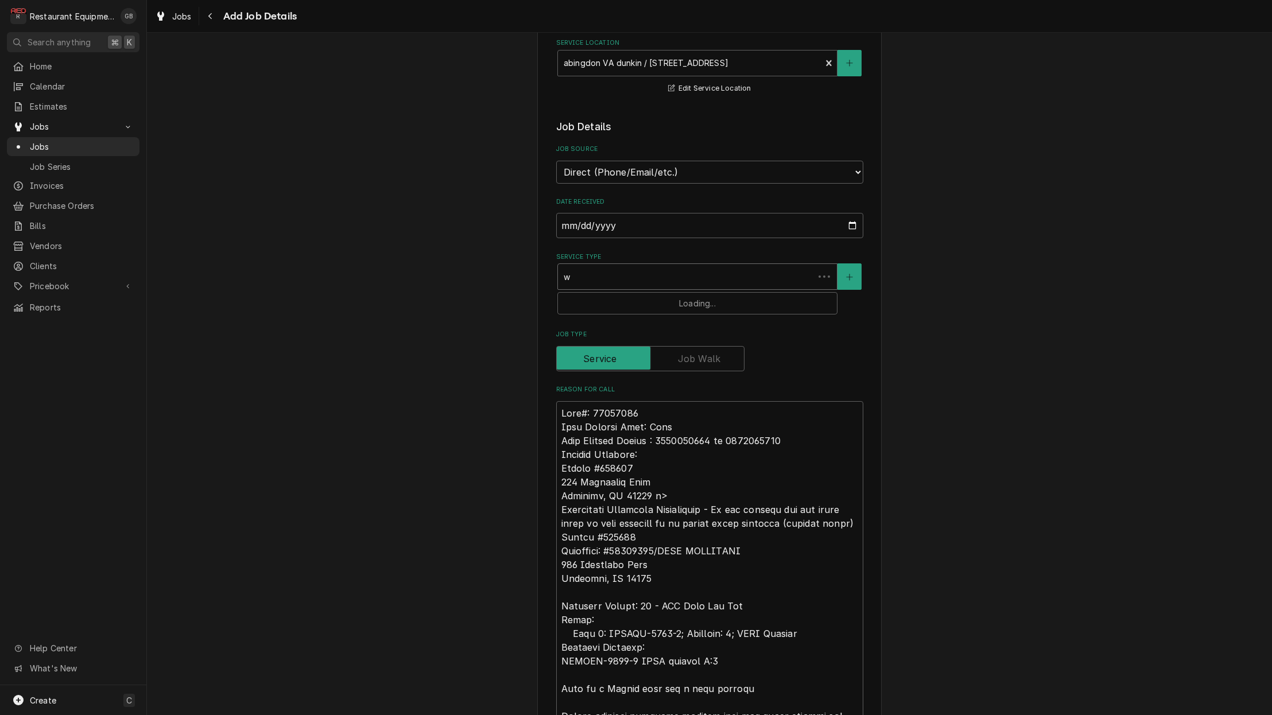
type textarea "x"
type input "wa"
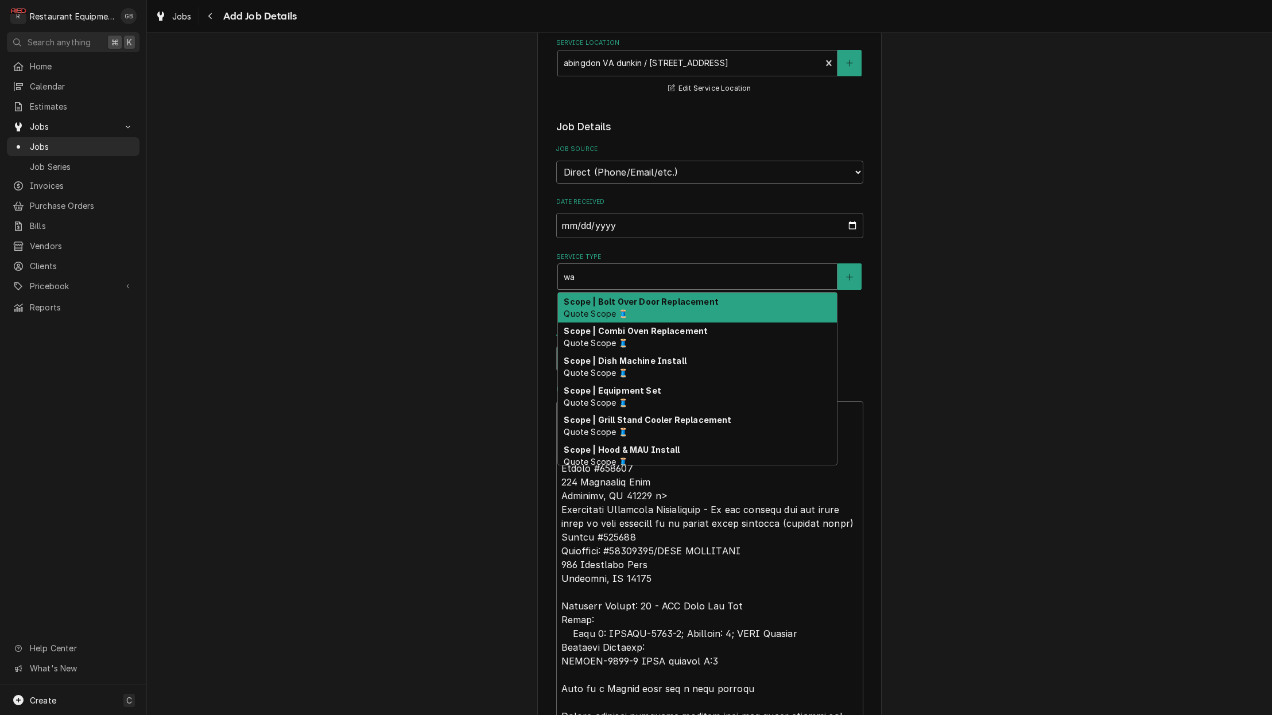
type textarea "x"
type input "w"
type textarea "x"
type input "b"
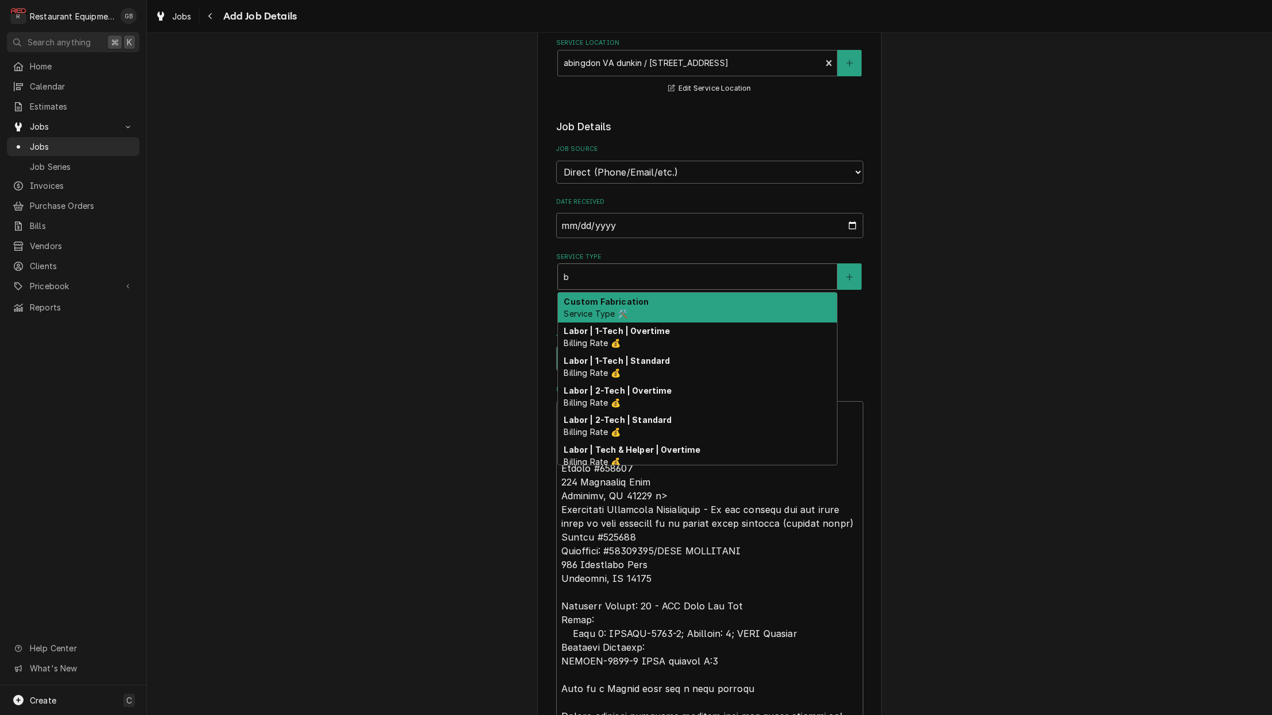
type textarea "x"
type input "br"
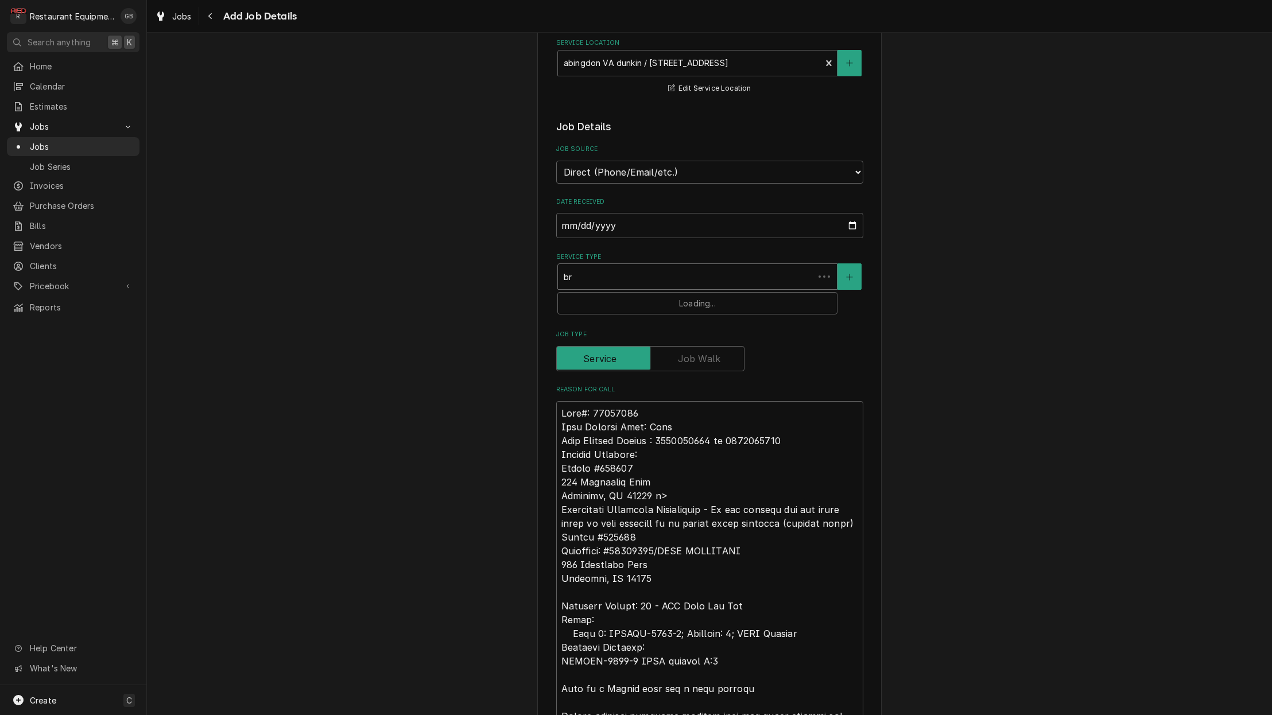
type textarea "x"
type input "bre"
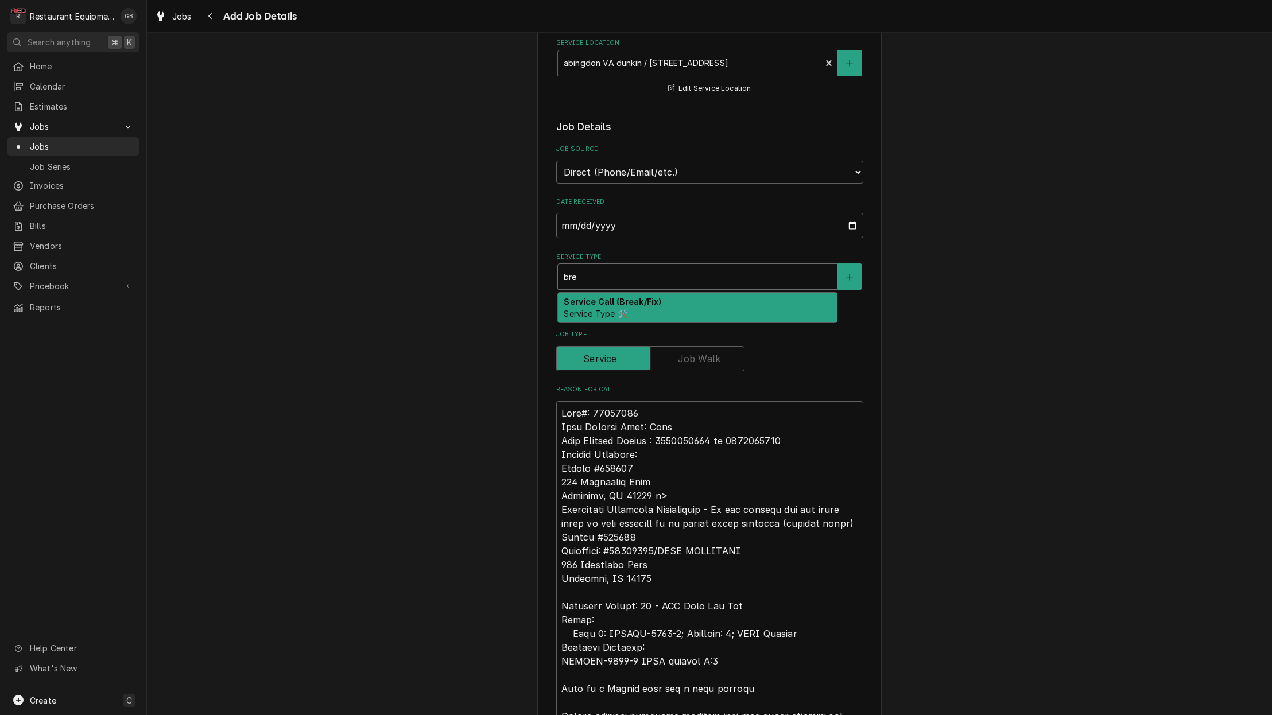
click at [613, 297] on strong "Service Call (Break/Fix)" at bounding box center [612, 302] width 98 height 10
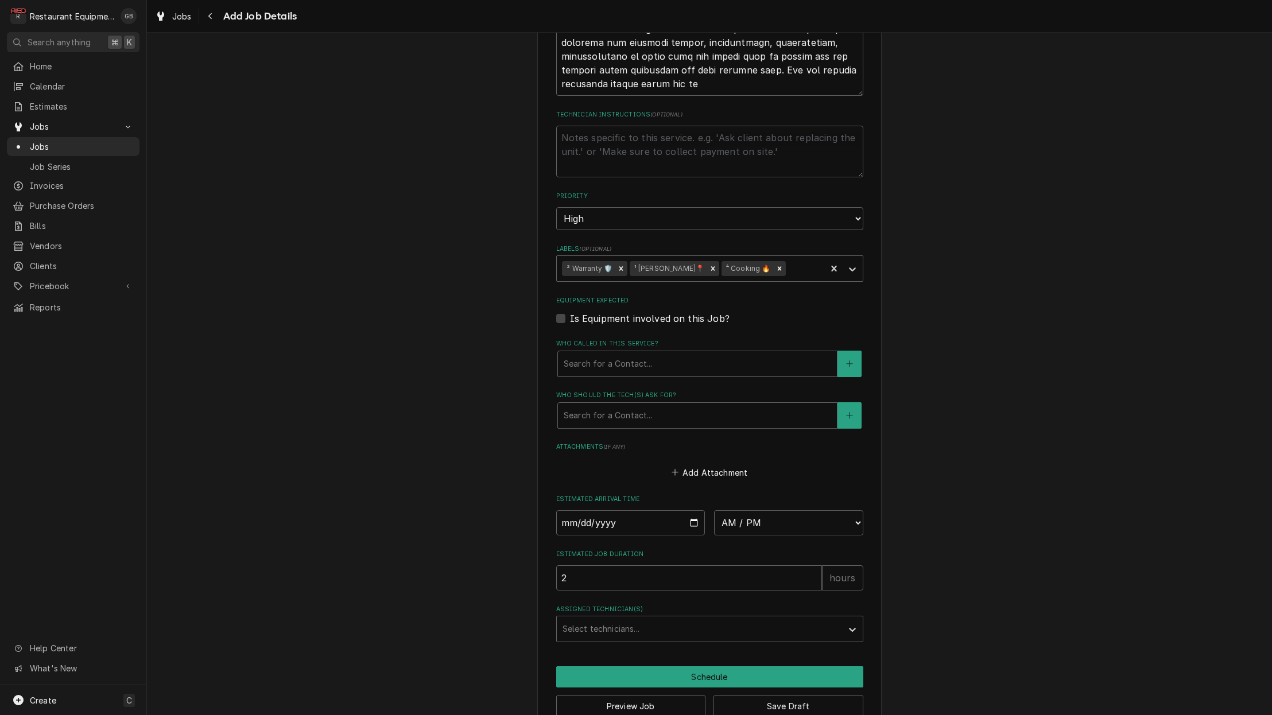
scroll to position [0, 0]
click at [780, 695] on button "Save Draft" at bounding box center [788, 705] width 150 height 21
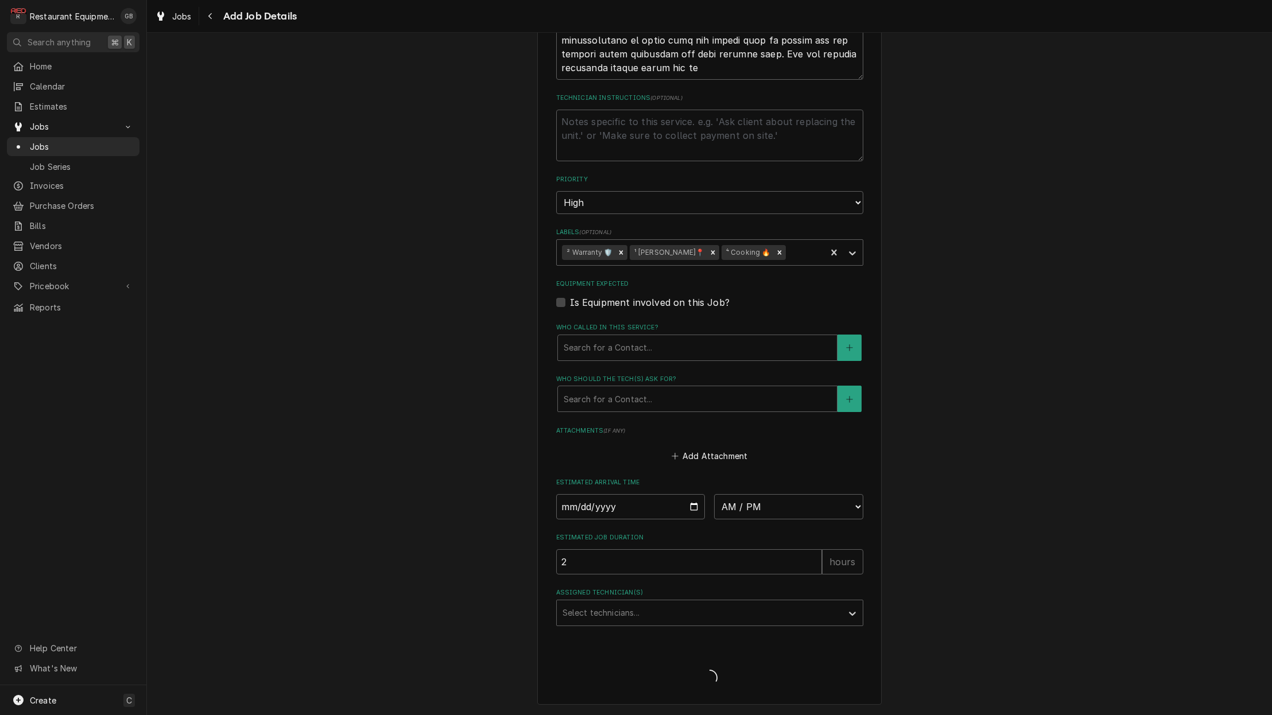
type textarea "x"
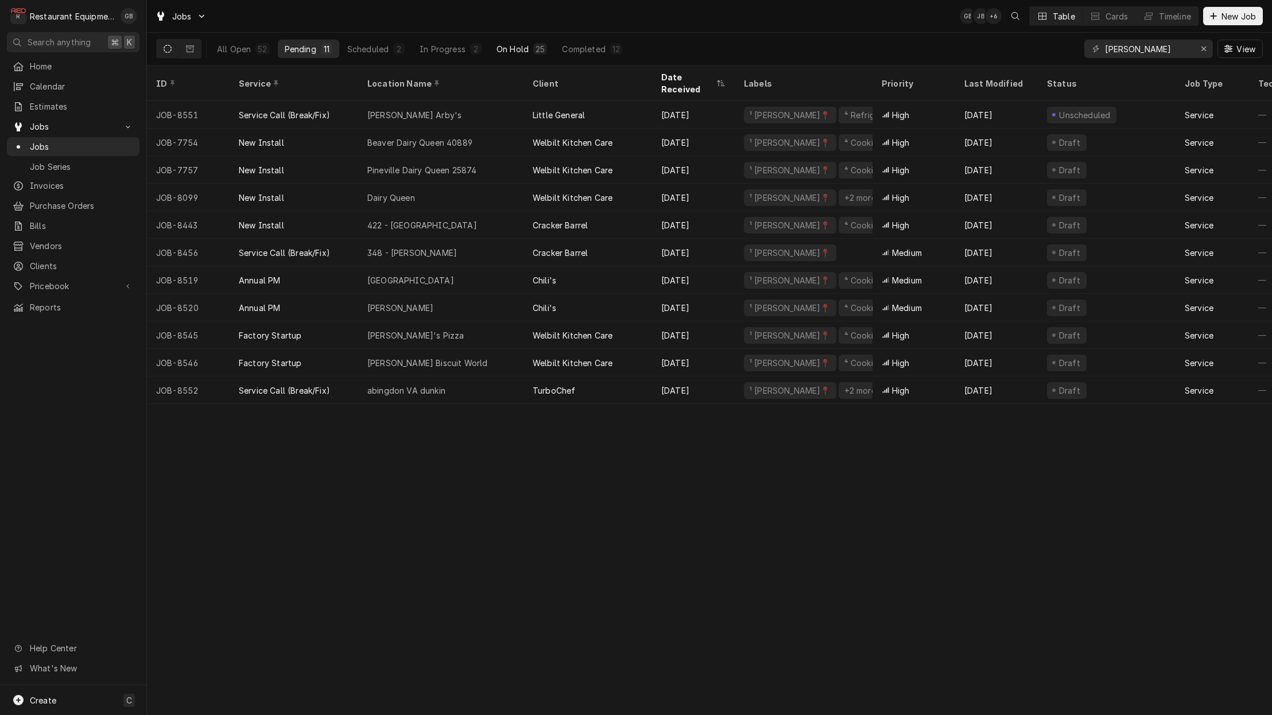
click at [516, 48] on div "On Hold" at bounding box center [512, 49] width 32 height 12
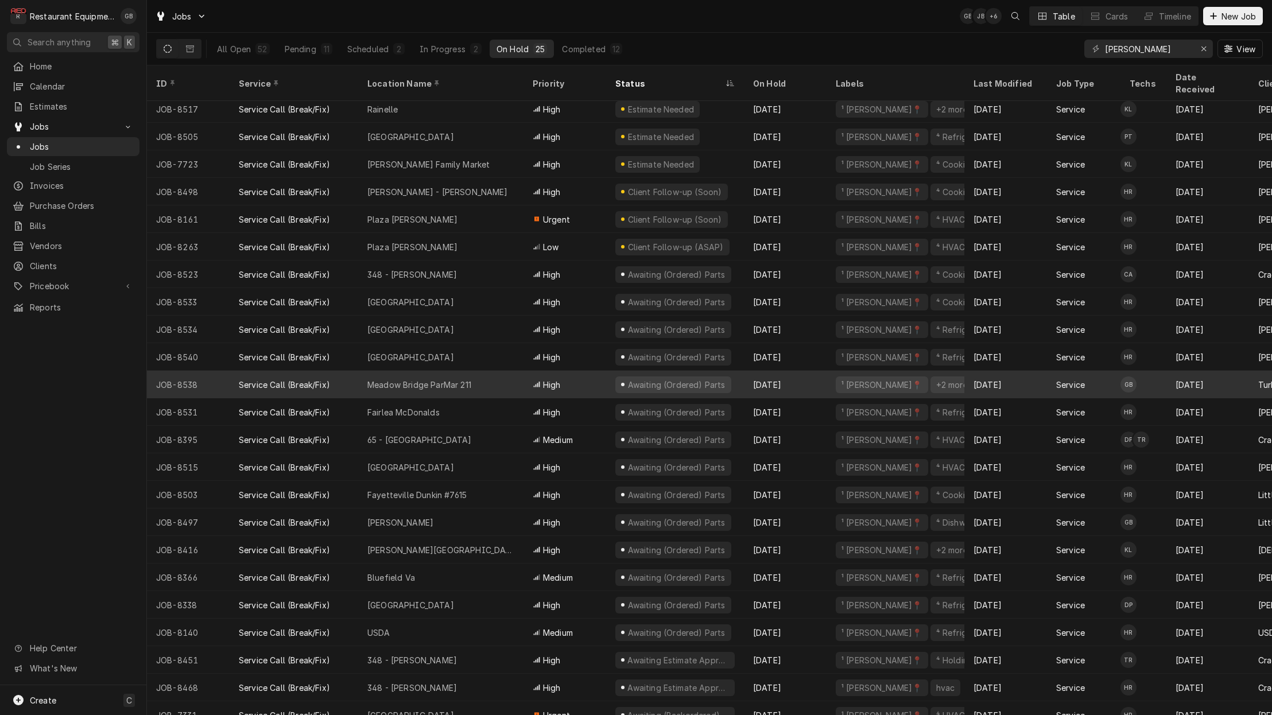
click at [430, 379] on div "Meadow Bridge ParMar 211" at bounding box center [419, 385] width 104 height 12
